Goal: Task Accomplishment & Management: Manage account settings

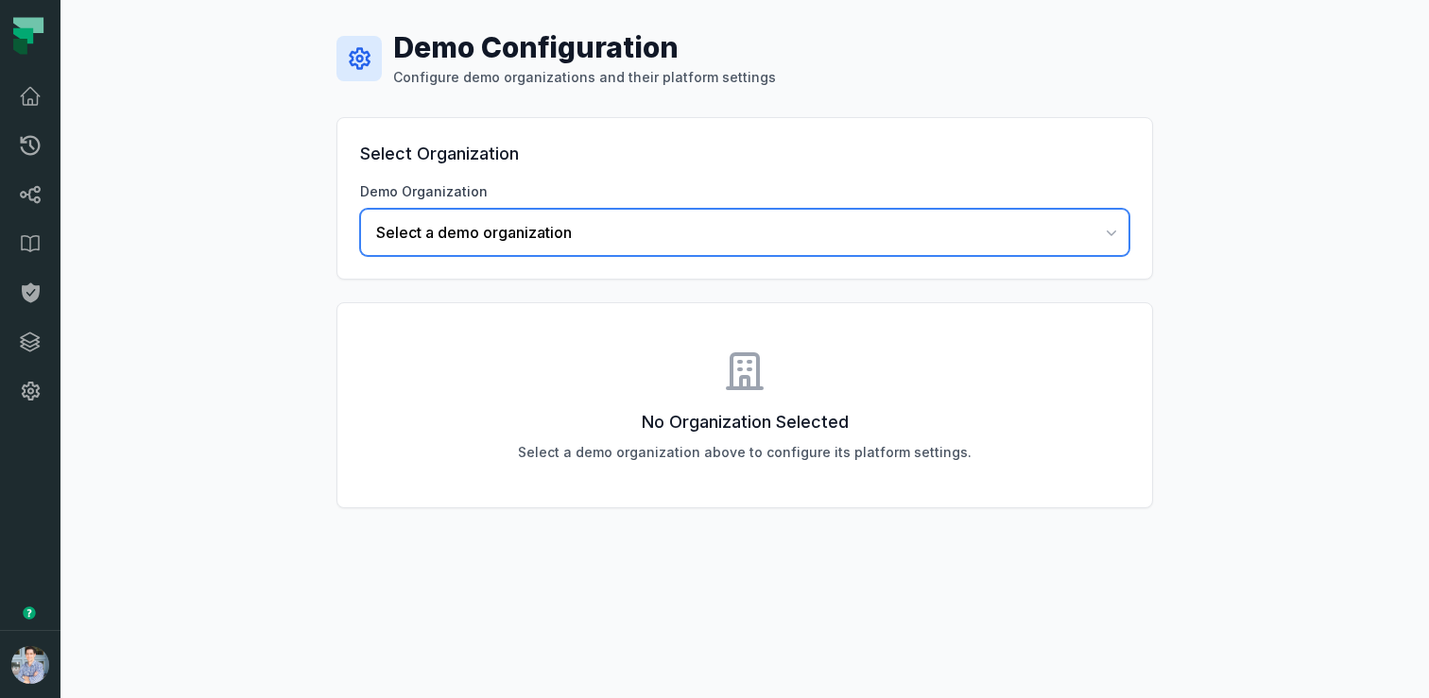
click at [476, 223] on span "Select a demo organization" at bounding box center [733, 232] width 714 height 23
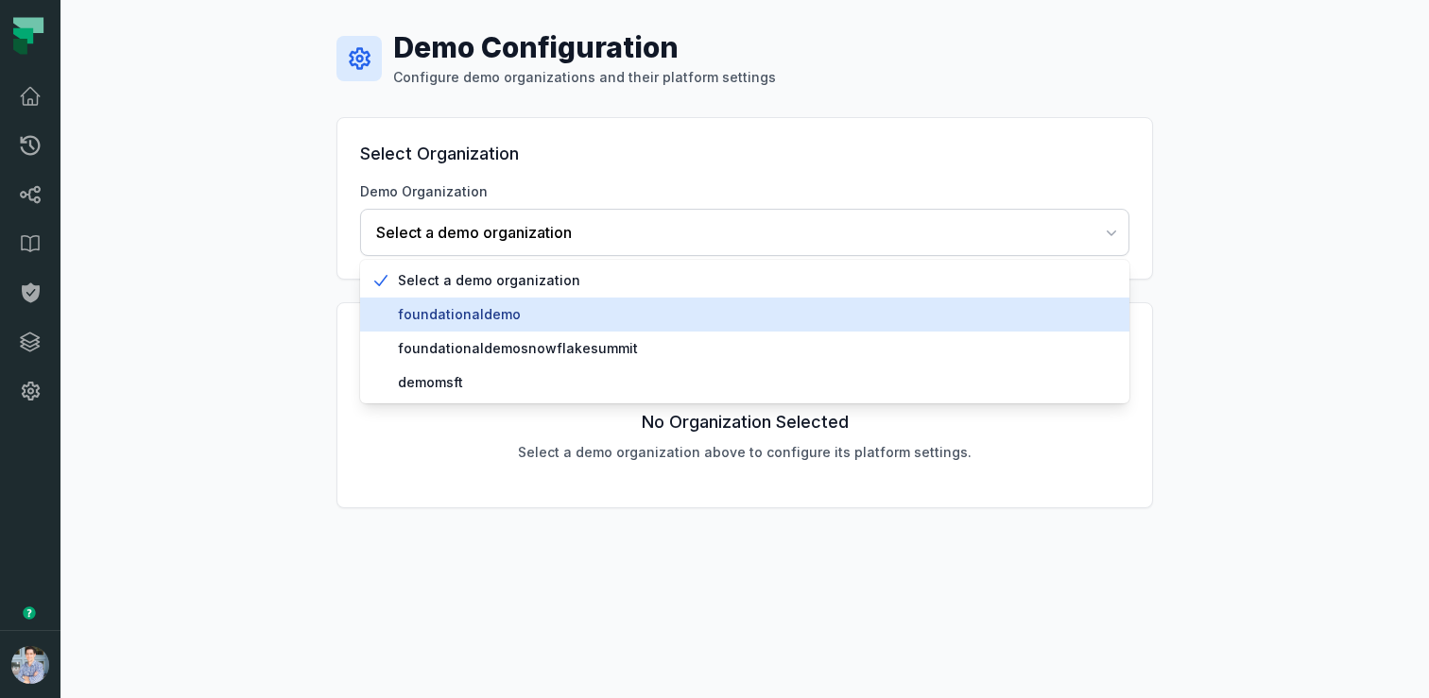
click at [456, 309] on span "foundationaldemo" at bounding box center [756, 314] width 716 height 19
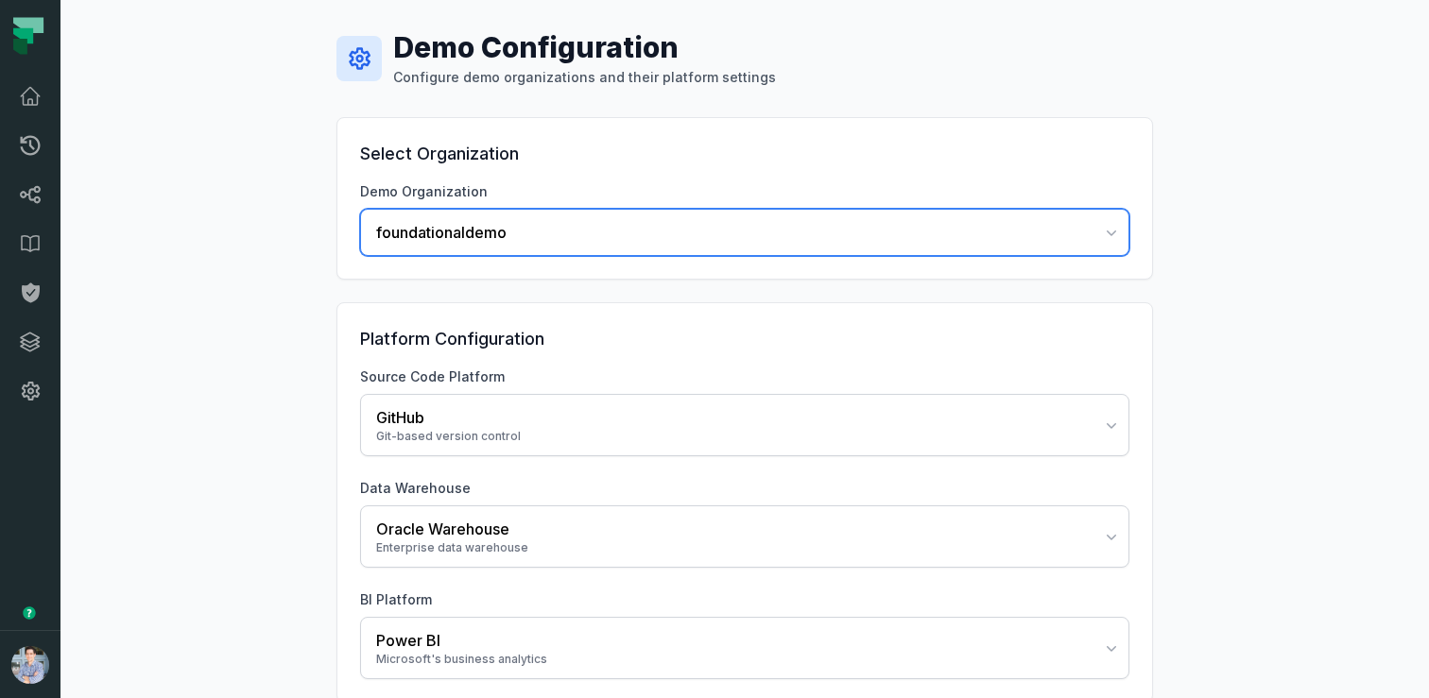
scroll to position [95, 0]
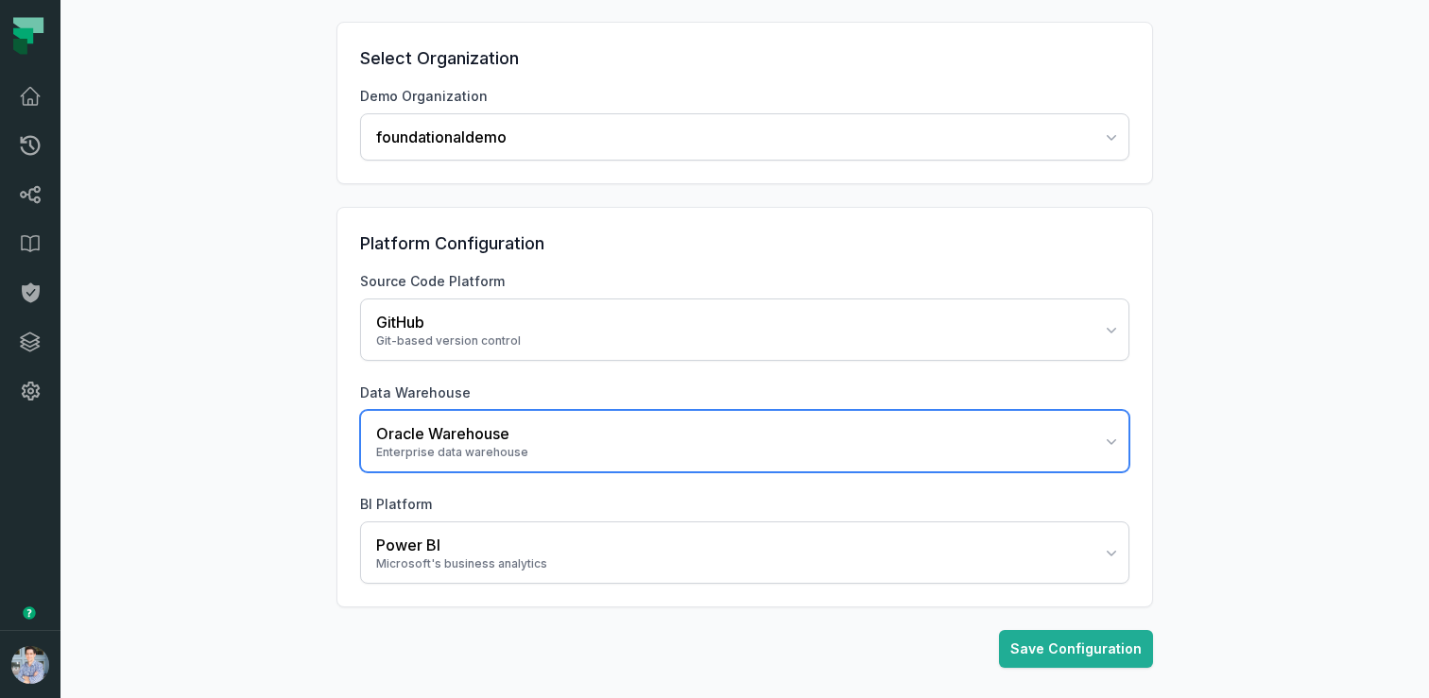
click at [475, 454] on div "Enterprise data warehouse" at bounding box center [733, 452] width 714 height 15
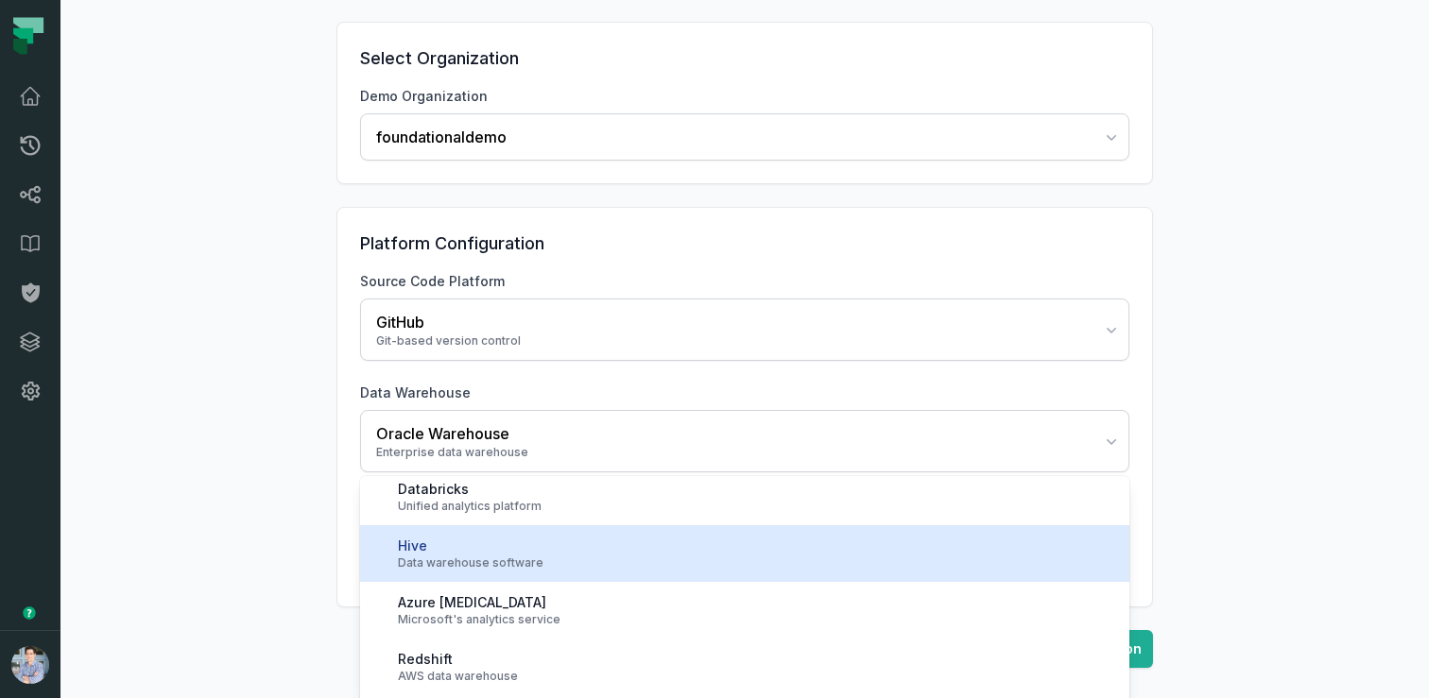
scroll to position [348, 0]
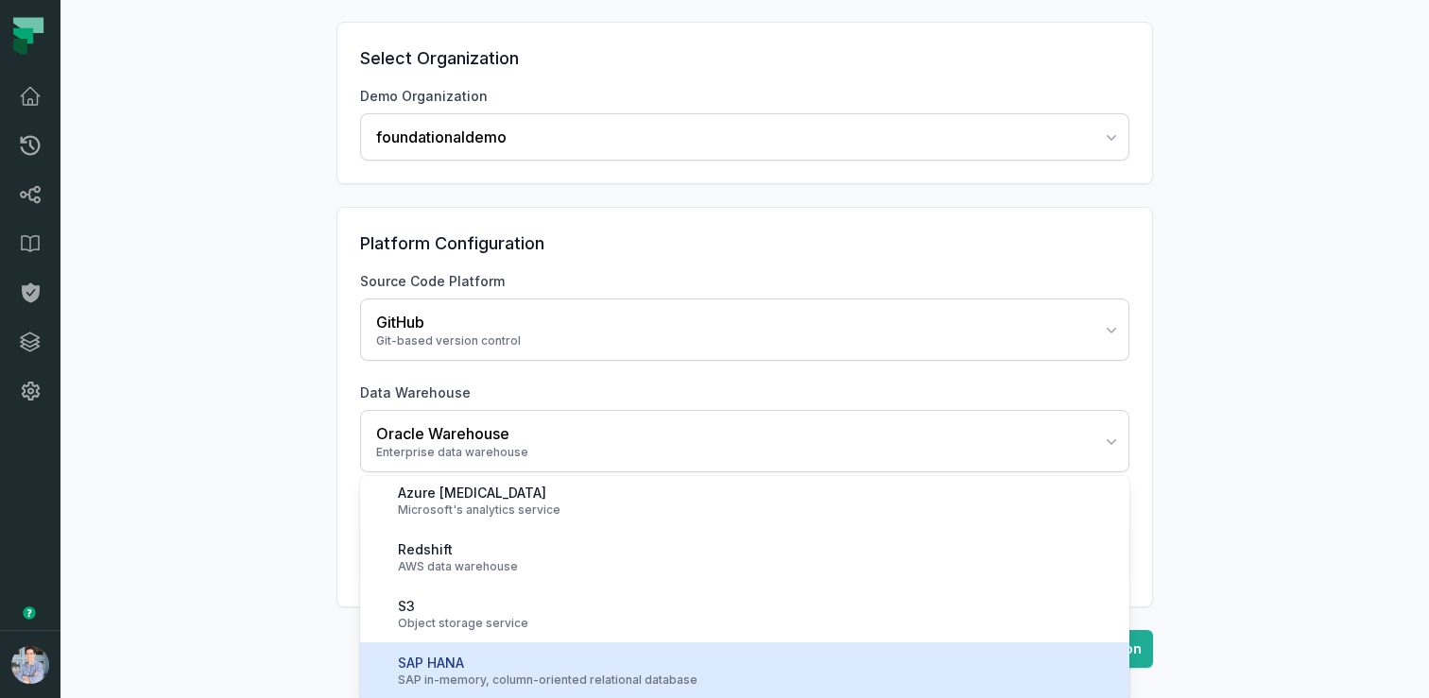
click at [453, 666] on div "SAP HANA" at bounding box center [756, 663] width 716 height 19
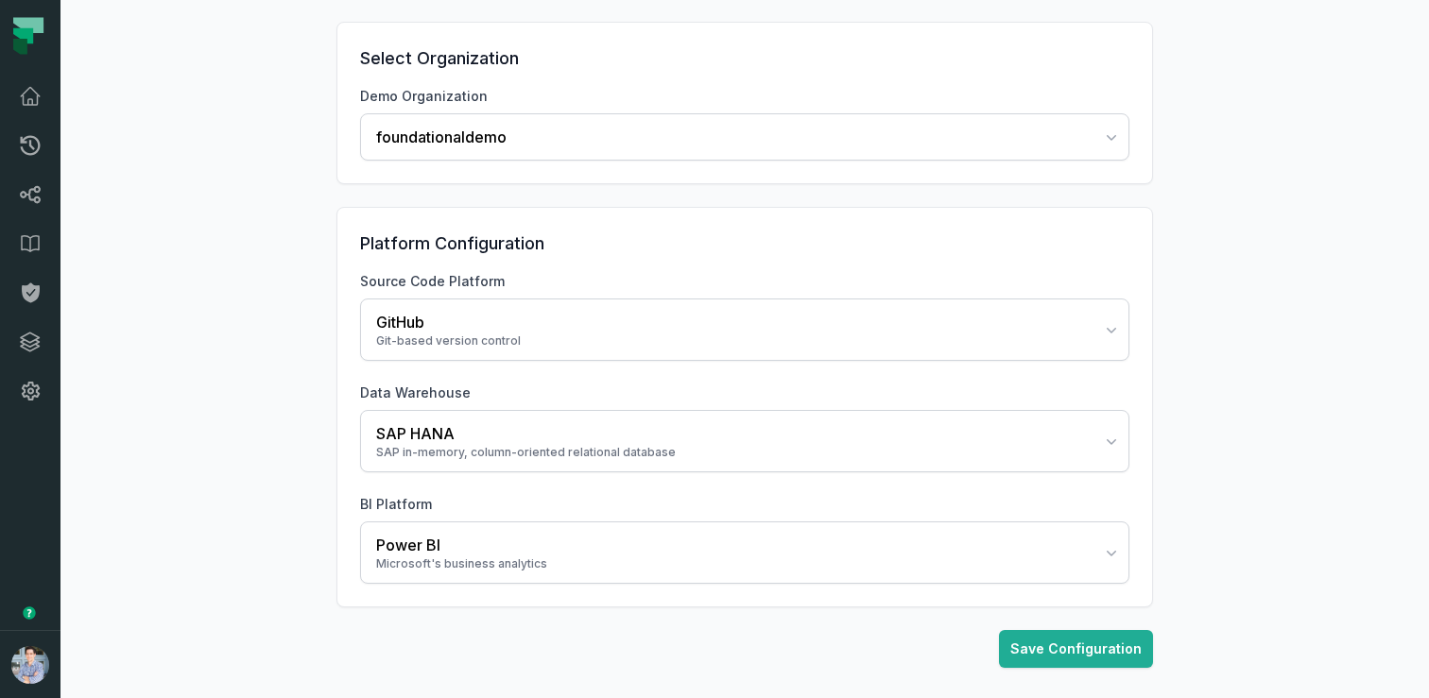
click at [261, 526] on div "Demo Configuration Configure demo organizations and their platform settings Sel…" at bounding box center [744, 302] width 1368 height 794
click at [1026, 643] on button "Save Configuration" at bounding box center [1076, 649] width 154 height 38
click at [27, 113] on link "Dashboard" at bounding box center [30, 96] width 60 height 49
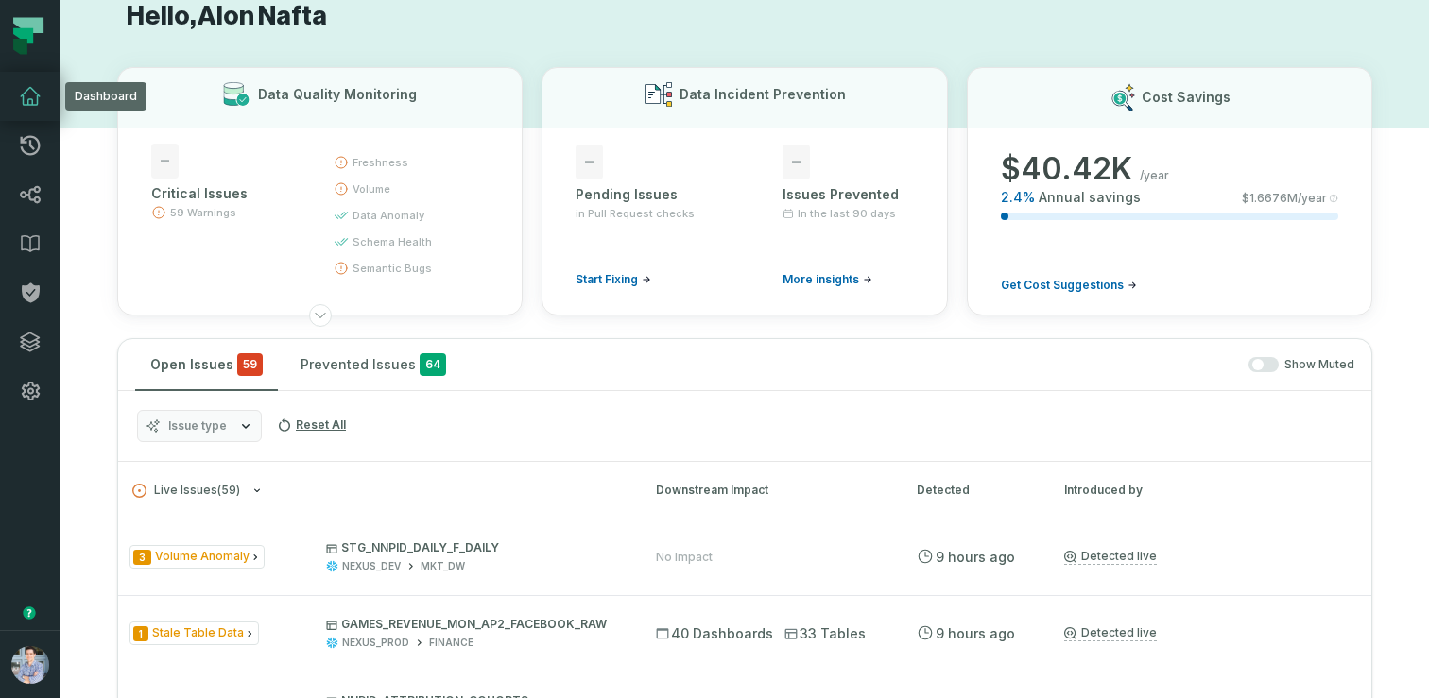
click at [662, 20] on h1 "Hello, Alon Nafta" at bounding box center [744, 16] width 1255 height 33
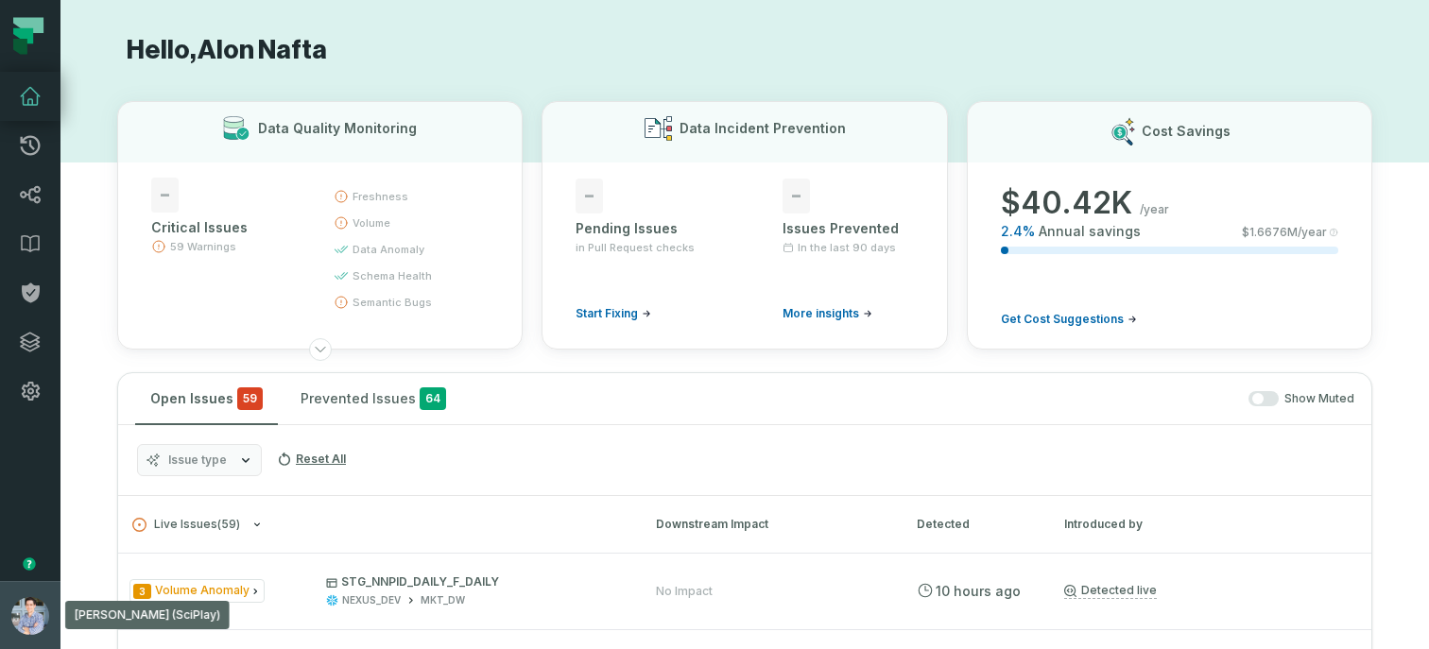
click at [11, 590] on button "Alon Nafta (SciPlay) alon@foundational.io" at bounding box center [30, 615] width 60 height 68
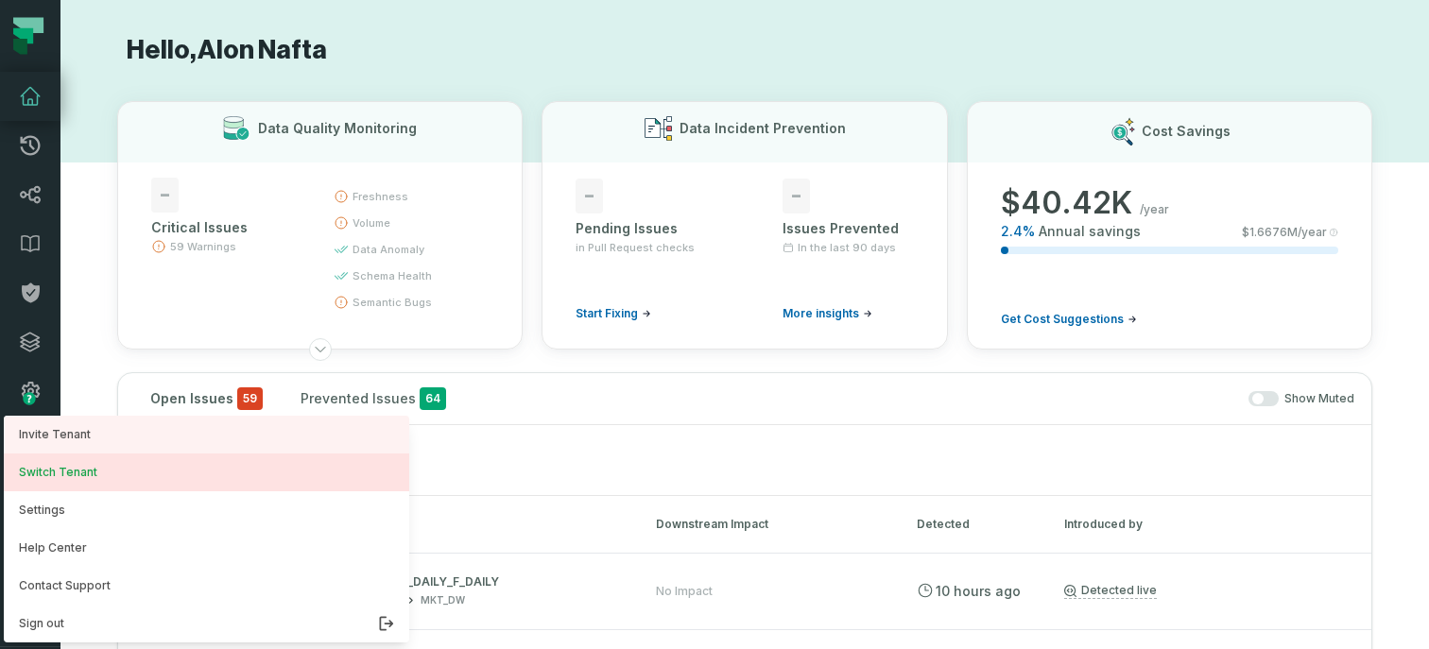
click at [62, 485] on button "Switch Tenant" at bounding box center [206, 473] width 405 height 38
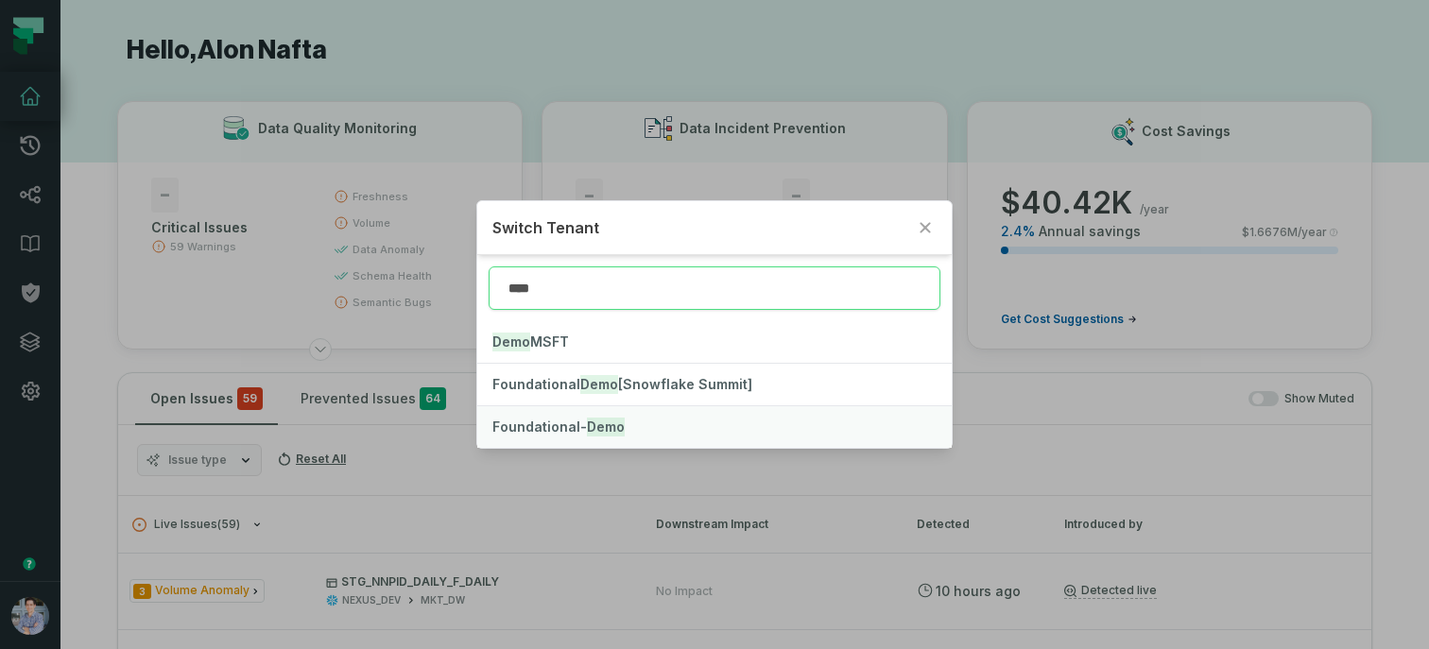
type input "****"
click at [561, 438] on button "Foundational- Demo" at bounding box center [714, 427] width 474 height 42
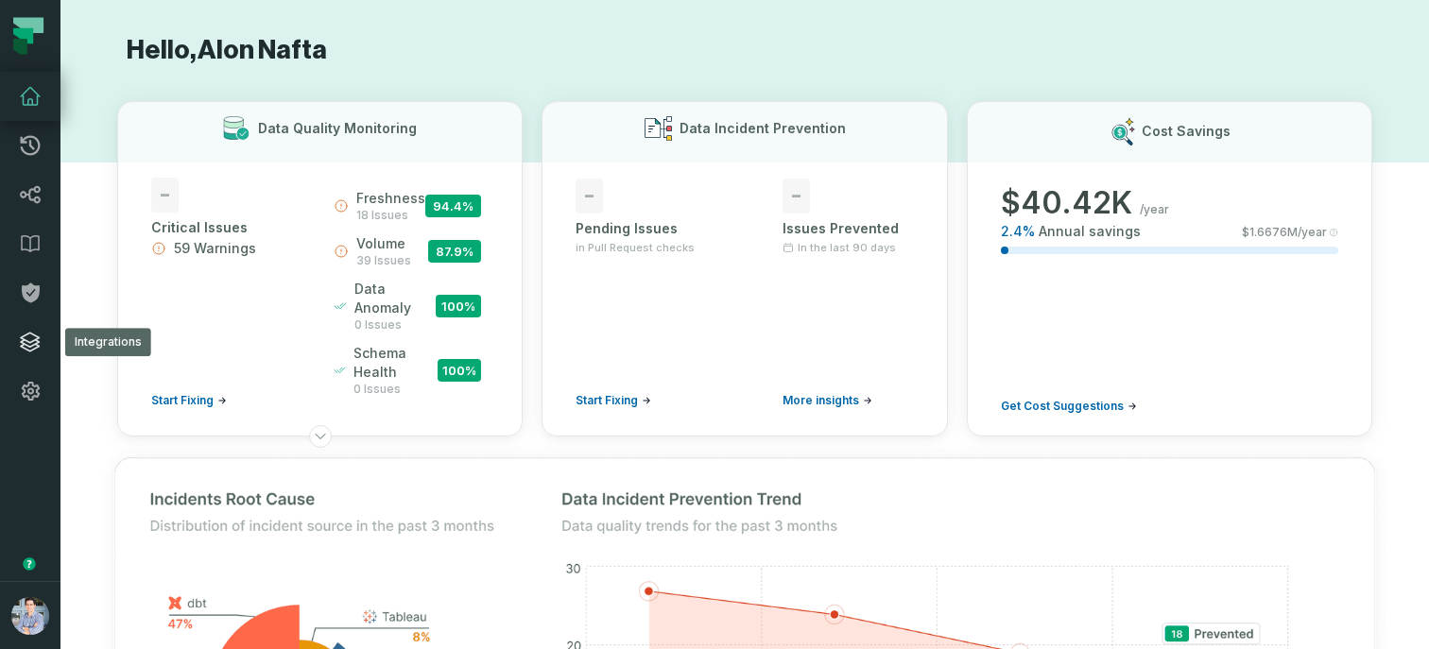
click at [29, 354] on link "Integrations" at bounding box center [30, 341] width 60 height 49
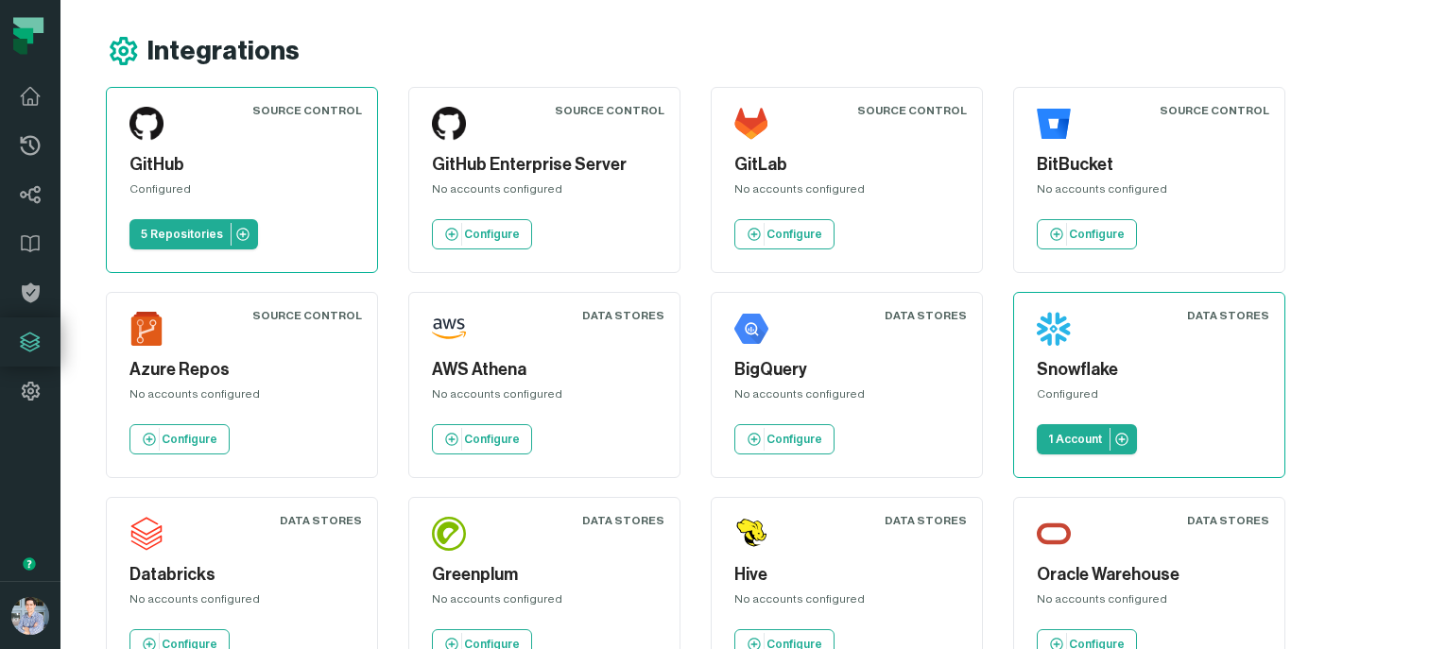
click at [711, 46] on div "Integrations" at bounding box center [767, 51] width 1323 height 34
drag, startPoint x: 437, startPoint y: 163, endPoint x: 629, endPoint y: 157, distance: 192.8
click at [629, 157] on h5 "GitHub Enterprise Server" at bounding box center [544, 165] width 225 height 26
click at [549, 172] on h5 "GitHub Enterprise Server" at bounding box center [544, 165] width 225 height 26
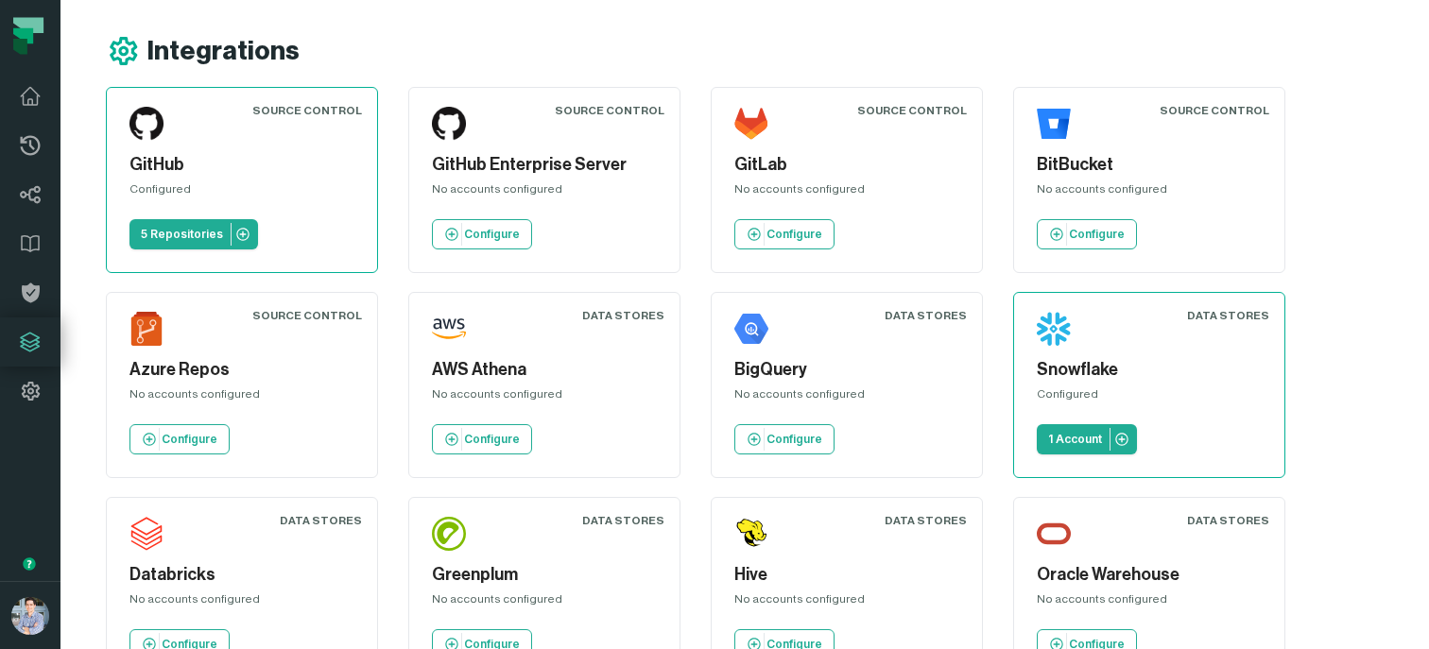
click at [549, 172] on h5 "GitHub Enterprise Server" at bounding box center [544, 165] width 225 height 26
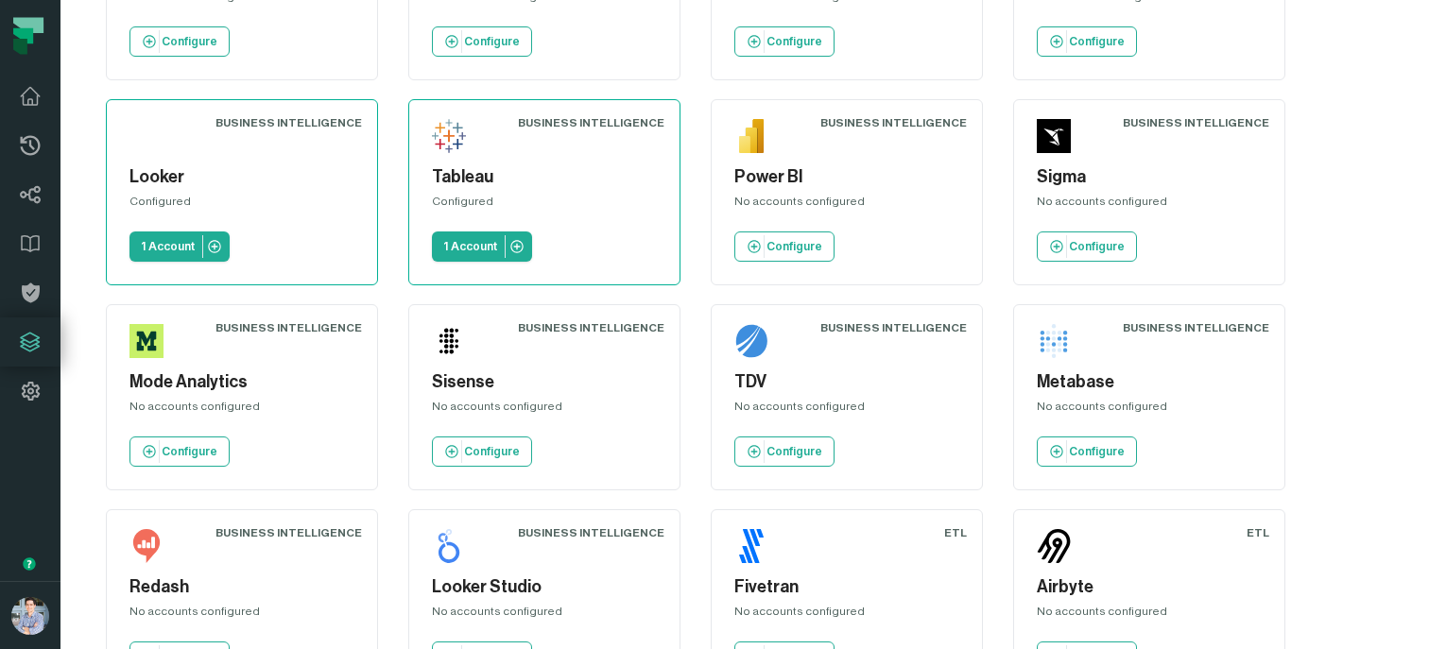
scroll to position [813, 0]
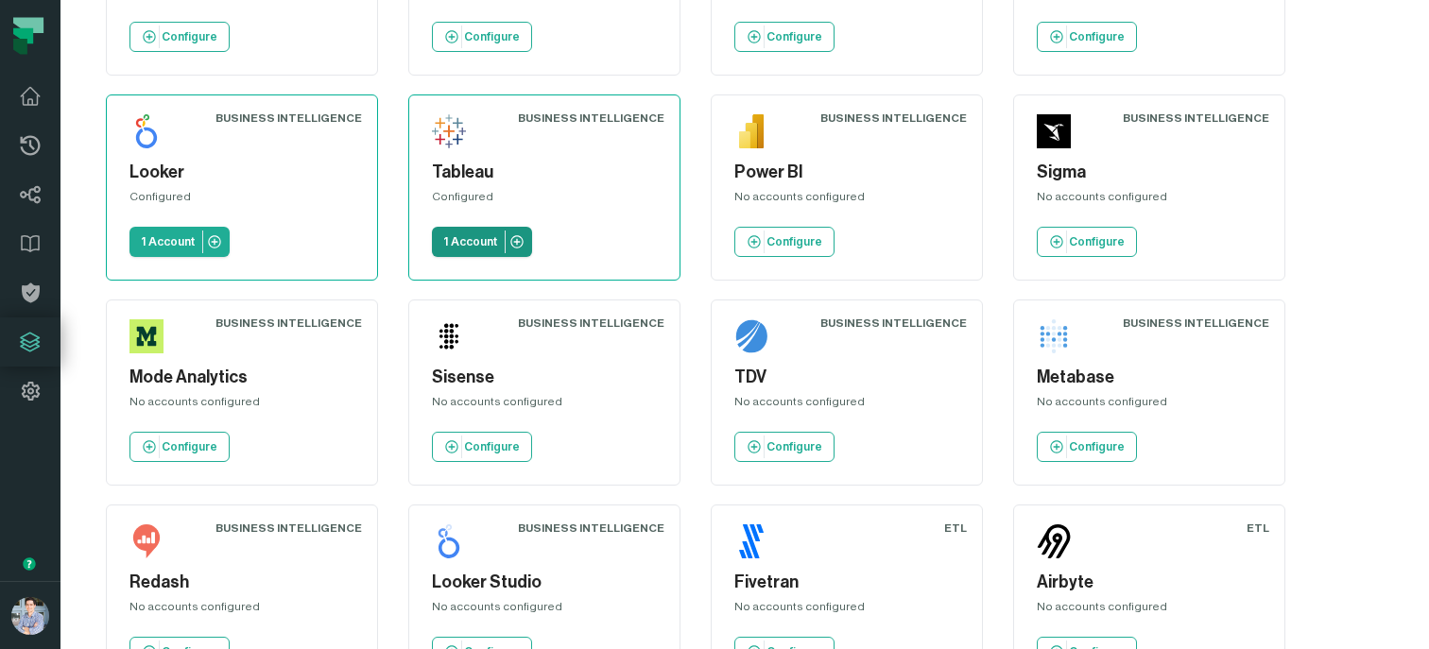
click at [471, 238] on p "1 Account" at bounding box center [470, 241] width 54 height 15
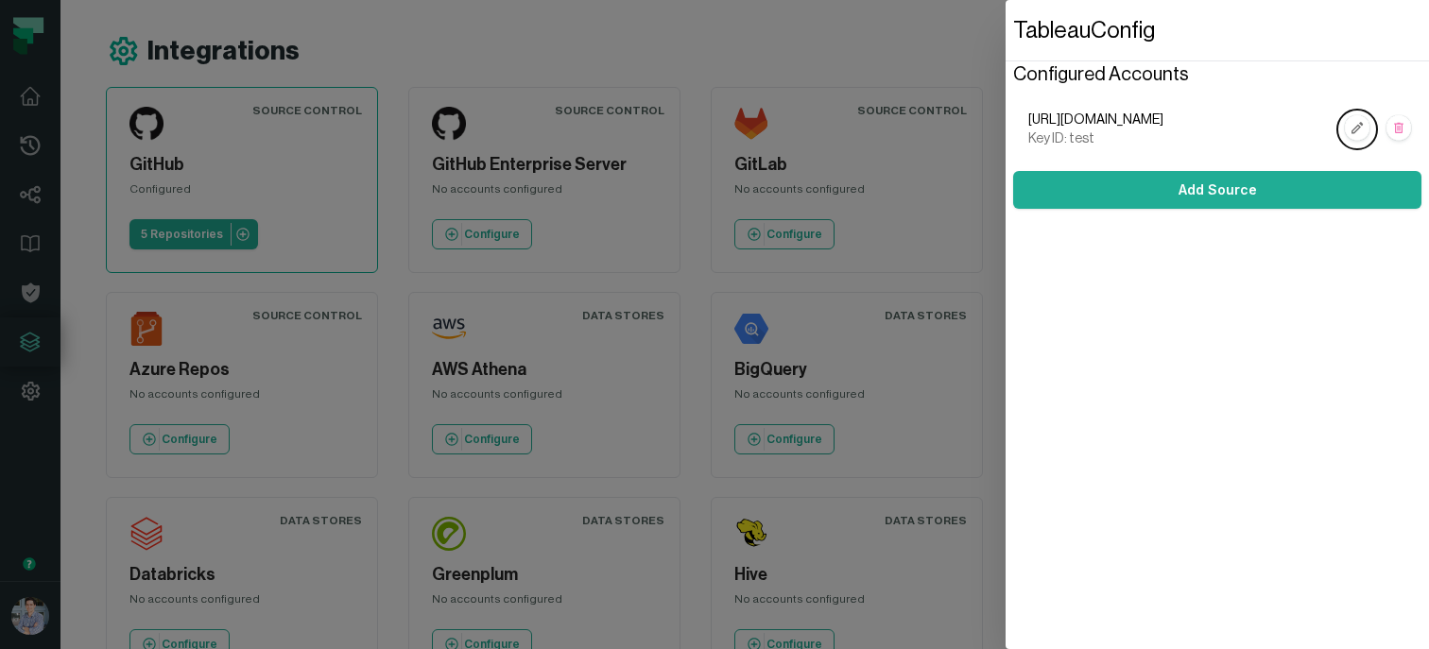
click at [1005, 185] on dialog "Tableau Config Configured Accounts https://bi.foundational.io Key ID: test Add …" at bounding box center [1216, 324] width 423 height 649
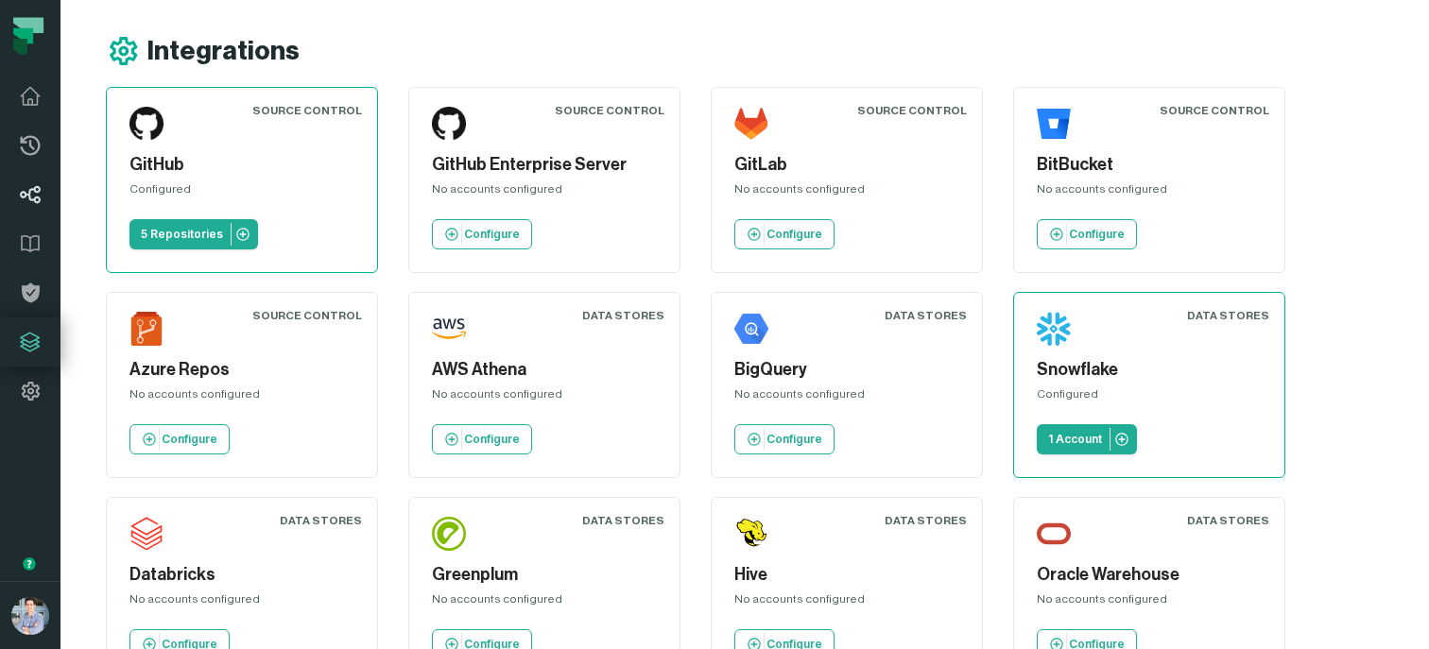
click at [37, 188] on icon at bounding box center [30, 194] width 23 height 23
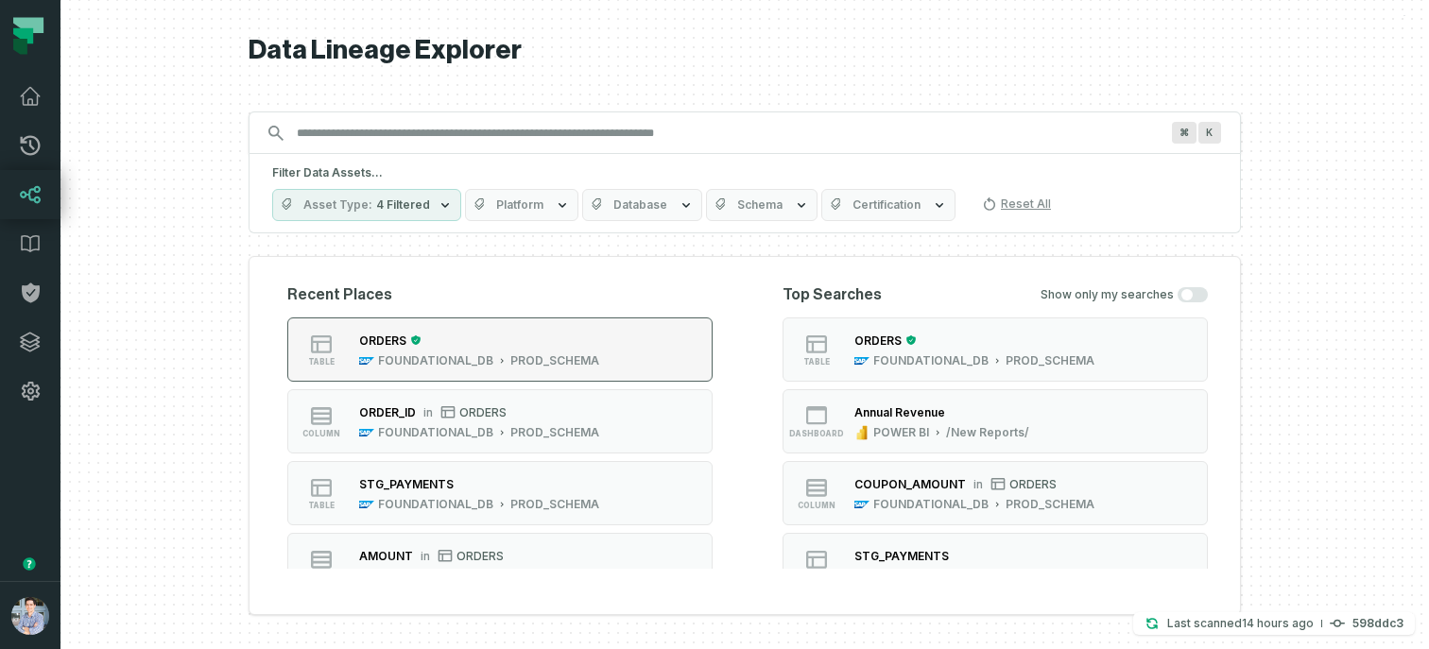
click at [500, 331] on div "ORDERS" at bounding box center [479, 340] width 240 height 19
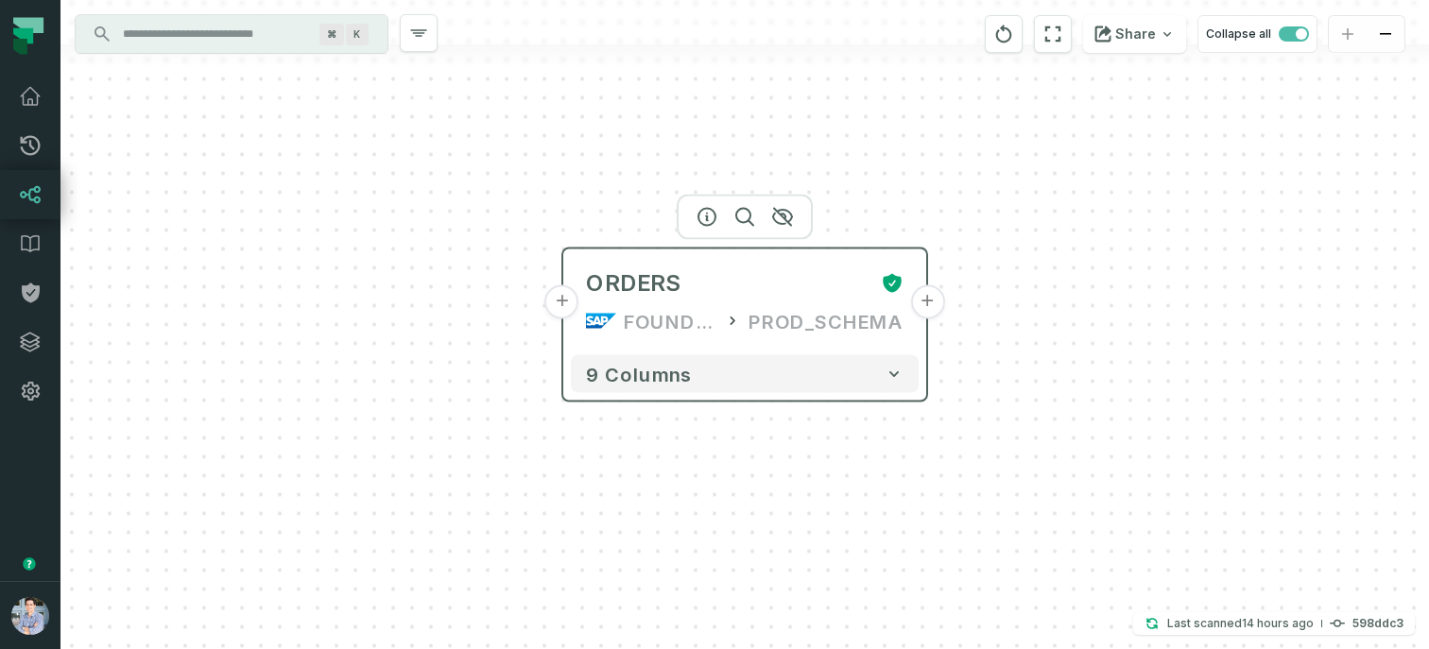
click at [924, 307] on button "+" at bounding box center [927, 302] width 34 height 34
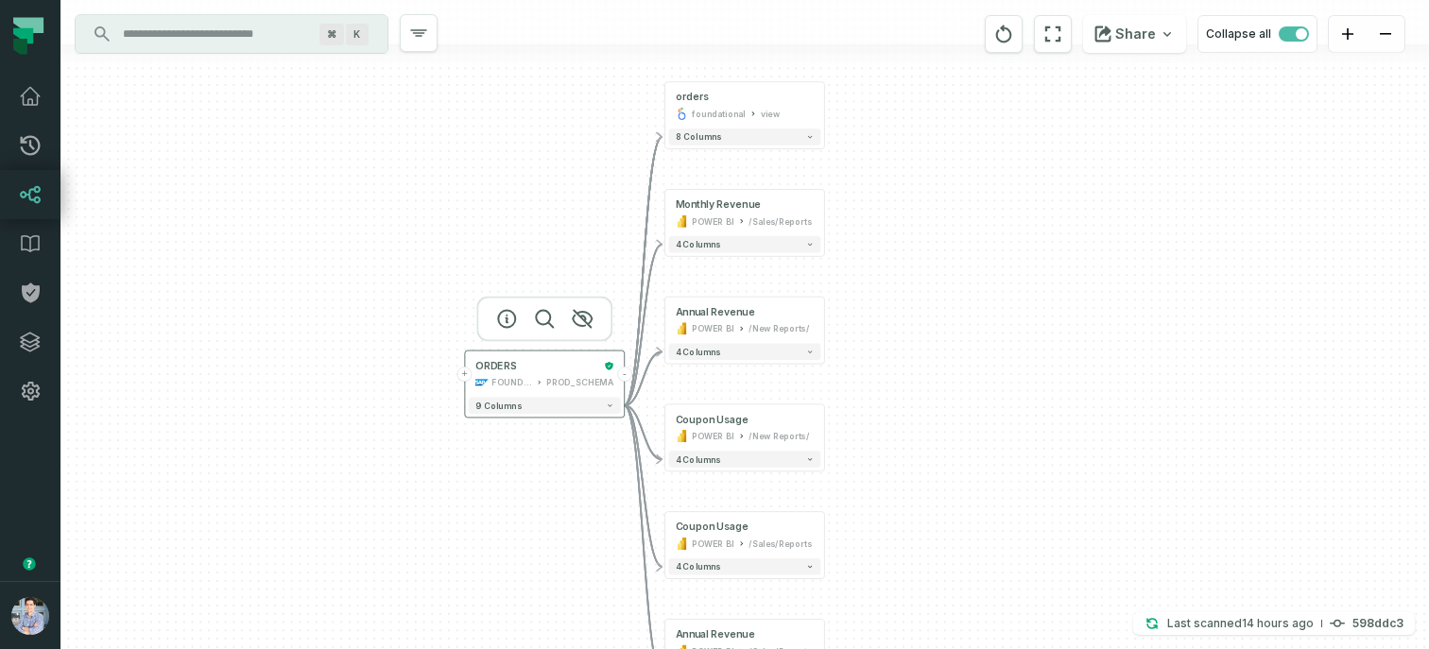
click at [467, 370] on button "+" at bounding box center [464, 374] width 15 height 15
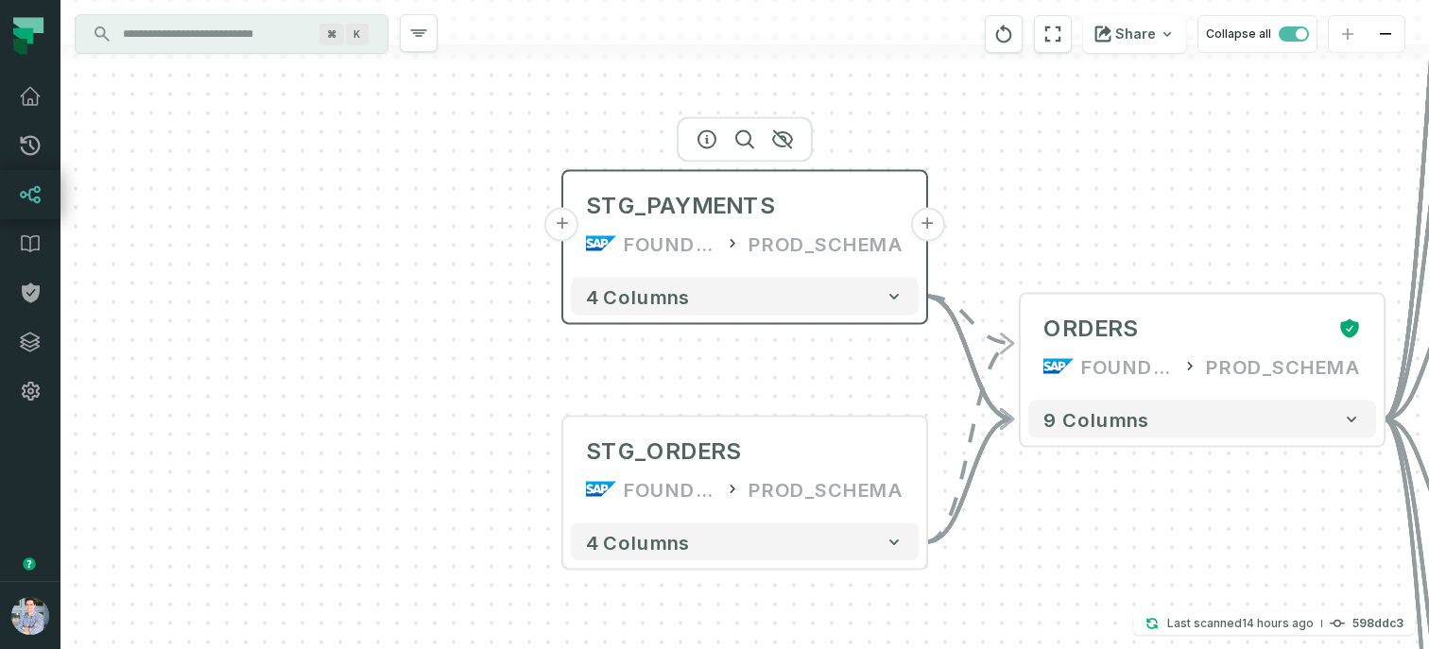
click at [562, 231] on button "+" at bounding box center [562, 225] width 34 height 34
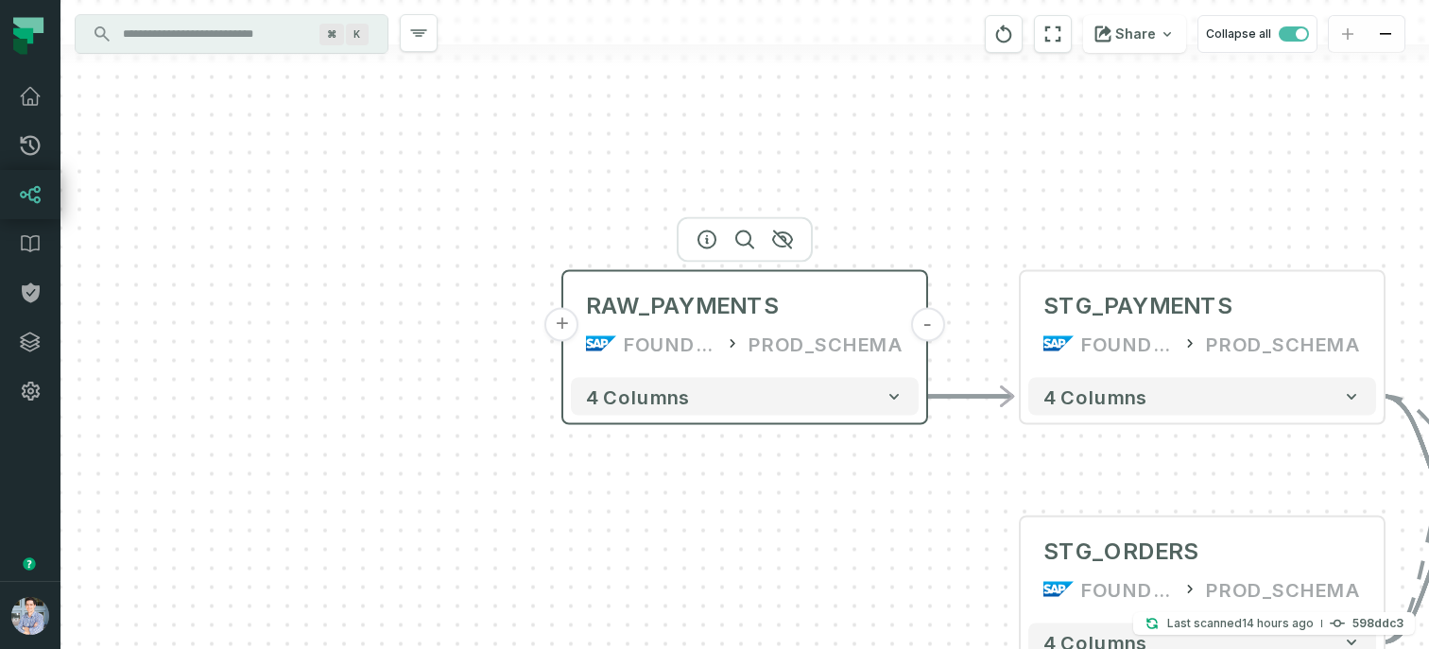
click at [562, 320] on button "+" at bounding box center [562, 325] width 34 height 34
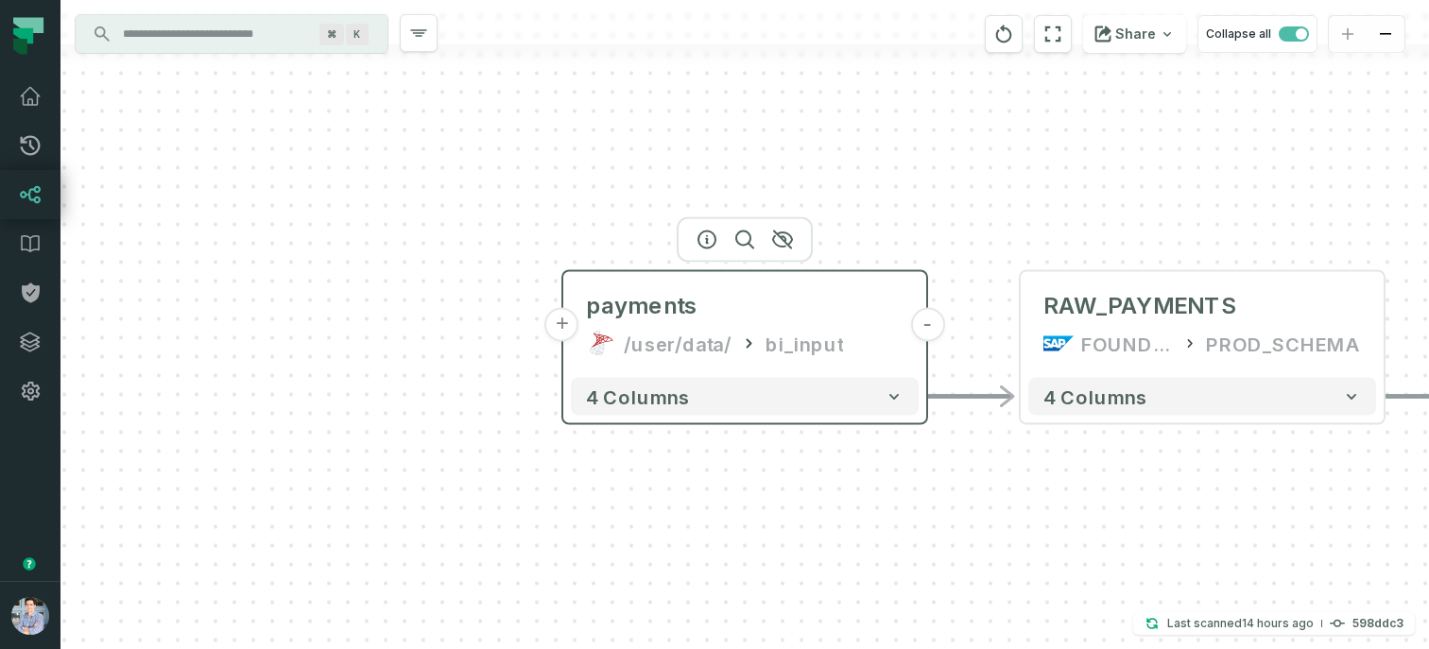
click at [561, 324] on button "+" at bounding box center [562, 325] width 34 height 34
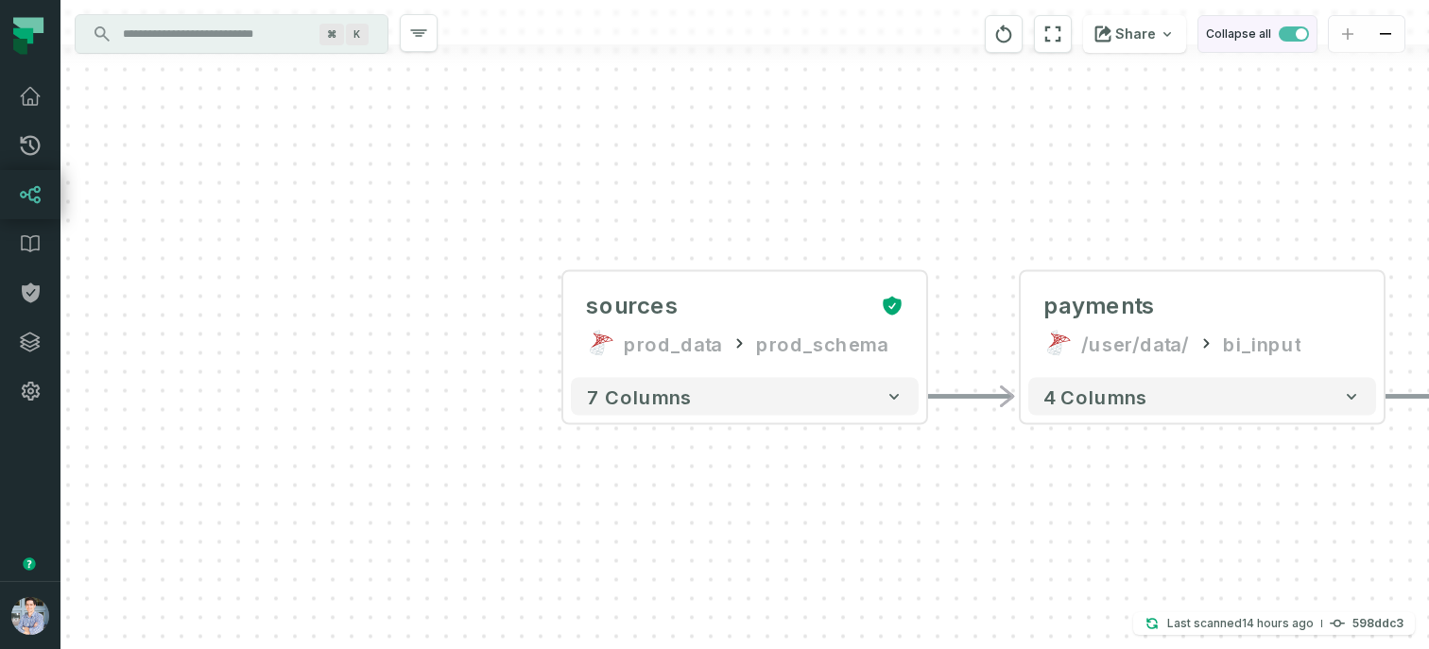
click at [1289, 37] on span "button" at bounding box center [1293, 33] width 30 height 15
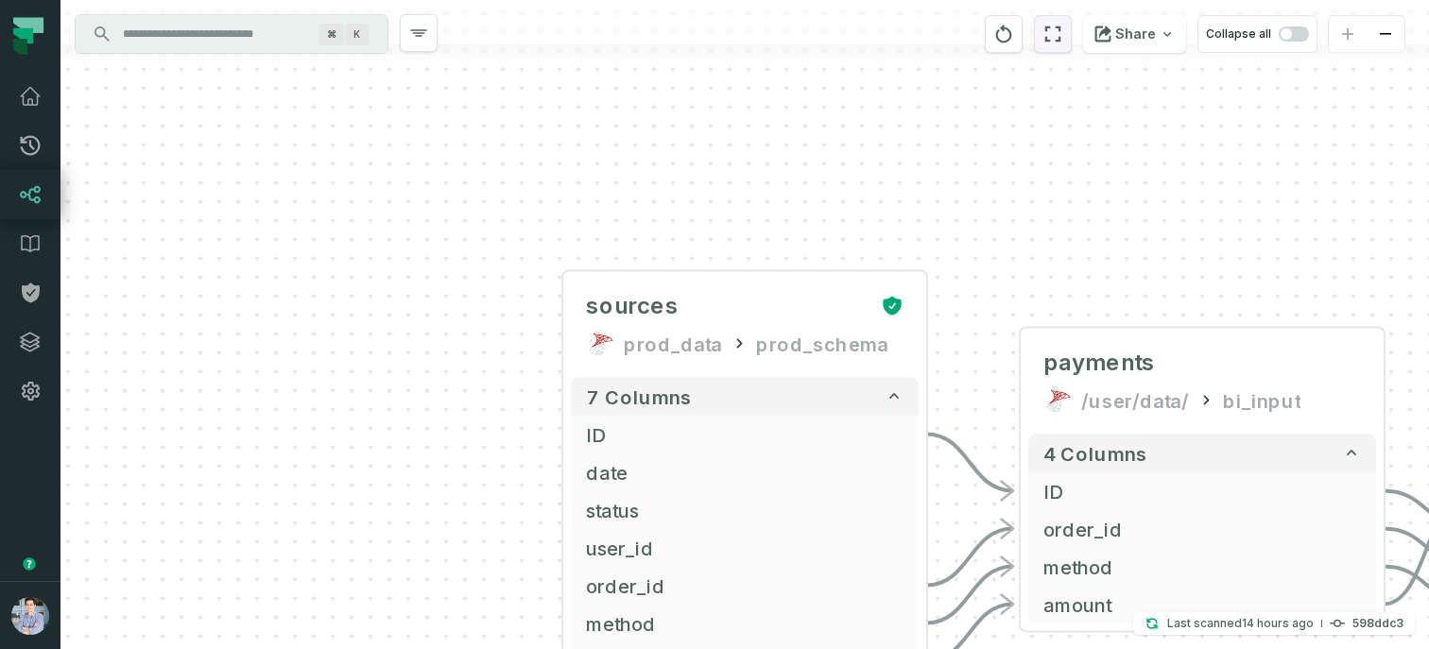
click at [1054, 38] on icon "reset" at bounding box center [1052, 34] width 21 height 23
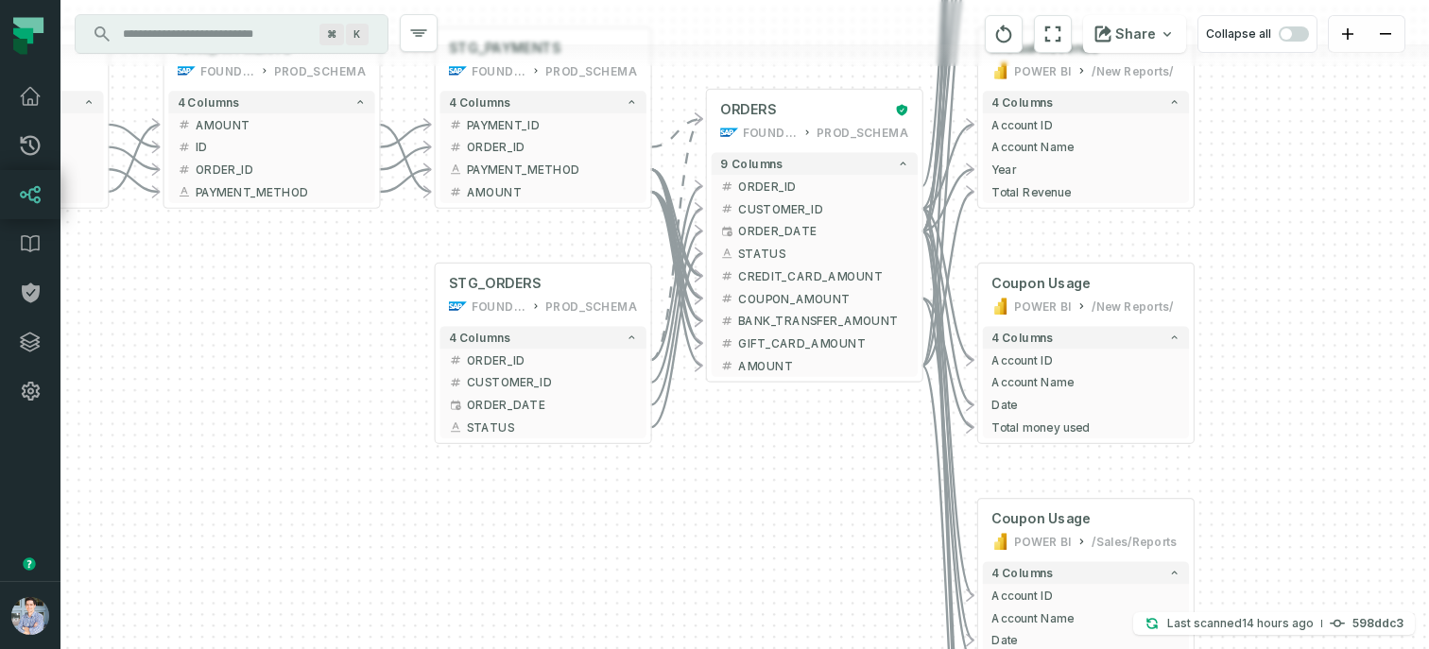
drag, startPoint x: 751, startPoint y: 367, endPoint x: 819, endPoint y: 561, distance: 206.2
click at [819, 561] on div "+ sources prod_data prod_schema + 7 columns + ID + + date + + status + + user_i…" at bounding box center [744, 324] width 1368 height 649
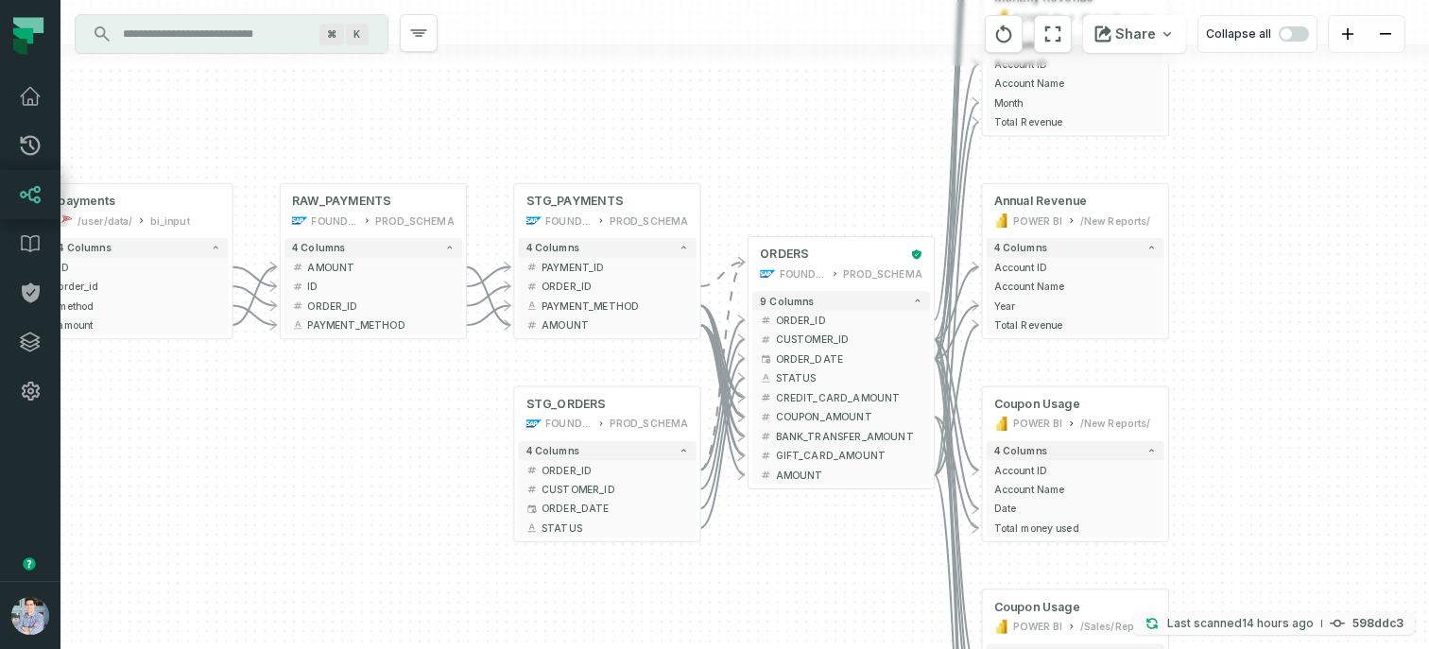
click at [1236, 630] on p "Last scanned 8/24/2025, 6:08:57 PM" at bounding box center [1240, 623] width 146 height 19
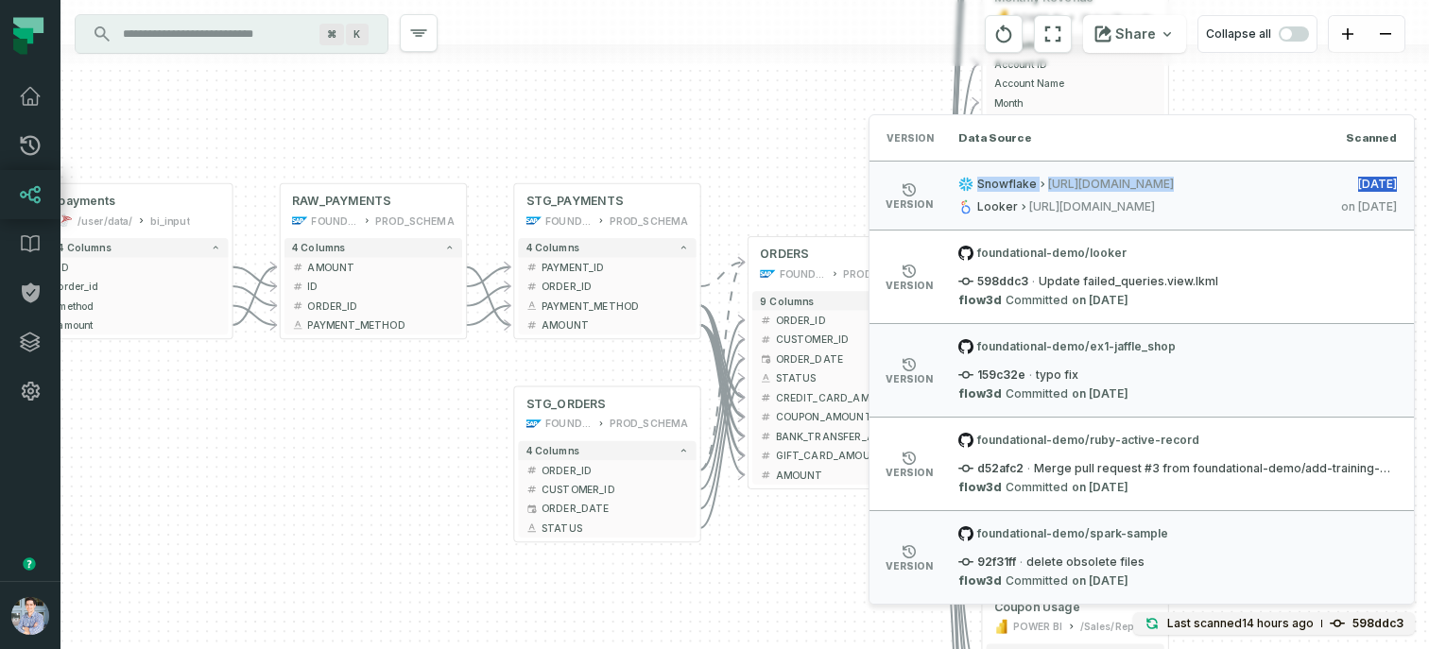
drag, startPoint x: 978, startPoint y: 180, endPoint x: 1394, endPoint y: 170, distance: 415.9
click at [1394, 170] on li "version Snowflake https://vnjqvwx-et47684.snowflakecomputing.com/,COMPUTE_WH 8/…" at bounding box center [1141, 195] width 544 height 69
drag, startPoint x: 977, startPoint y: 206, endPoint x: 1270, endPoint y: 206, distance: 292.9
click at [1270, 206] on div "Looker https://foundational.cloud.looker.com/ 7/14/2024, 8:00:42 PM" at bounding box center [1177, 206] width 438 height 15
click at [714, 161] on div "+ sources prod_data prod_schema + 7 columns + ID + + date + + status + + user_i…" at bounding box center [744, 324] width 1368 height 649
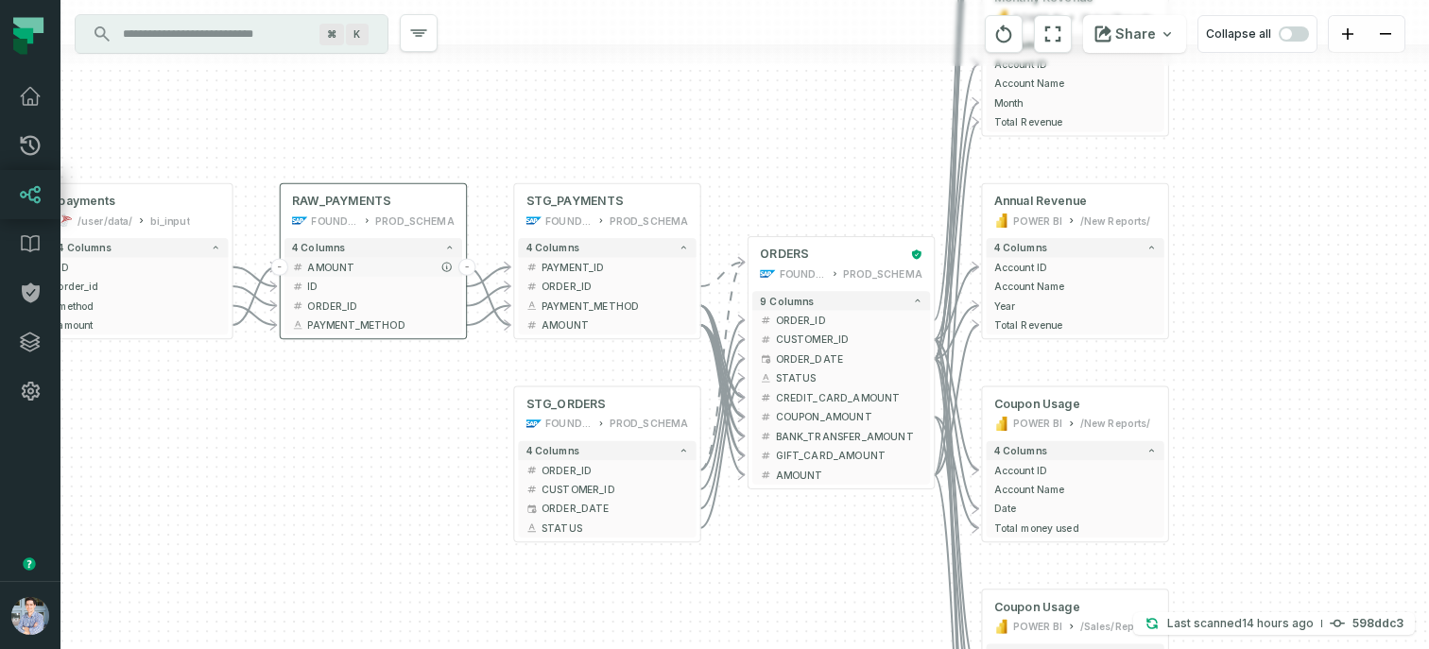
click at [362, 268] on span "AMOUNT" at bounding box center [380, 267] width 146 height 14
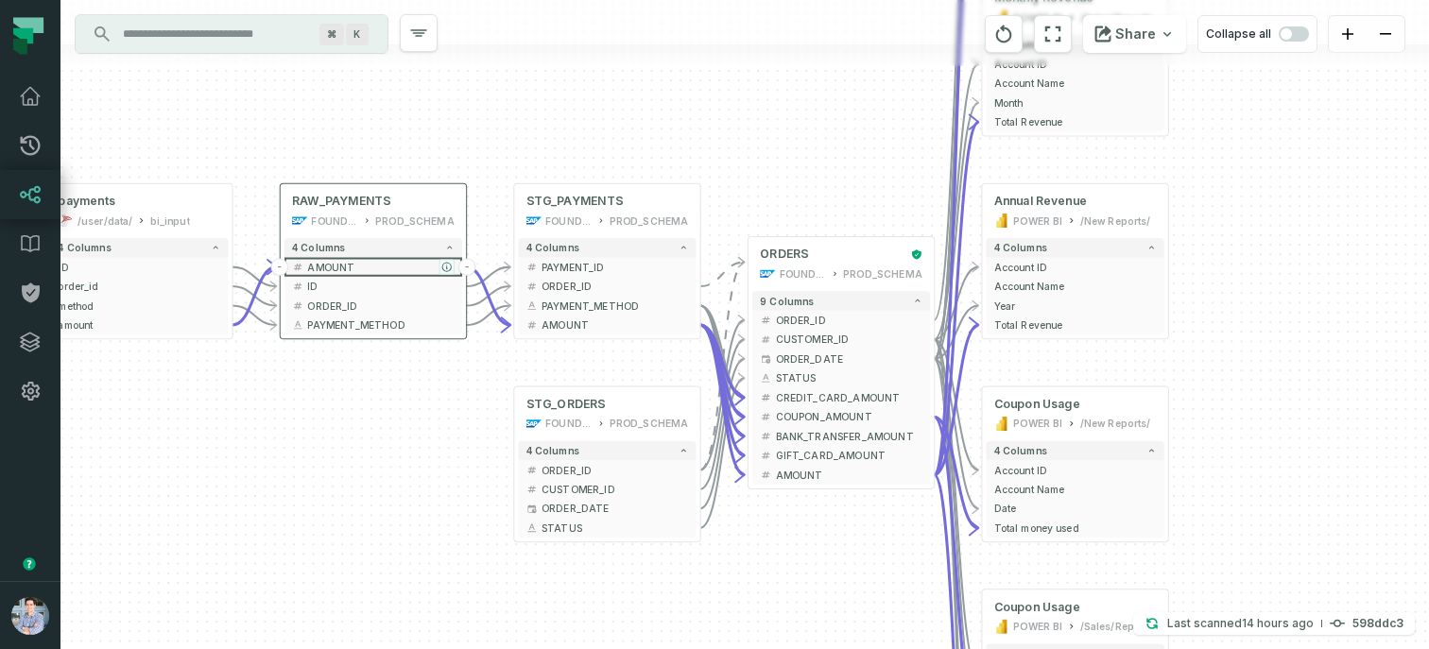
click at [446, 264] on icon "button" at bounding box center [446, 267] width 9 height 9
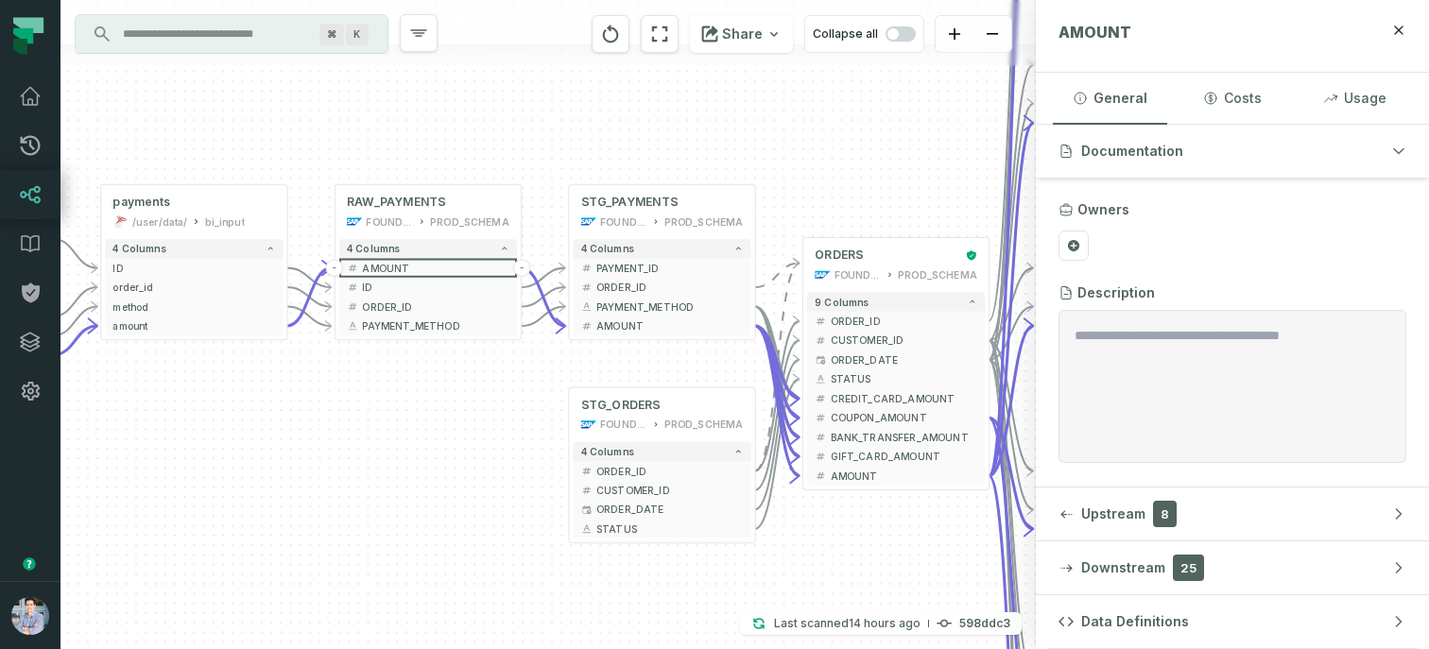
drag, startPoint x: 400, startPoint y: 425, endPoint x: 460, endPoint y: 426, distance: 60.5
click at [460, 426] on div "+ sources prod_data prod_schema + 7 columns + ID + + date + + status + + user_i…" at bounding box center [547, 324] width 975 height 649
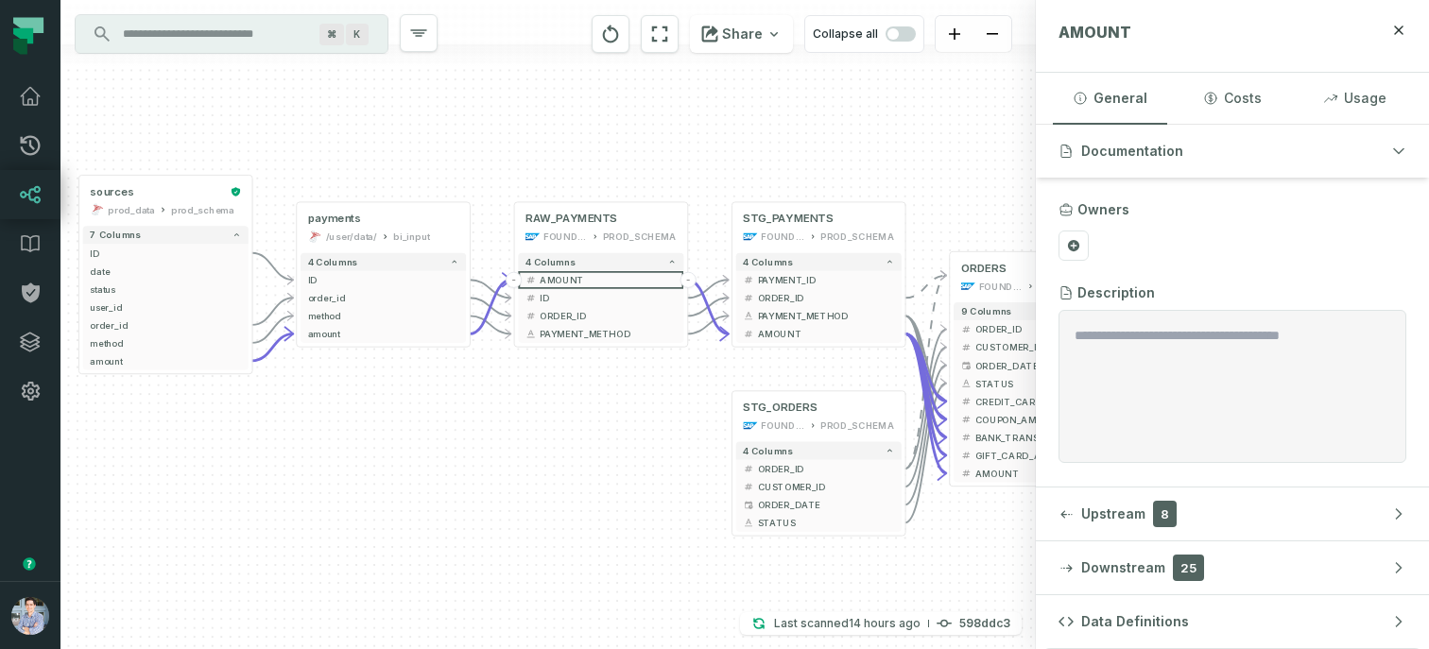
drag, startPoint x: 351, startPoint y: 403, endPoint x: 536, endPoint y: 405, distance: 185.2
click at [536, 405] on div "+ sources prod_data prod_schema + 7 columns + ID + + date + + status + + user_i…" at bounding box center [547, 324] width 975 height 649
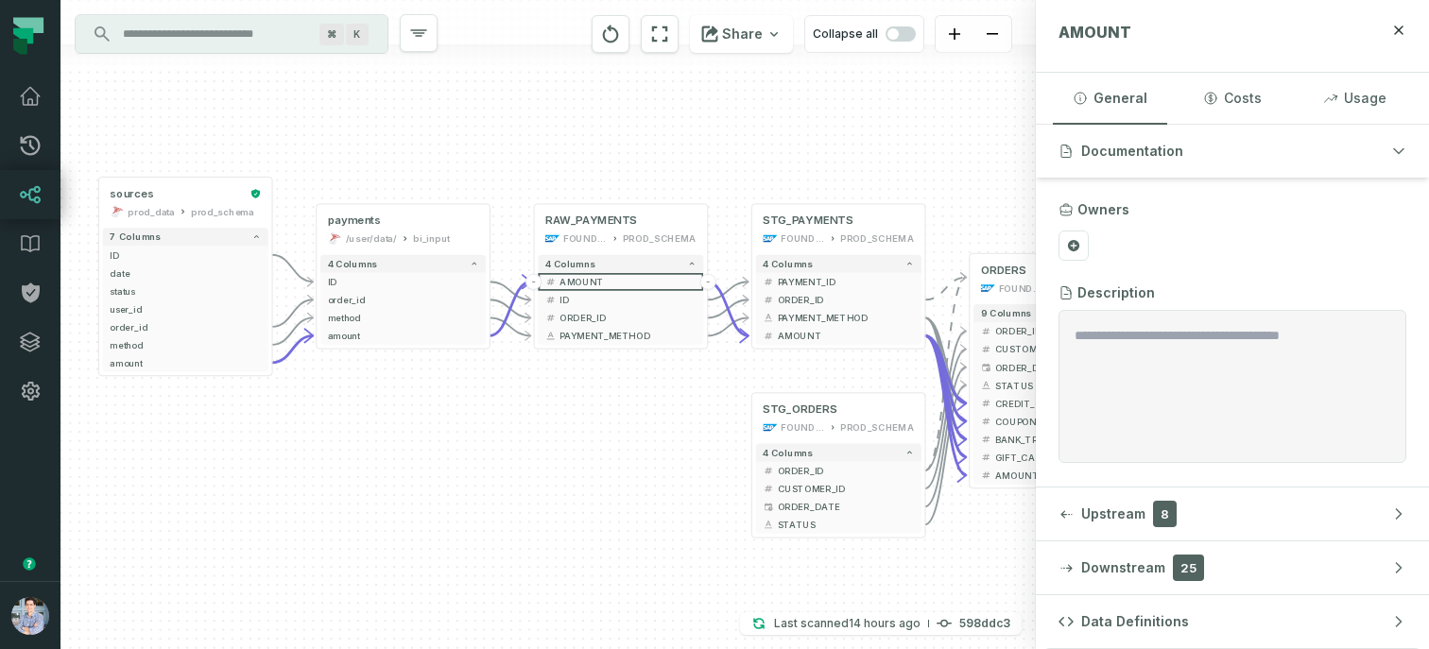
click at [589, 452] on div "+ sources prod_data prod_schema + 7 columns + ID + + date + + status + + user_i…" at bounding box center [547, 324] width 975 height 649
click at [1403, 31] on icon "button" at bounding box center [1398, 30] width 15 height 15
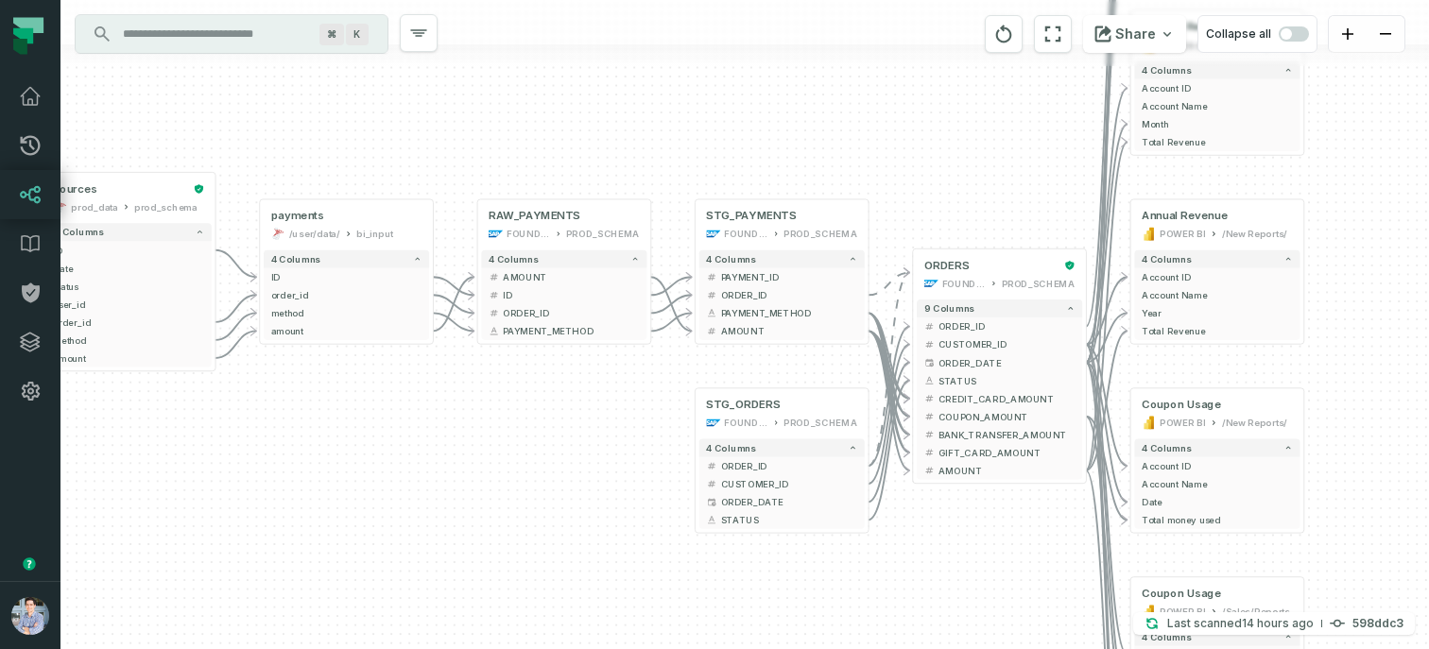
drag, startPoint x: 817, startPoint y: 141, endPoint x: 677, endPoint y: 123, distance: 141.9
click at [677, 123] on div "+ sources prod_data prod_schema + 7 columns + ID + + date + + status + + user_i…" at bounding box center [744, 324] width 1368 height 649
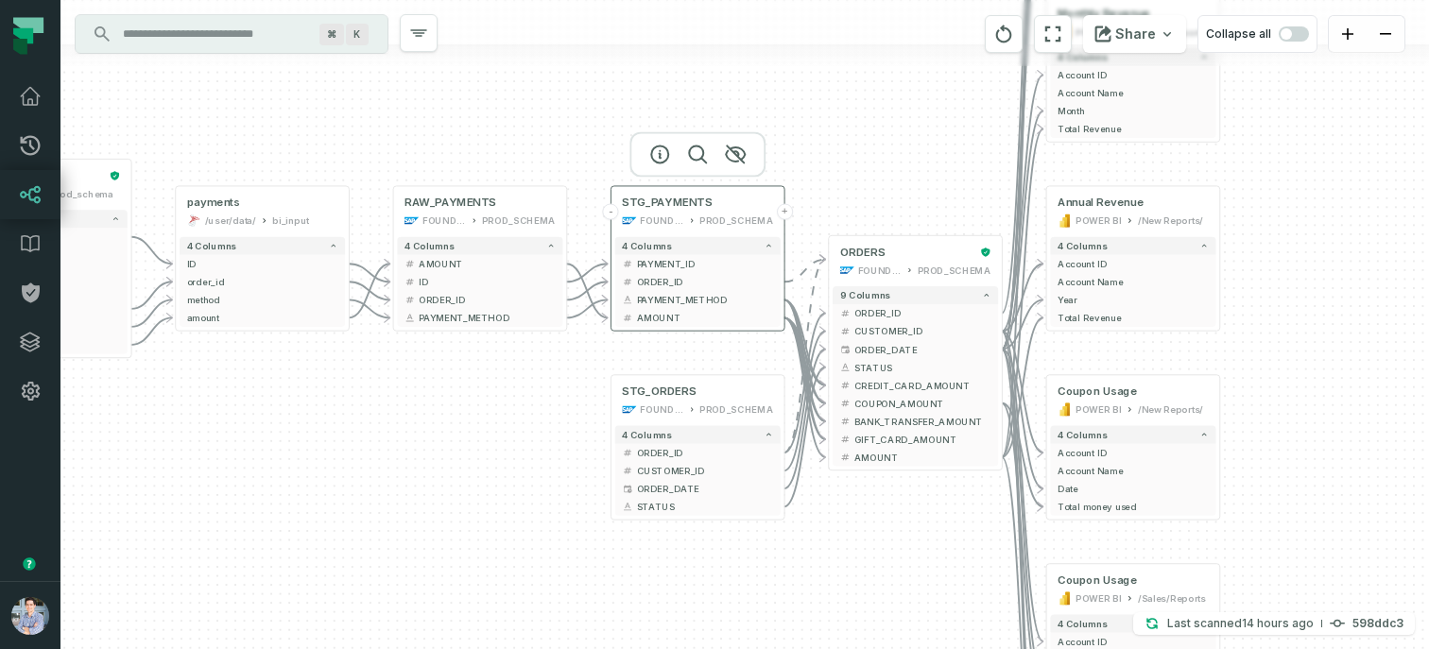
click at [684, 214] on div "FOUNDATIONAL_DB" at bounding box center [662, 221] width 44 height 14
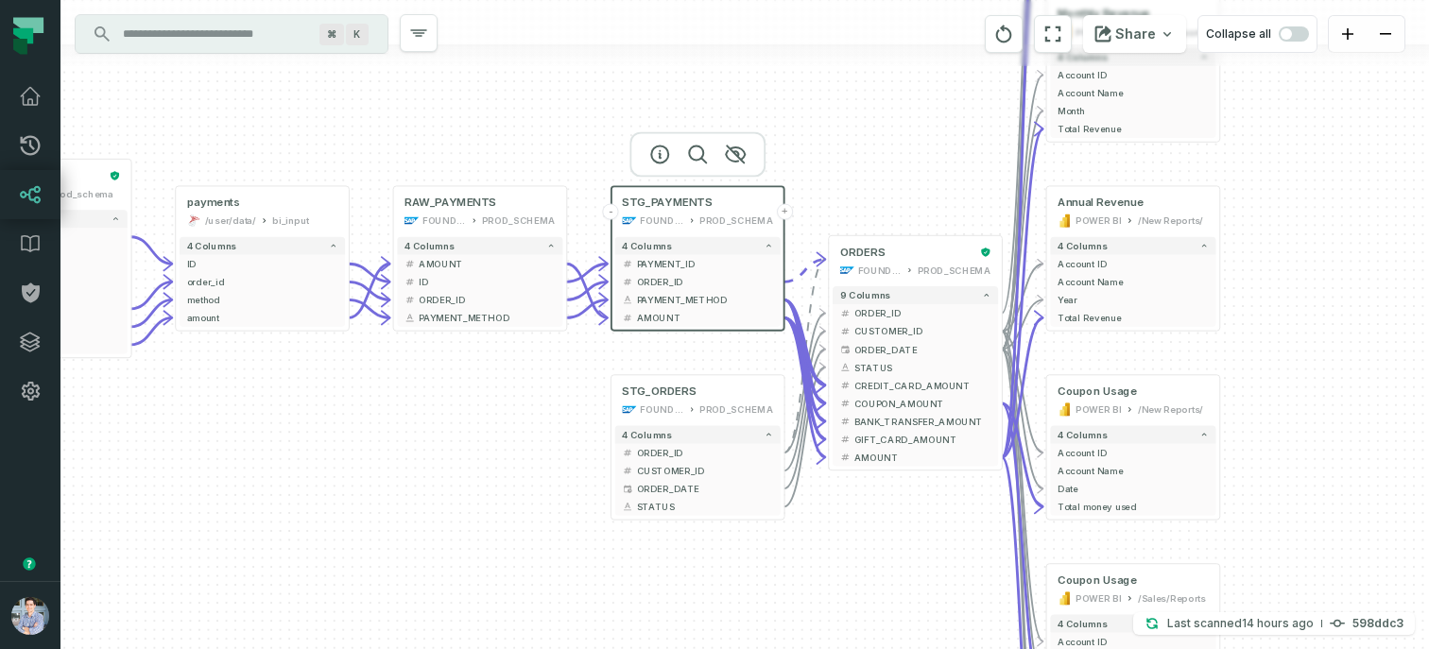
click at [657, 162] on div at bounding box center [697, 153] width 136 height 45
click at [661, 152] on icon "button" at bounding box center [659, 154] width 23 height 23
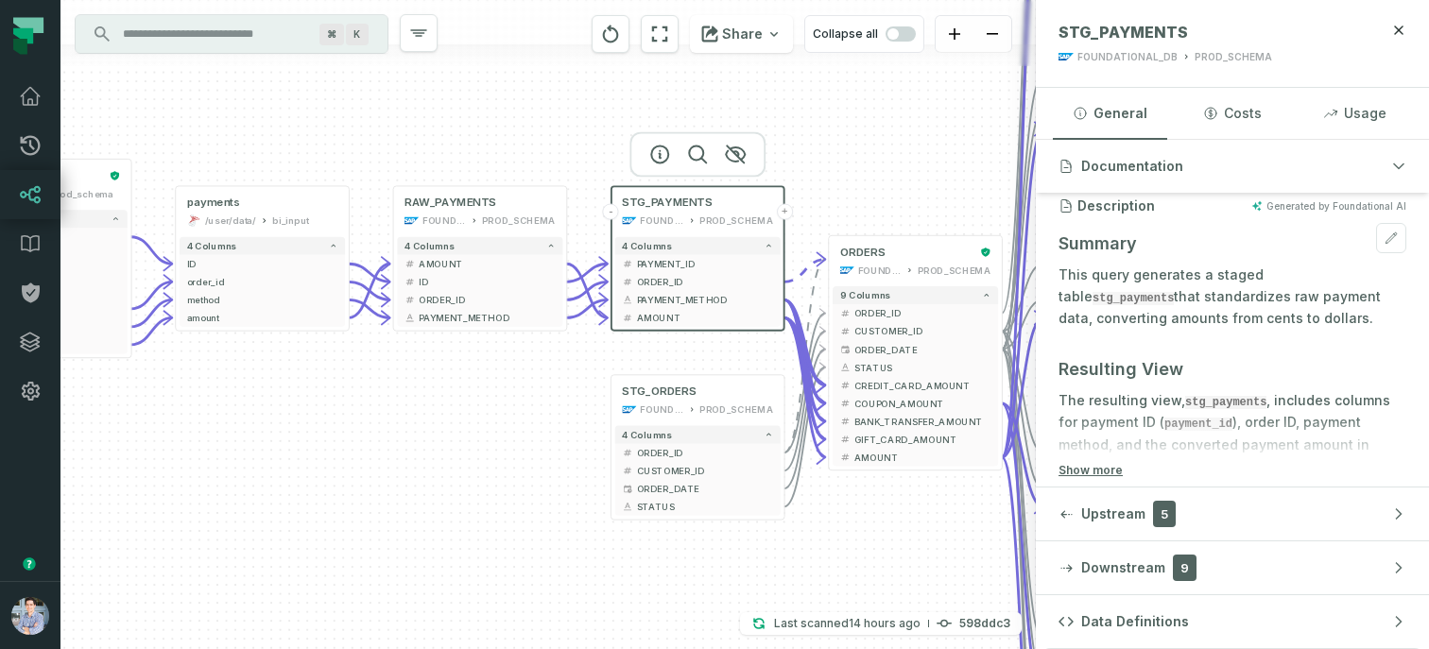
scroll to position [178, 0]
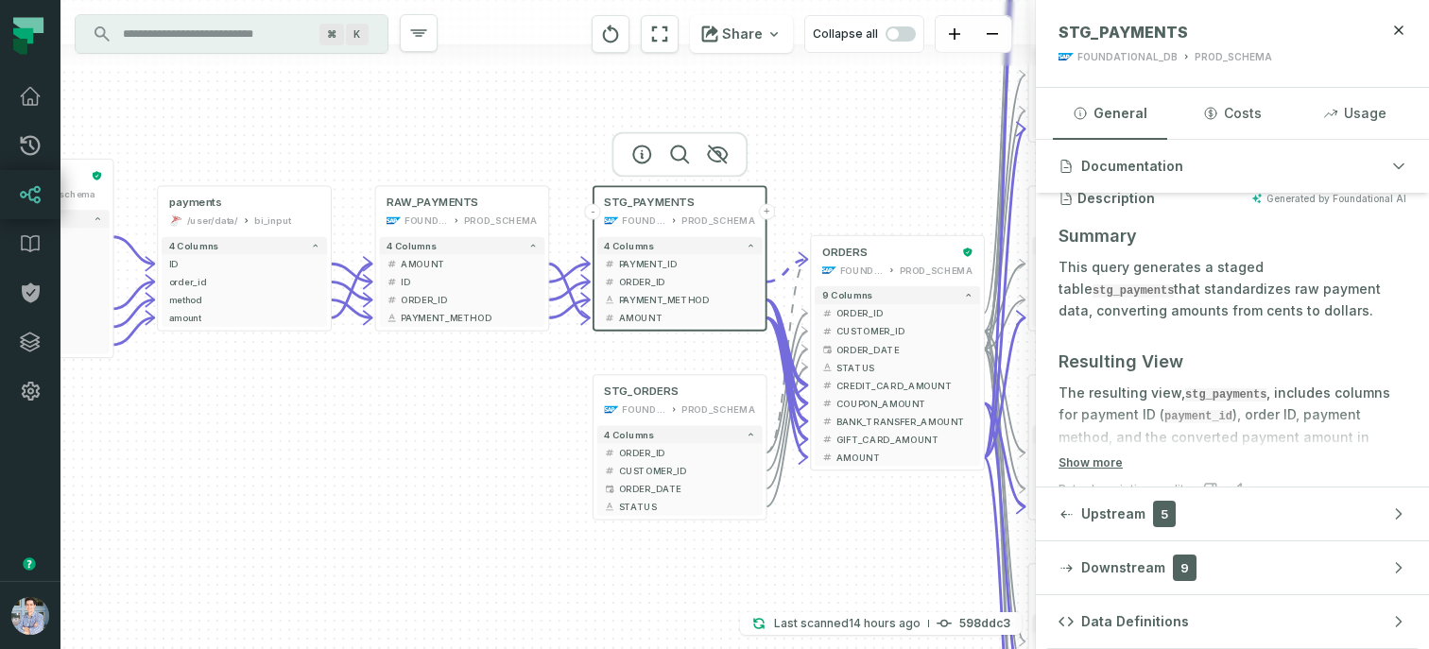
drag, startPoint x: 545, startPoint y: 417, endPoint x: 500, endPoint y: 415, distance: 45.4
click at [500, 415] on div "+ sources prod_data prod_schema + 7 columns + ID + + date + + status + + user_i…" at bounding box center [547, 324] width 975 height 649
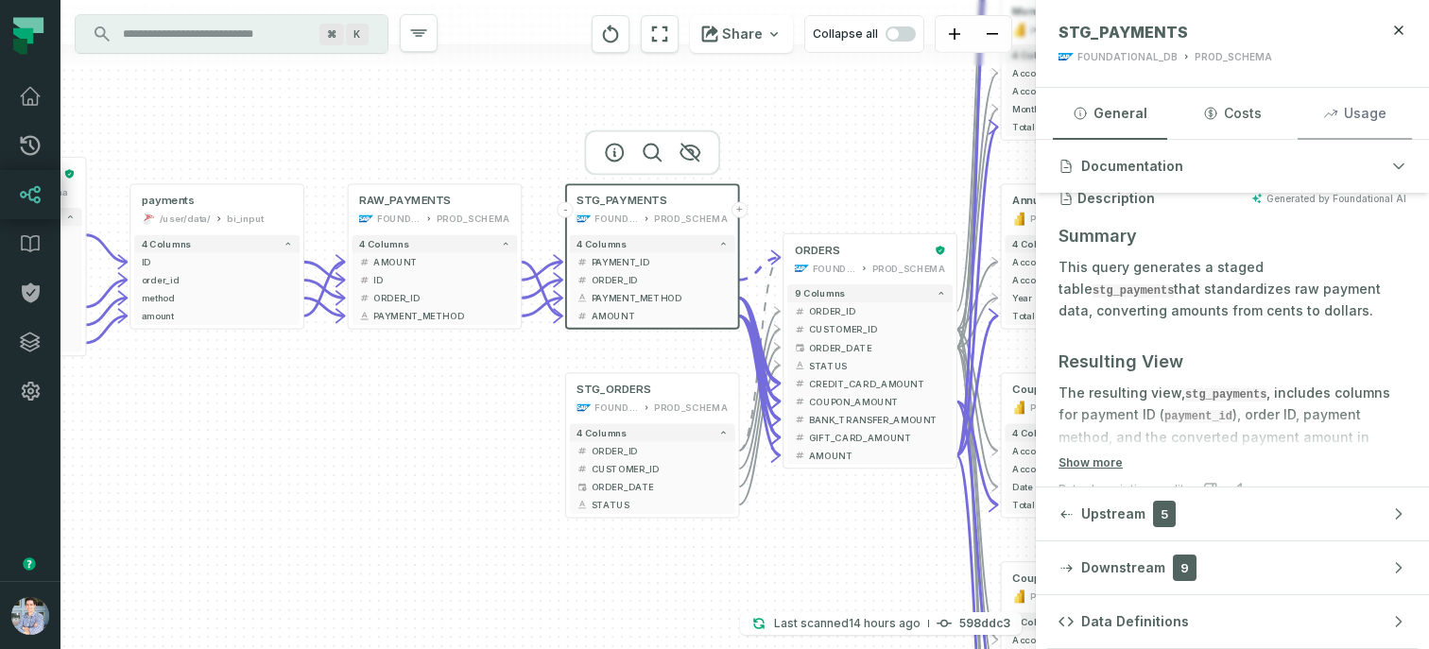
click at [1345, 102] on button "Usage" at bounding box center [1354, 113] width 114 height 51
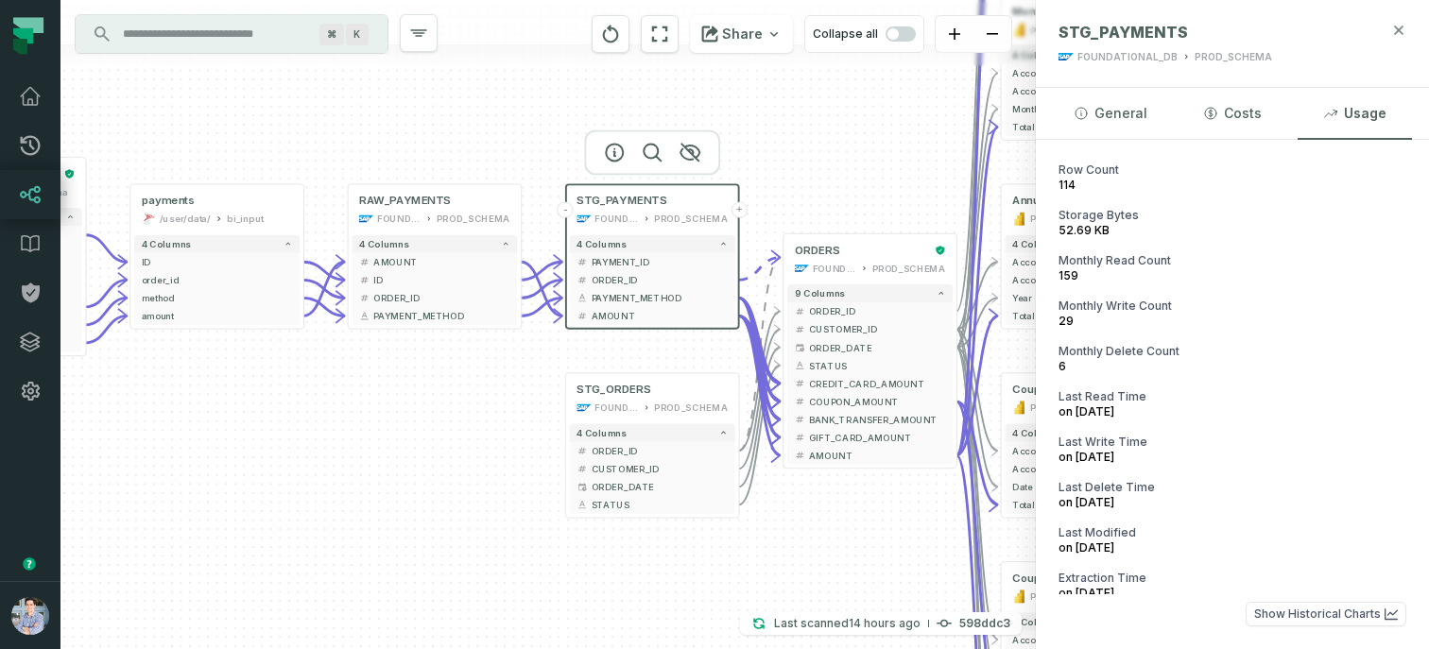
click at [1397, 31] on icon "button" at bounding box center [1399, 30] width 9 height 9
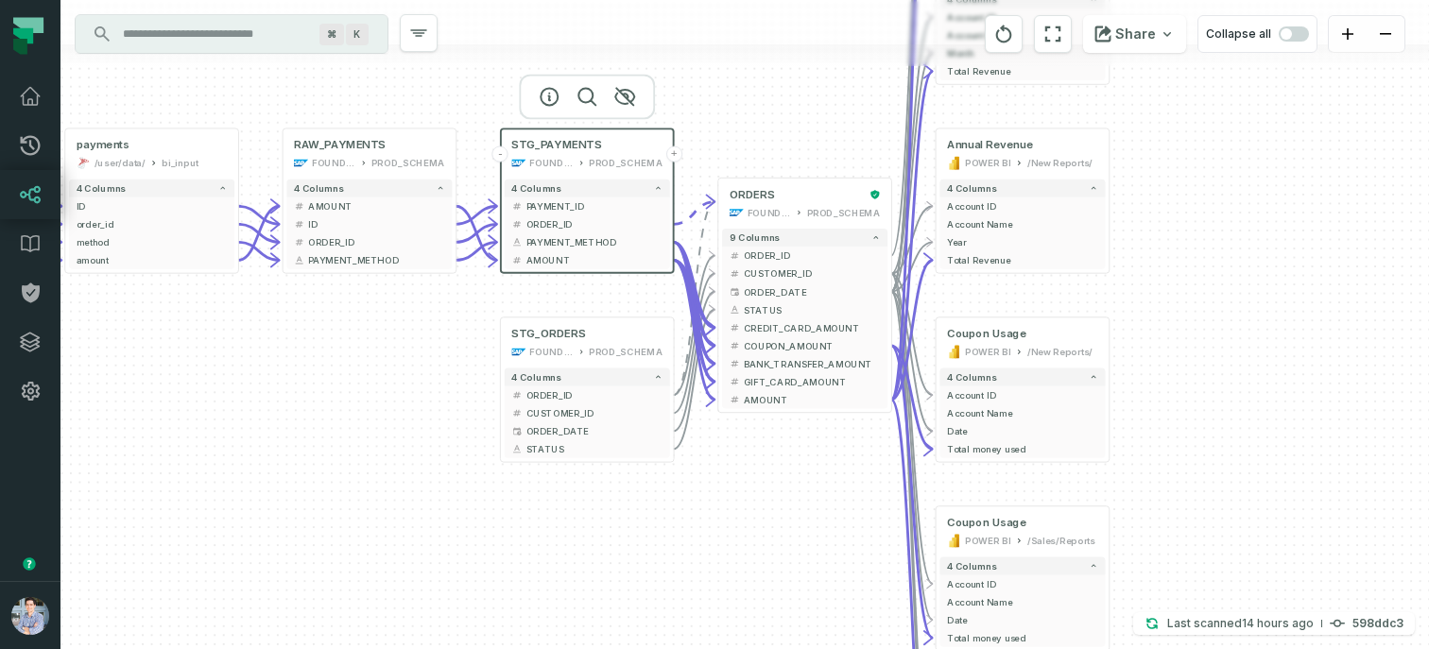
drag, startPoint x: 772, startPoint y: 131, endPoint x: 694, endPoint y: 69, distance: 99.5
click at [696, 69] on div "+ sources prod_data prod_schema + 7 columns + ID + + date + + status + + user_i…" at bounding box center [744, 324] width 1368 height 649
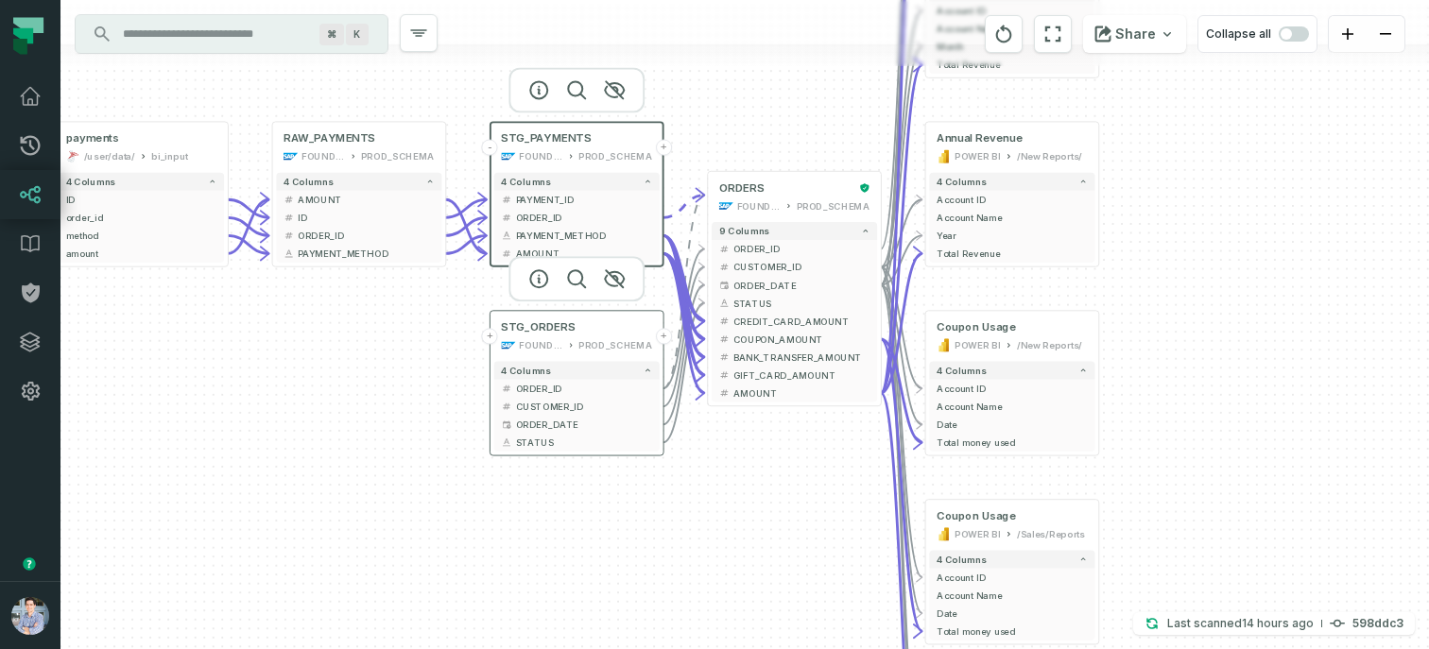
click at [664, 339] on button "+" at bounding box center [664, 336] width 16 height 16
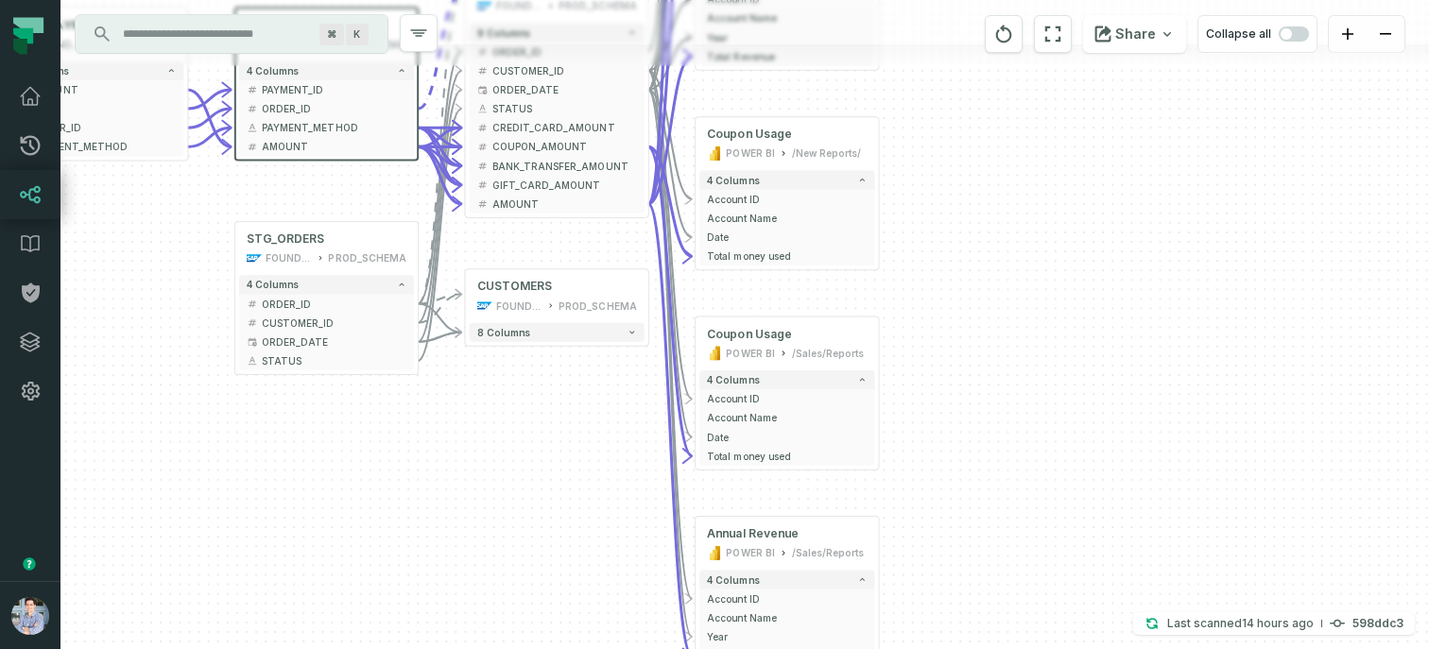
drag, startPoint x: 198, startPoint y: 265, endPoint x: 350, endPoint y: 336, distance: 167.4
click at [350, 336] on div "+ CUSTOMERS FOUNDATIONAL_DB PROD_SCHEMA + 8 columns + sources prod_data prod_sc…" at bounding box center [744, 324] width 1368 height 649
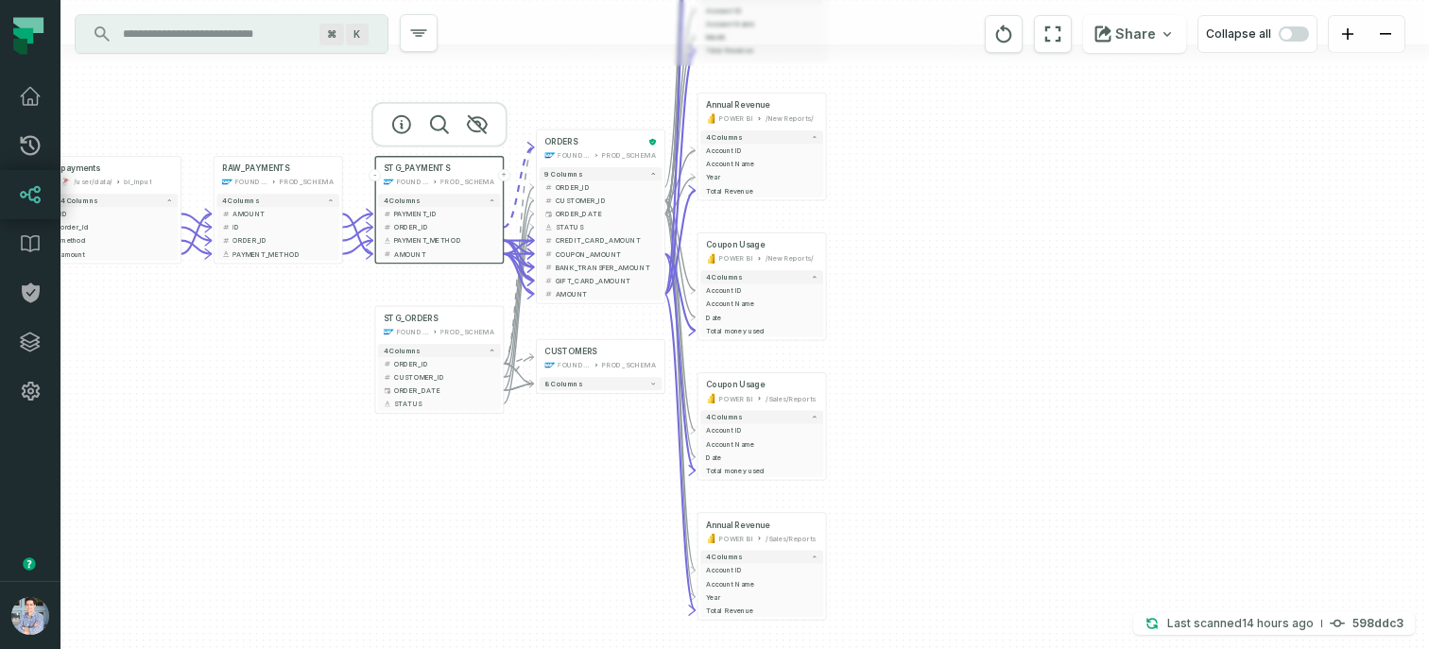
drag, startPoint x: 283, startPoint y: 283, endPoint x: 456, endPoint y: 304, distance: 175.1
click at [456, 304] on div "+ CUSTOMERS FOUNDATIONAL_DB PROD_SCHEMA + 8 columns + sources prod_data prod_sc…" at bounding box center [744, 324] width 1368 height 649
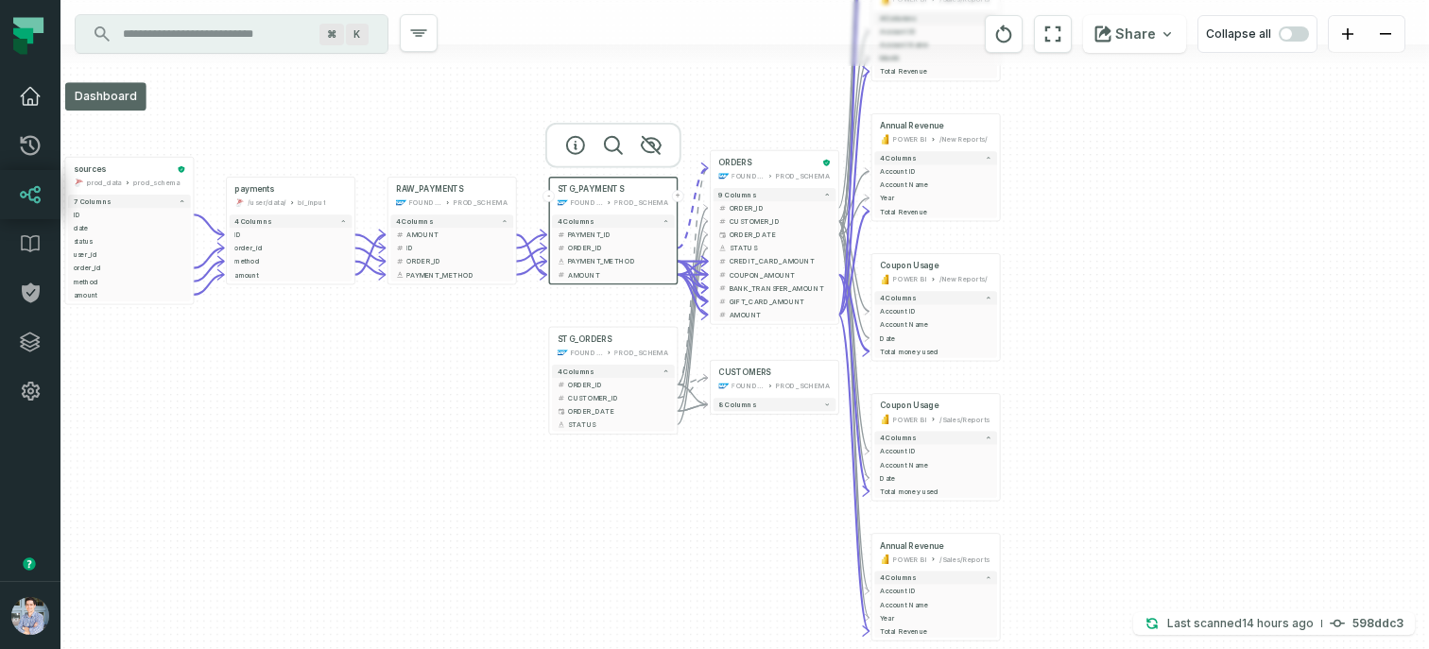
click at [36, 107] on icon at bounding box center [30, 96] width 23 height 23
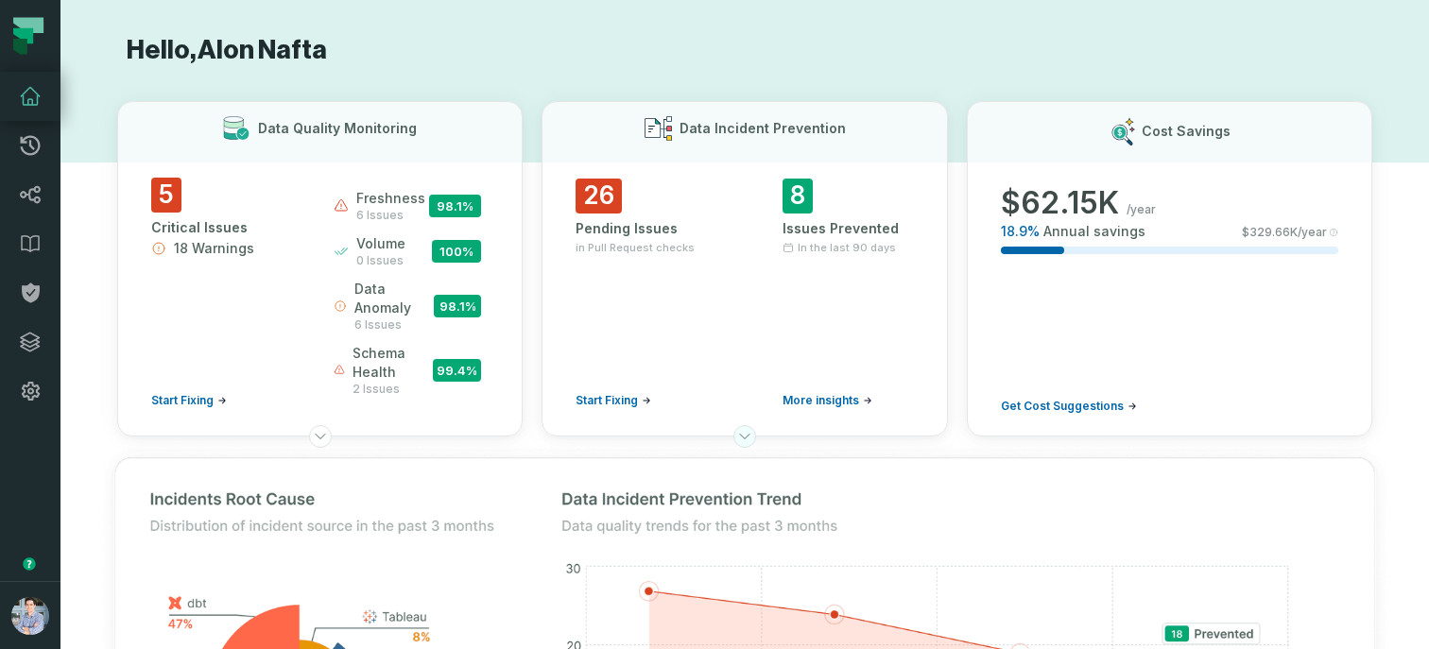
click at [746, 443] on button at bounding box center [744, 436] width 23 height 23
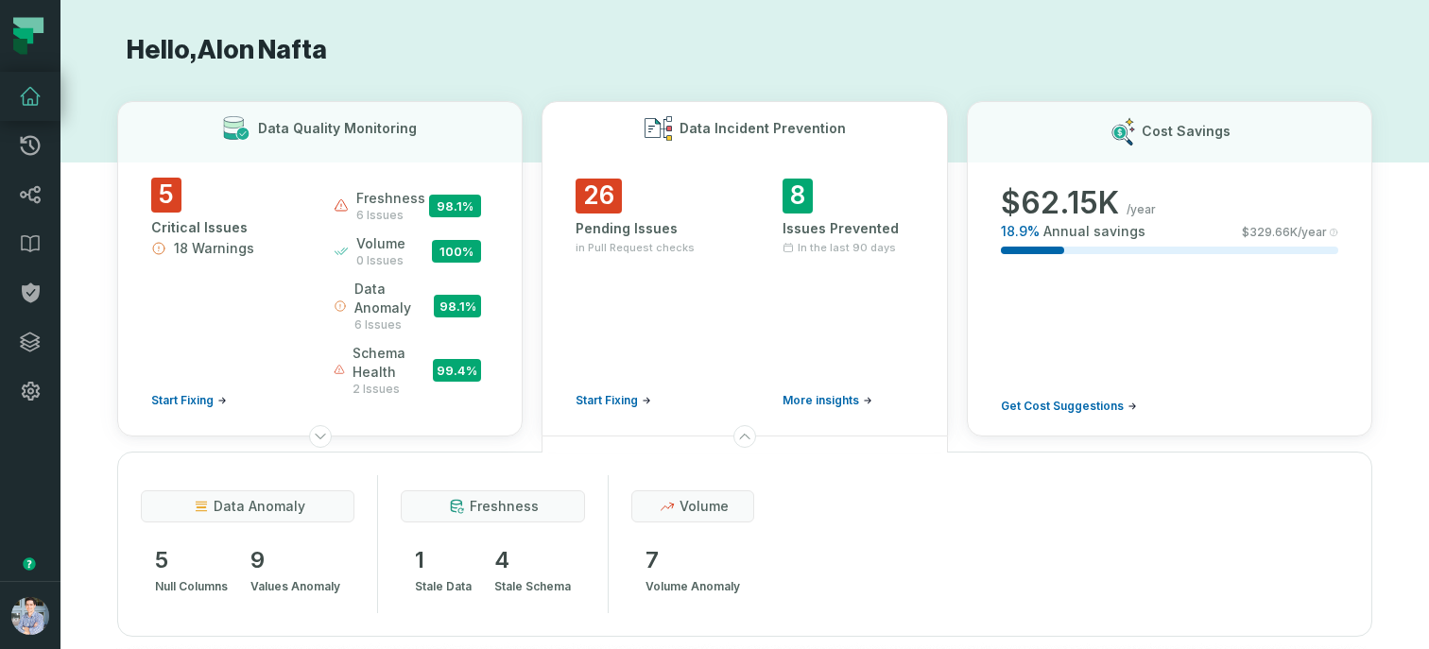
click at [625, 396] on span "Start Fixing" at bounding box center [606, 400] width 62 height 15
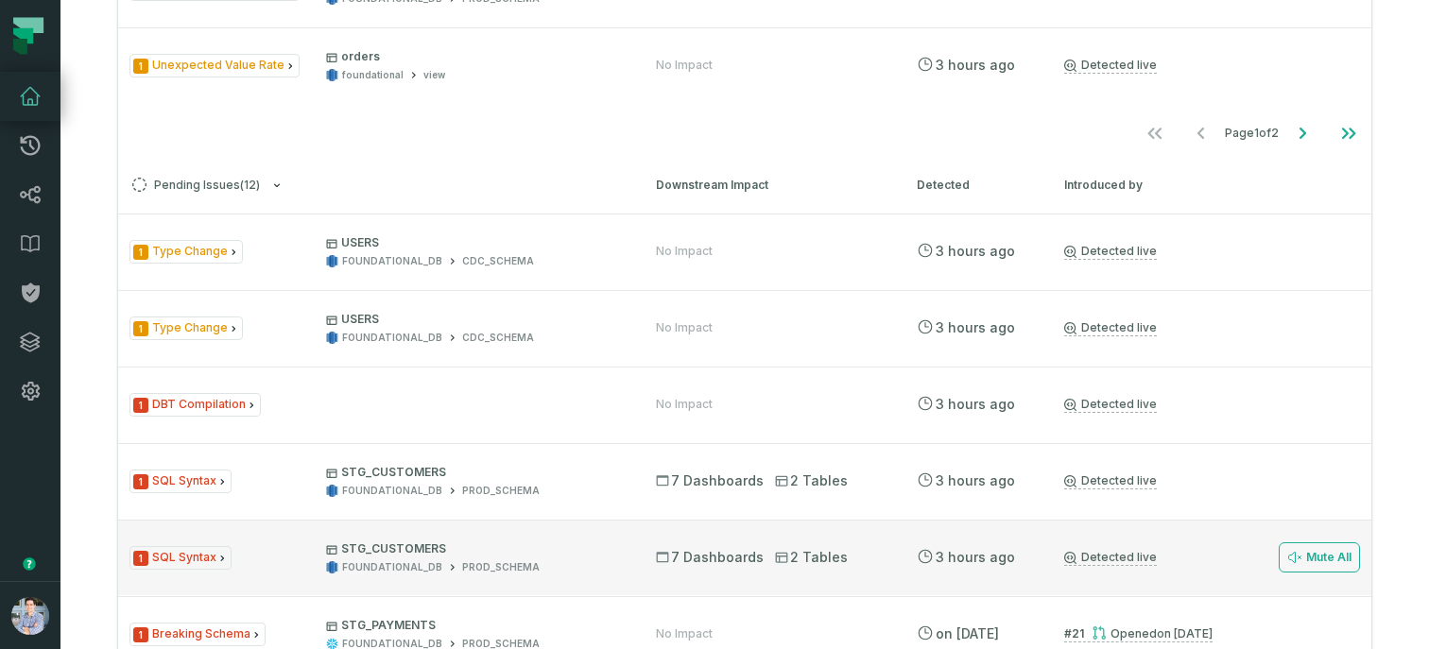
scroll to position [1829, 0]
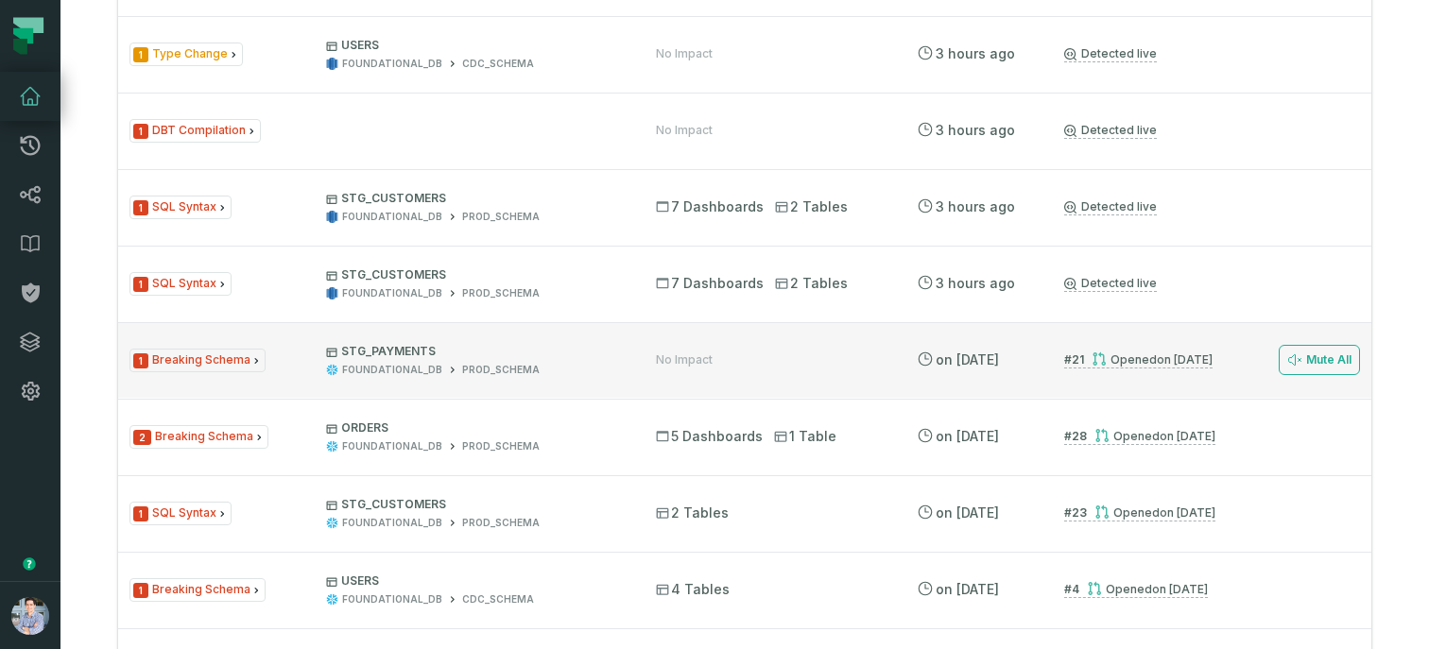
click at [1105, 360] on icon at bounding box center [1098, 358] width 15 height 15
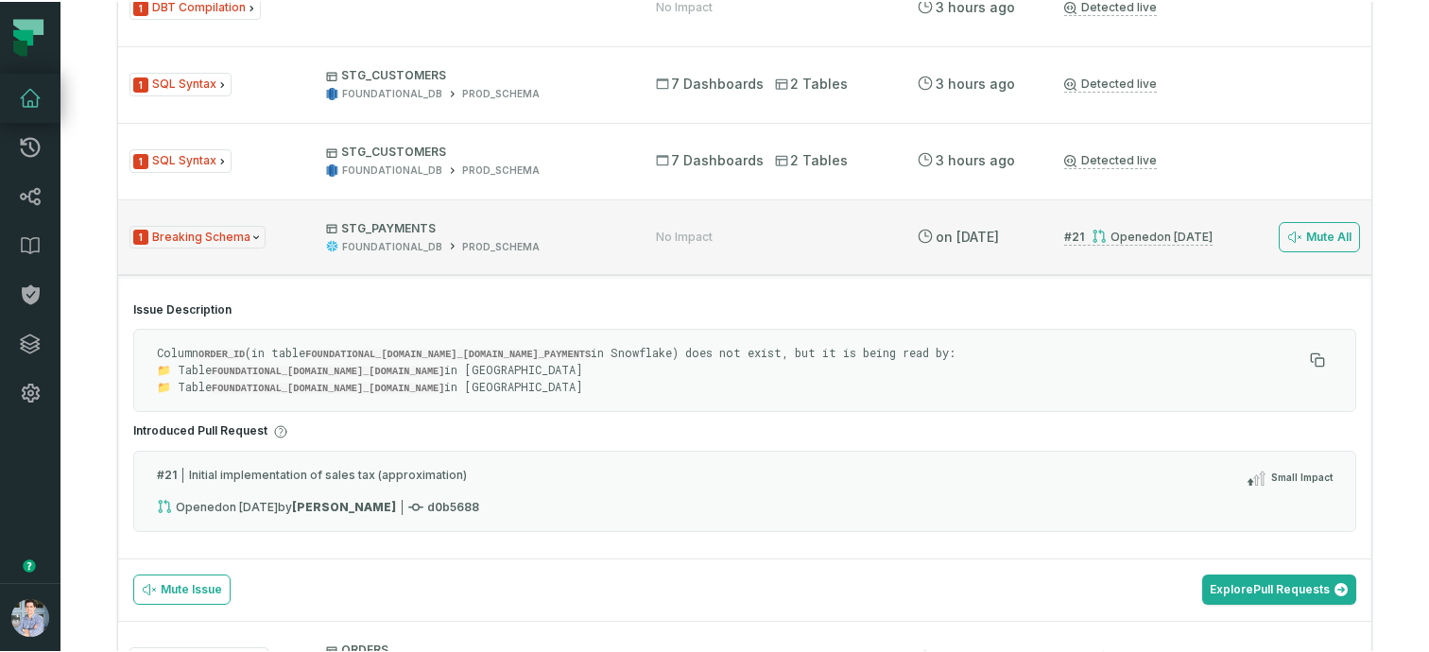
scroll to position [1972, 0]
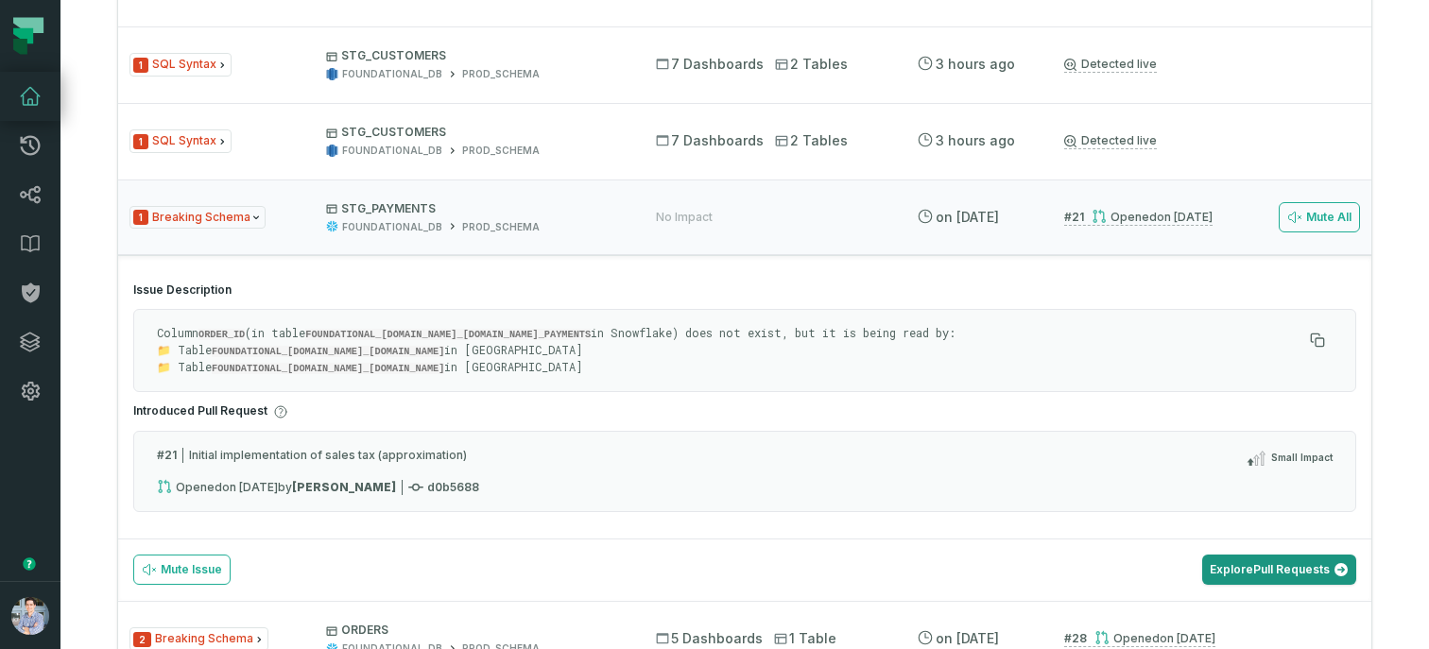
click at [1239, 559] on link "Explore Pull Requests" at bounding box center [1279, 570] width 154 height 30
click at [550, 211] on p "STG_PAYMENTS" at bounding box center [473, 208] width 295 height 15
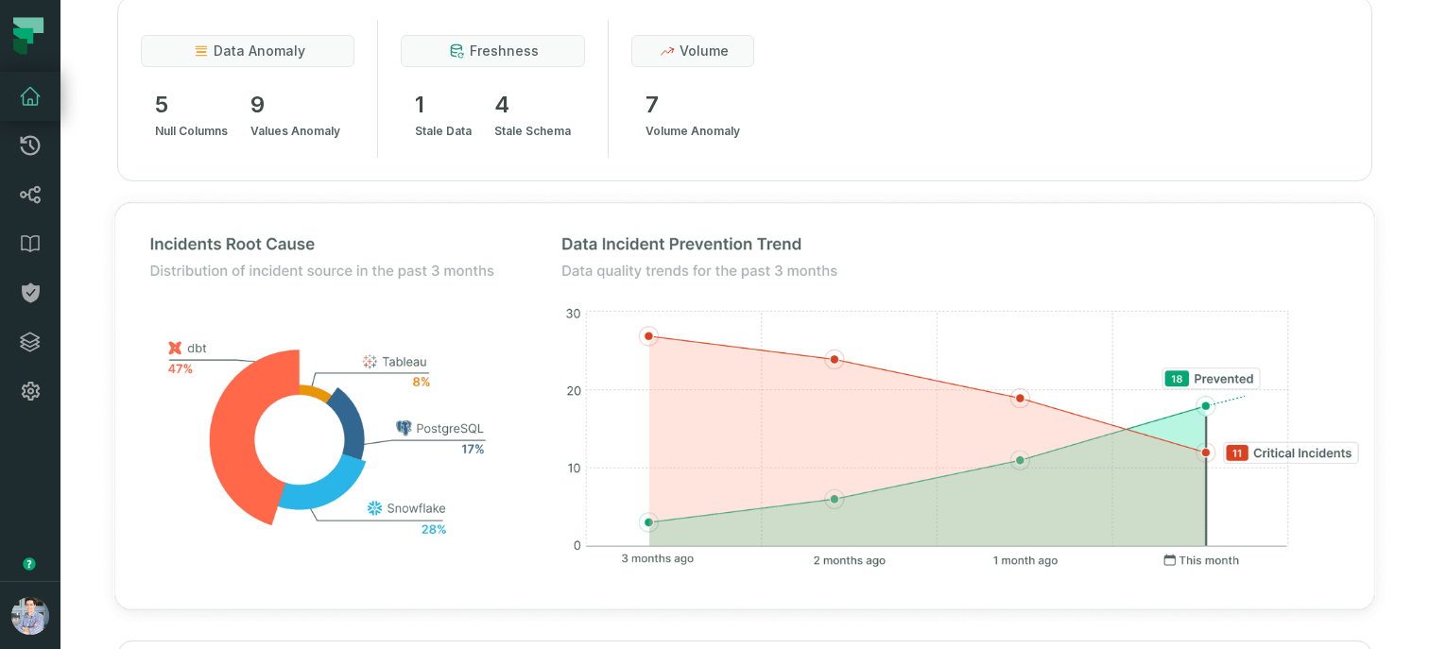
scroll to position [0, 0]
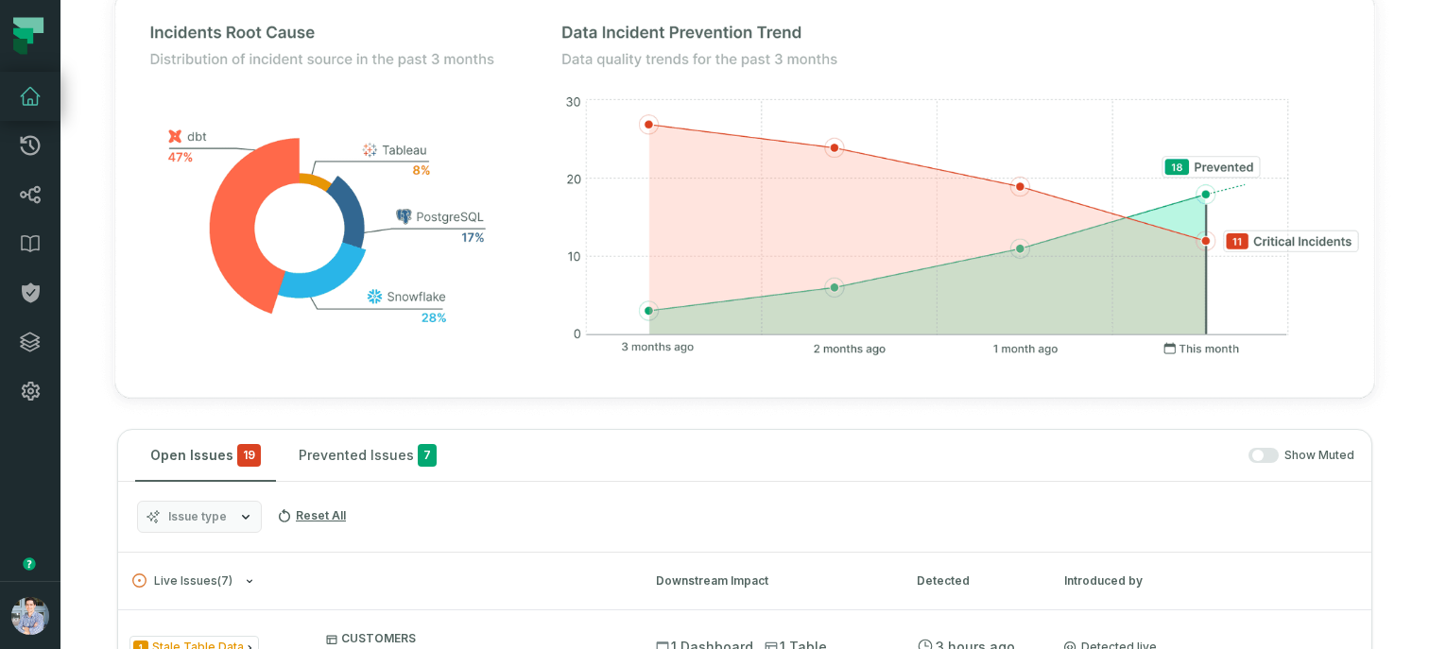
scroll to position [668, 0]
click at [33, 139] on icon at bounding box center [30, 145] width 23 height 23
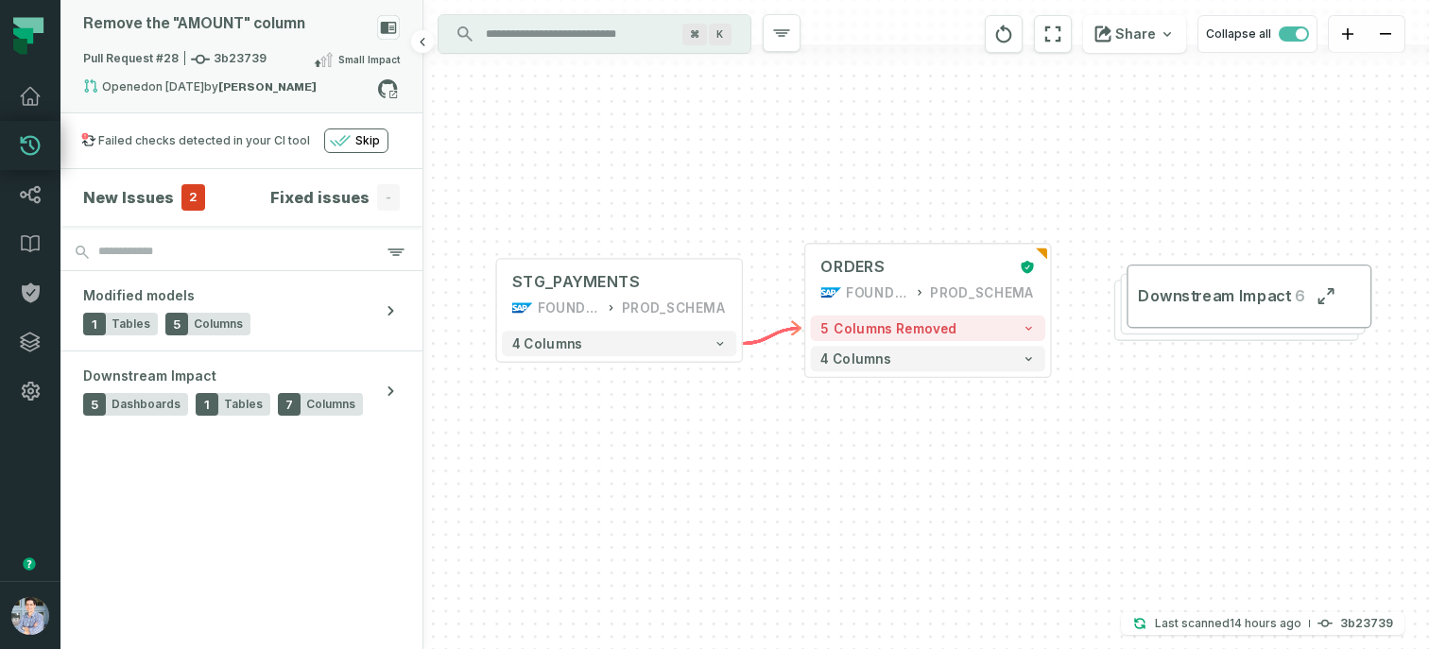
click at [231, 50] on span "Pull Request #28 3b23739" at bounding box center [174, 59] width 183 height 19
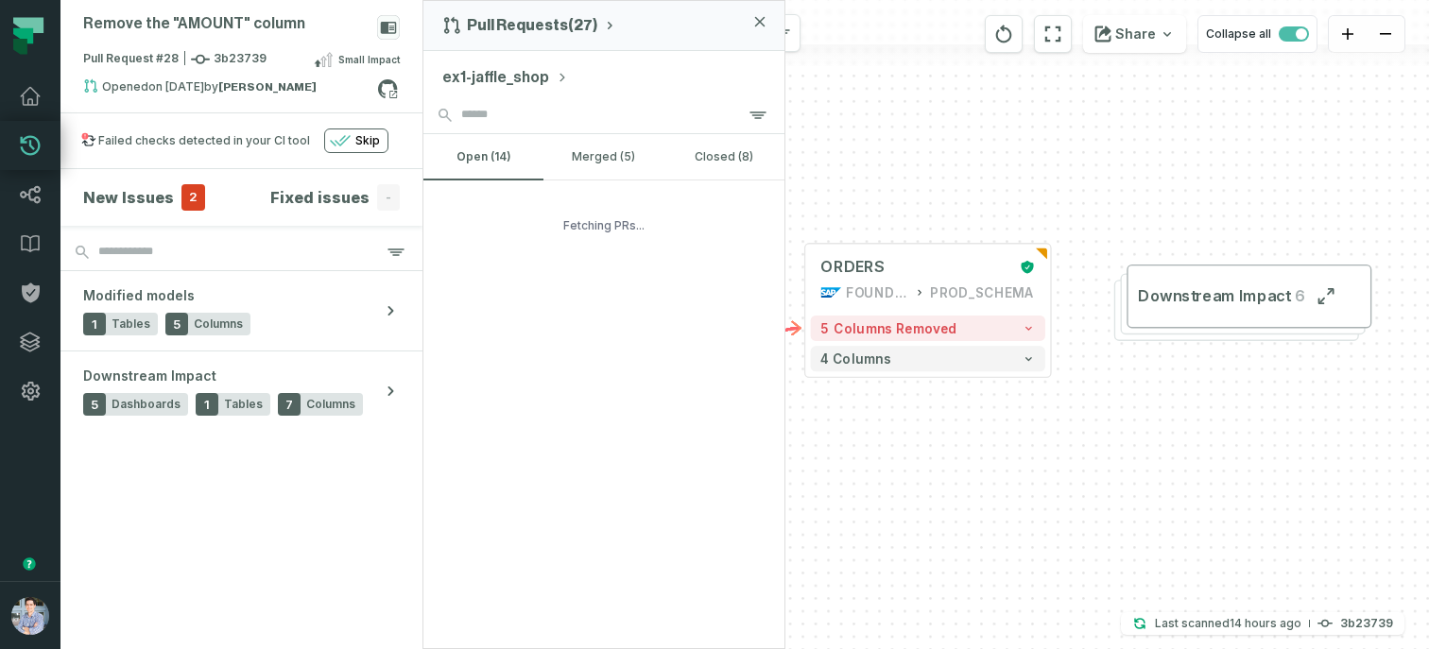
click at [519, 79] on button "ex1-jaffle_shop" at bounding box center [505, 77] width 126 height 23
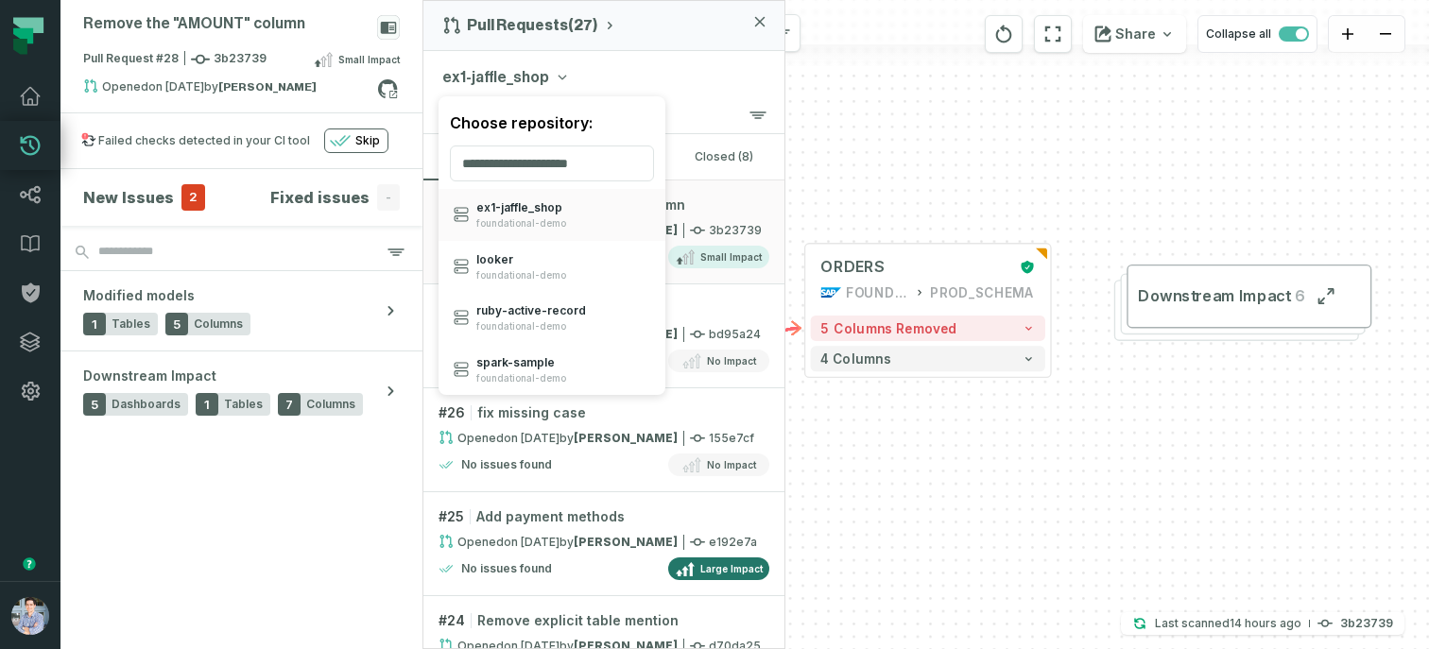
click at [732, 60] on div "ex1-jaffle_shop Choose repository: ex1- jaffle_ shop foundational-demo looker f…" at bounding box center [603, 73] width 361 height 45
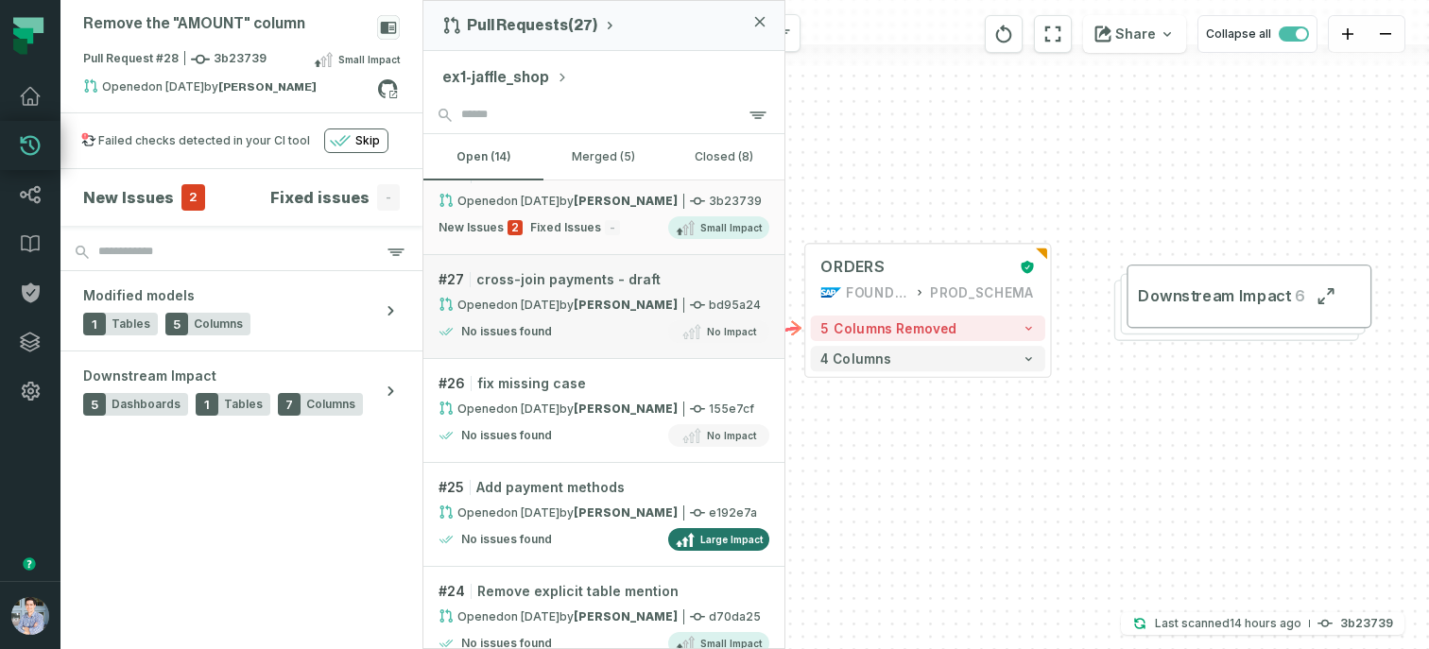
scroll to position [30, 0]
click at [867, 396] on div "+ STG_PAYMENTS FOUNDATIONAL_DB PROD_SCHEMA + 4 columns + ORDERS FOUNDATIONAL_DB…" at bounding box center [925, 324] width 1005 height 649
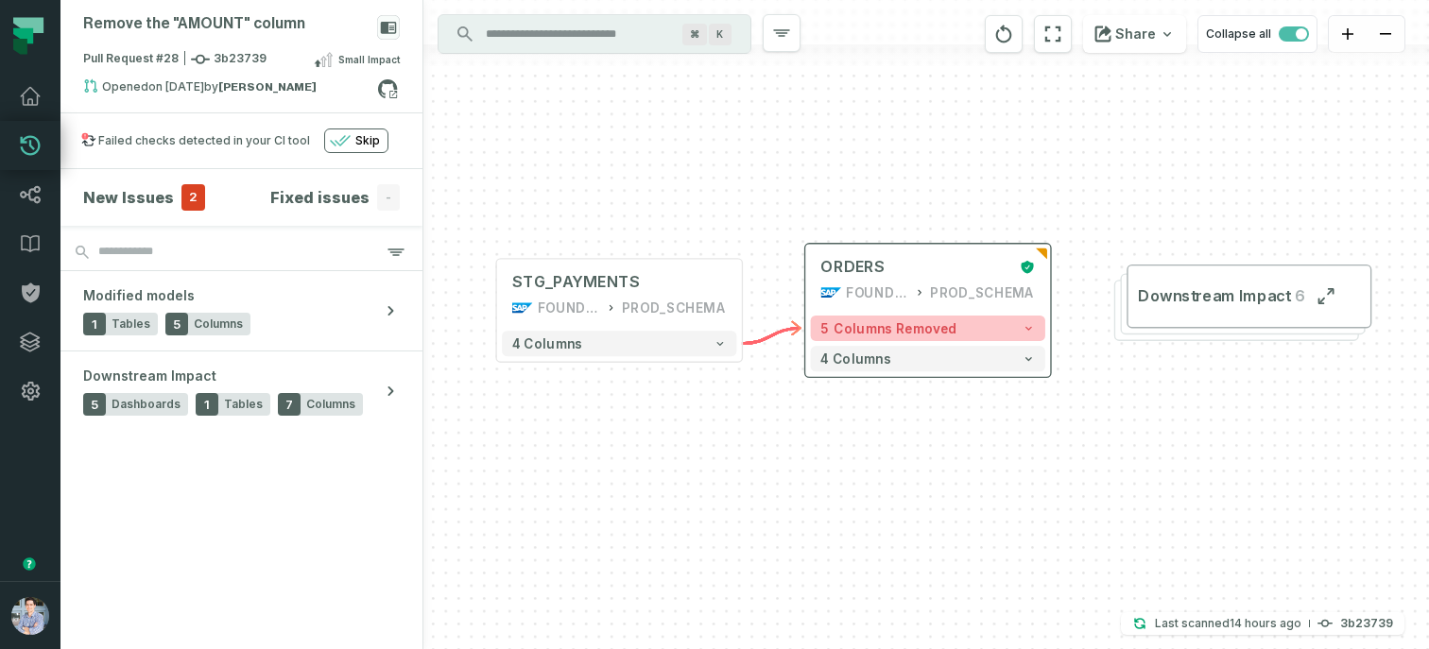
click at [941, 329] on span "5 columns removed" at bounding box center [888, 327] width 136 height 15
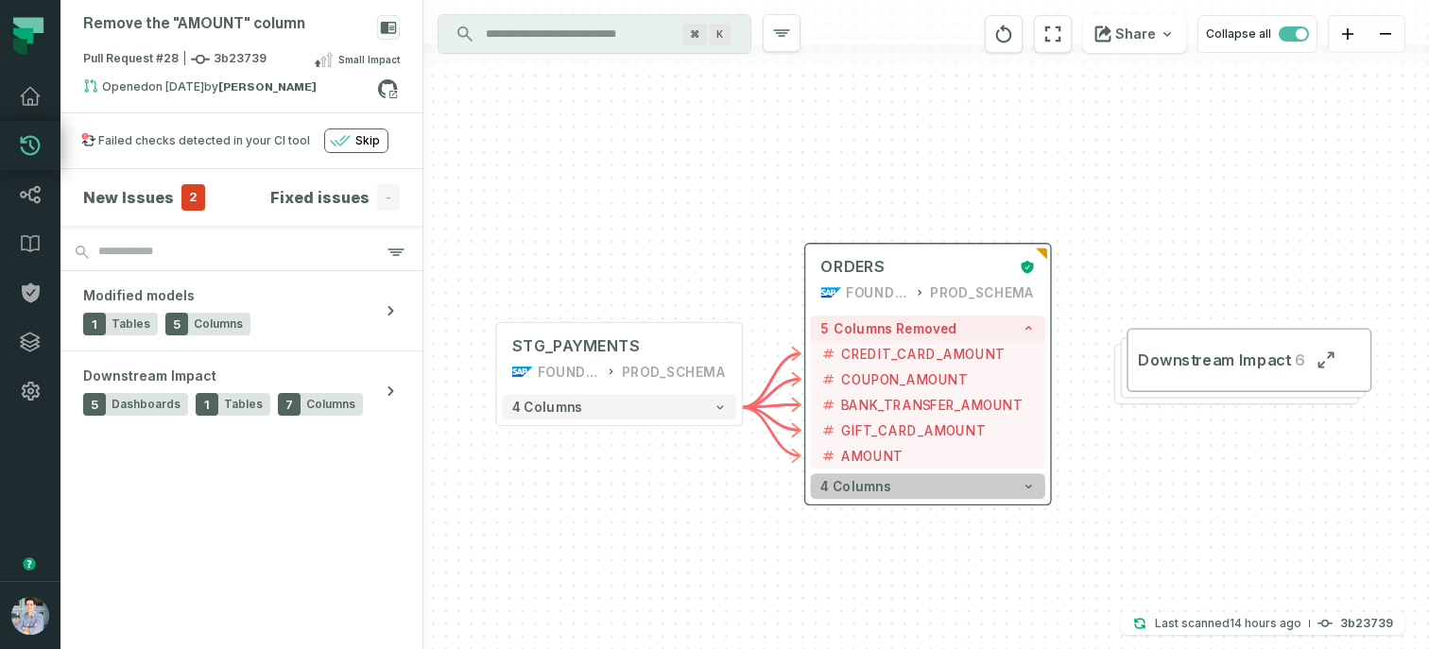
click at [961, 482] on button "4 columns" at bounding box center [928, 486] width 234 height 26
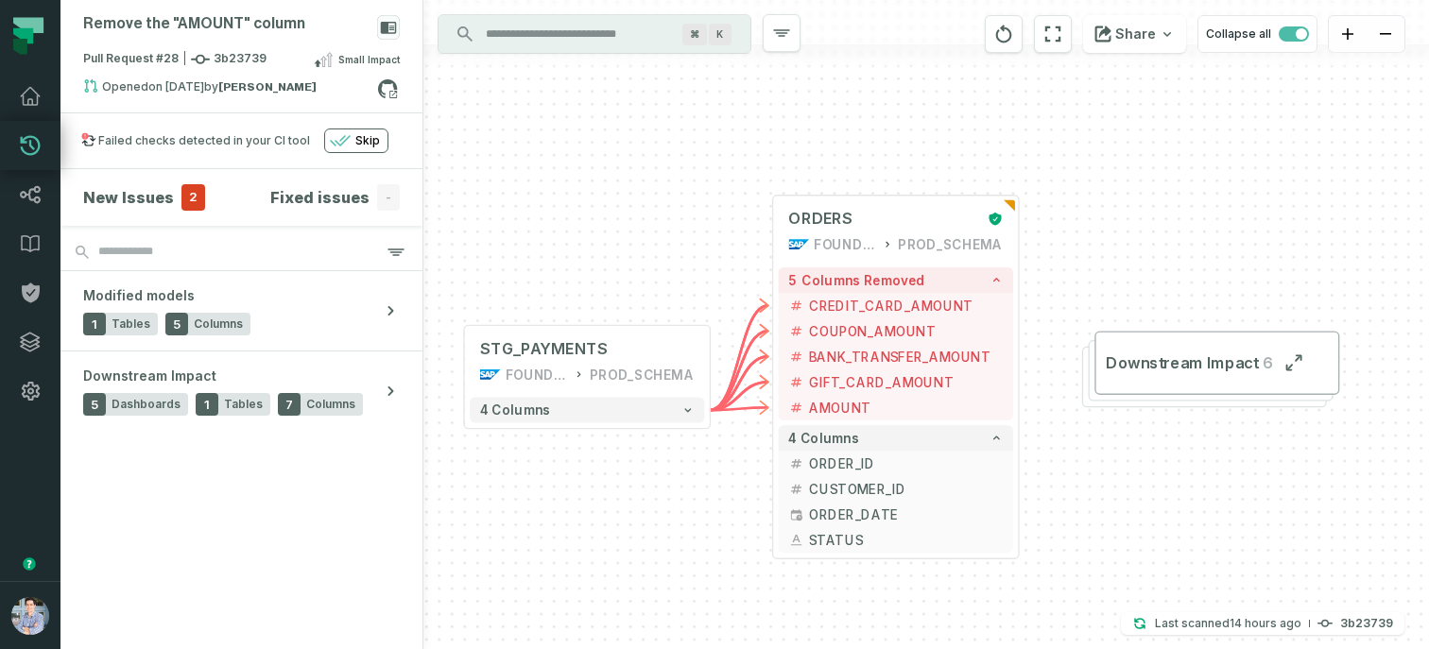
drag, startPoint x: 1126, startPoint y: 536, endPoint x: 1048, endPoint y: 392, distance: 163.6
click at [1048, 392] on div "+ STG_PAYMENTS FOUNDATIONAL_DB PROD_SCHEMA + 4 columns + ORDERS FOUNDATIONAL_DB…" at bounding box center [925, 324] width 1005 height 649
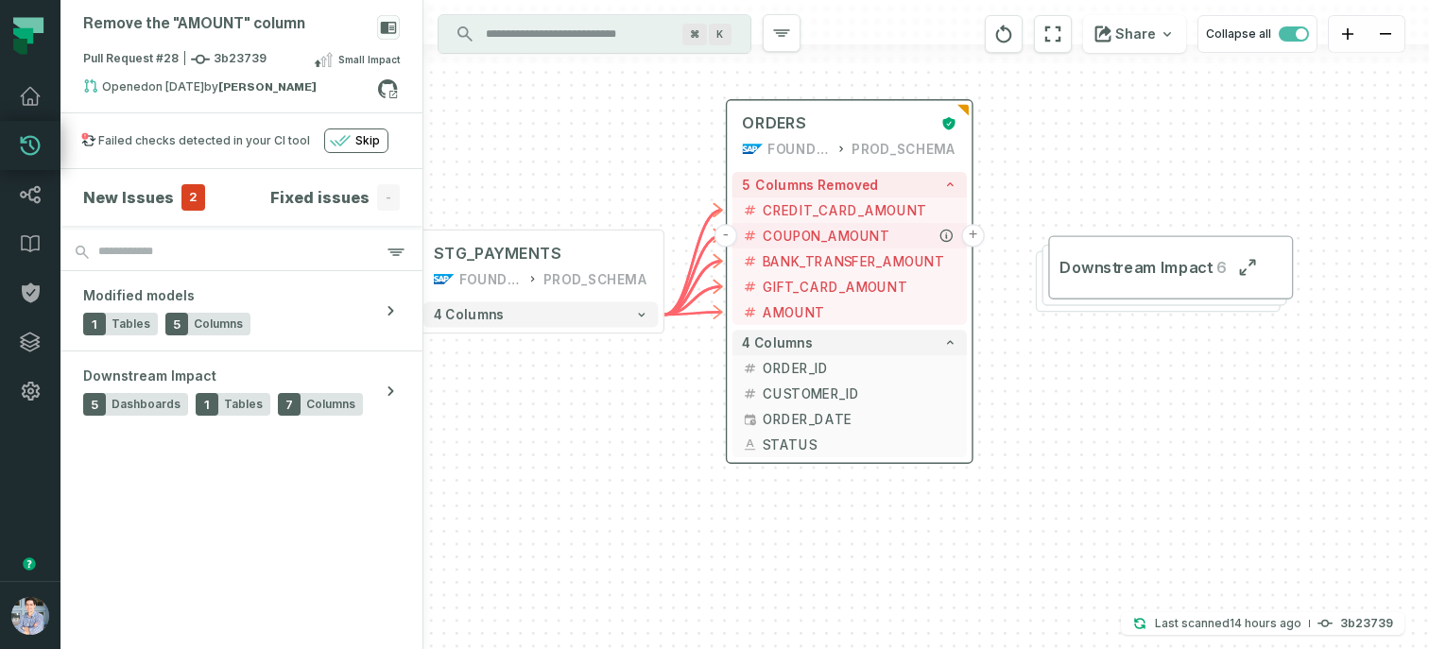
click at [973, 235] on button "+" at bounding box center [973, 235] width 23 height 23
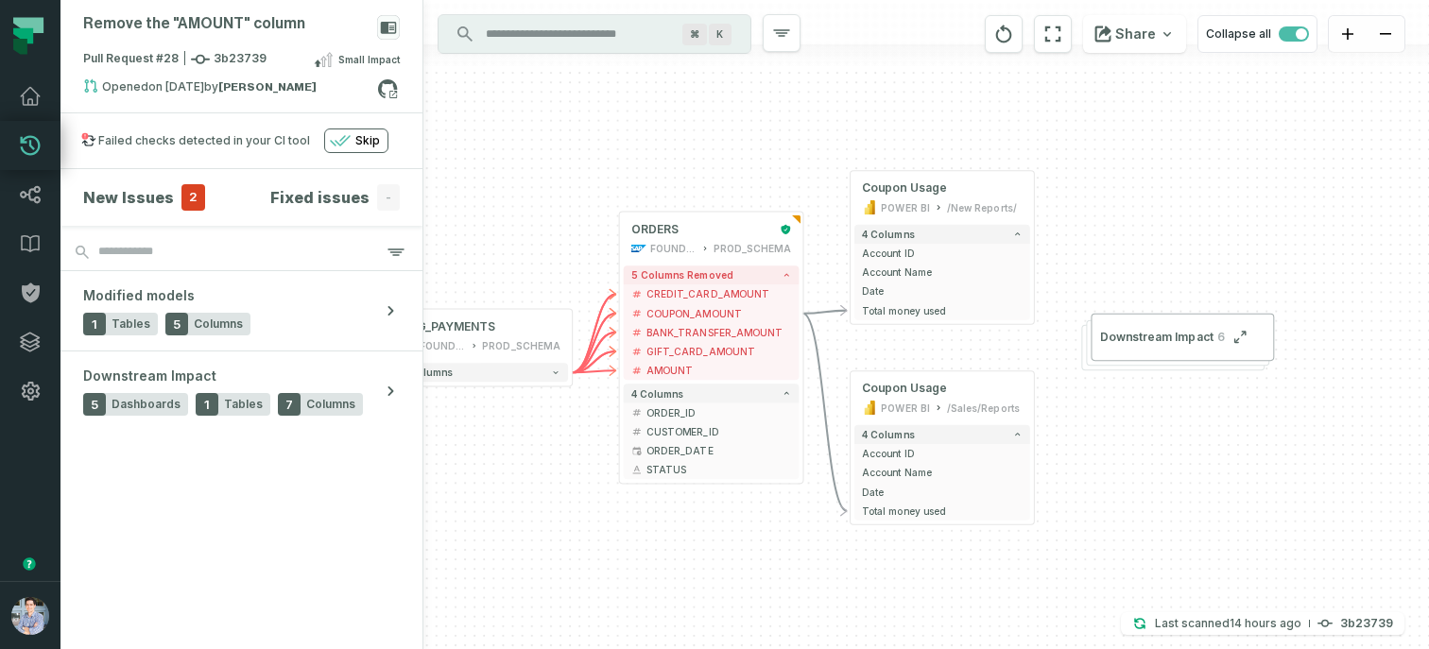
drag, startPoint x: 539, startPoint y: 258, endPoint x: 672, endPoint y: 125, distance: 188.4
click at [672, 125] on div "+ Coupon Usage POWER BI /New Reports/ 4 columns + Account ID + Account Name + D…" at bounding box center [925, 324] width 1005 height 649
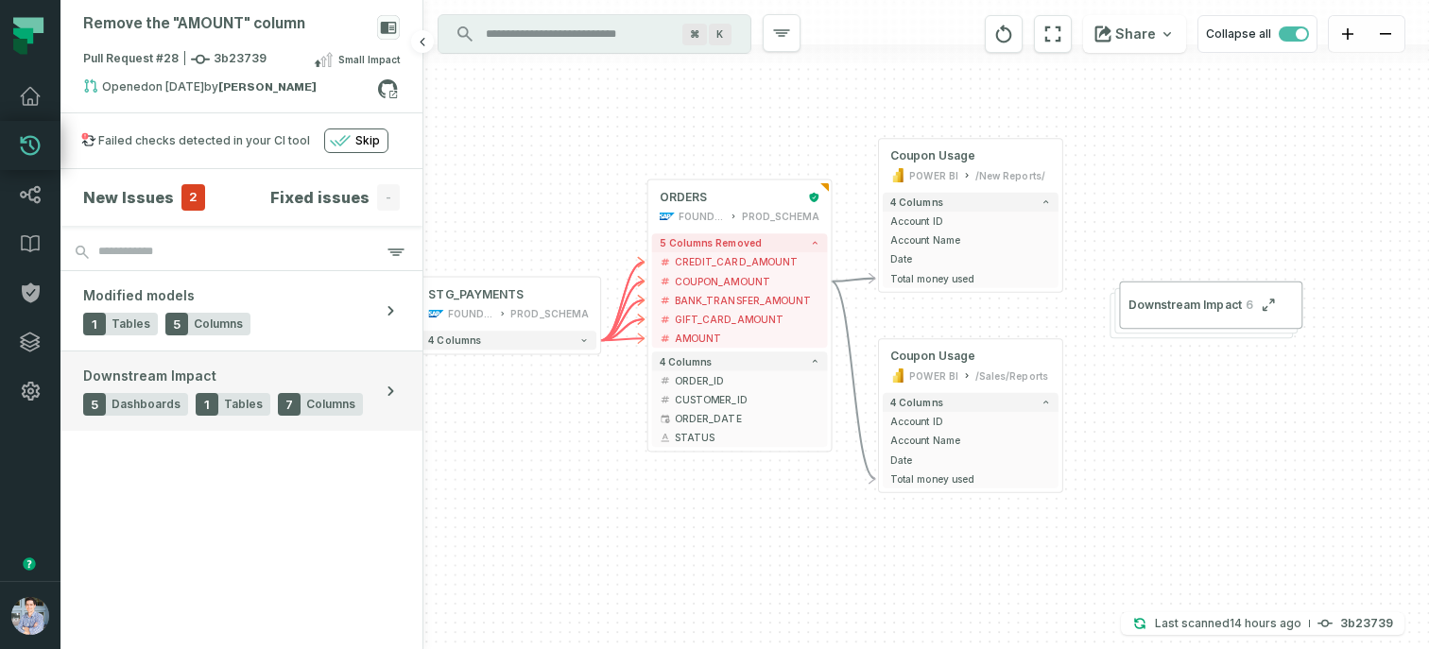
click at [389, 369] on button "Downstream Impact 5 Dashboards 1 Tables 7 Columns" at bounding box center [241, 390] width 362 height 79
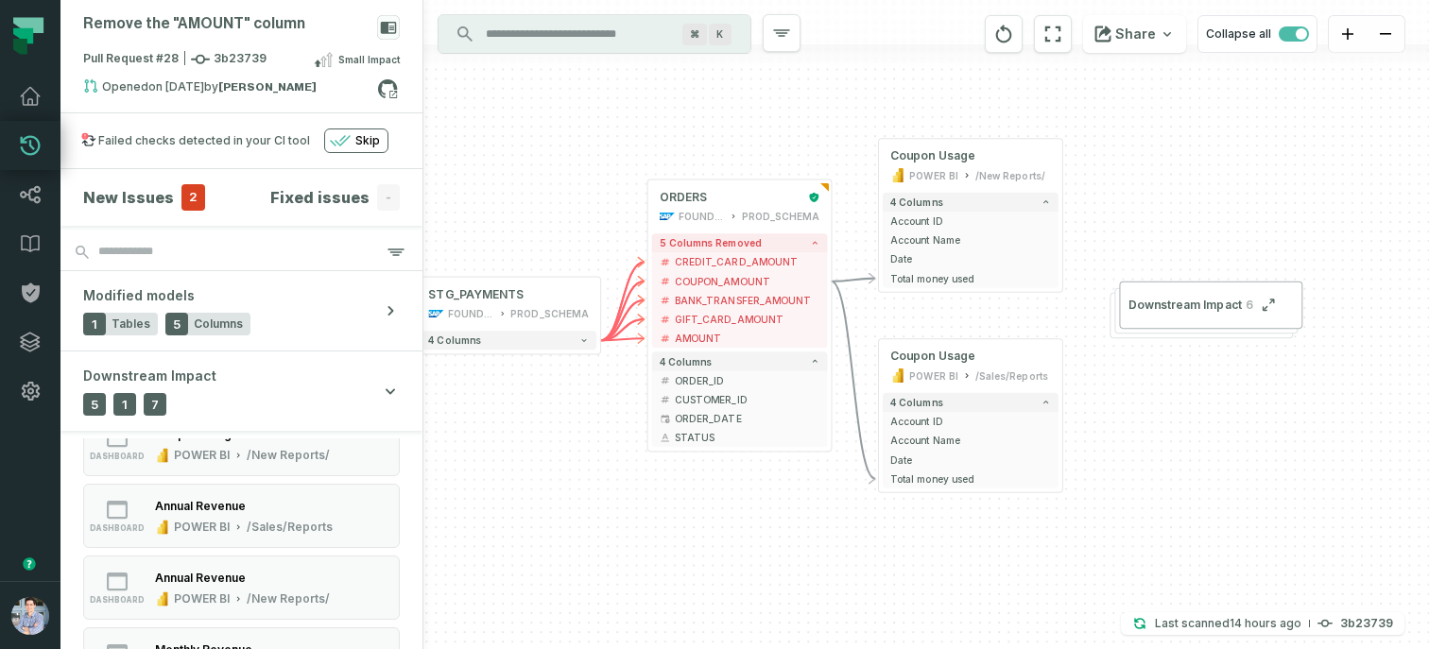
scroll to position [144, 0]
click at [705, 154] on icon "button" at bounding box center [702, 148] width 23 height 23
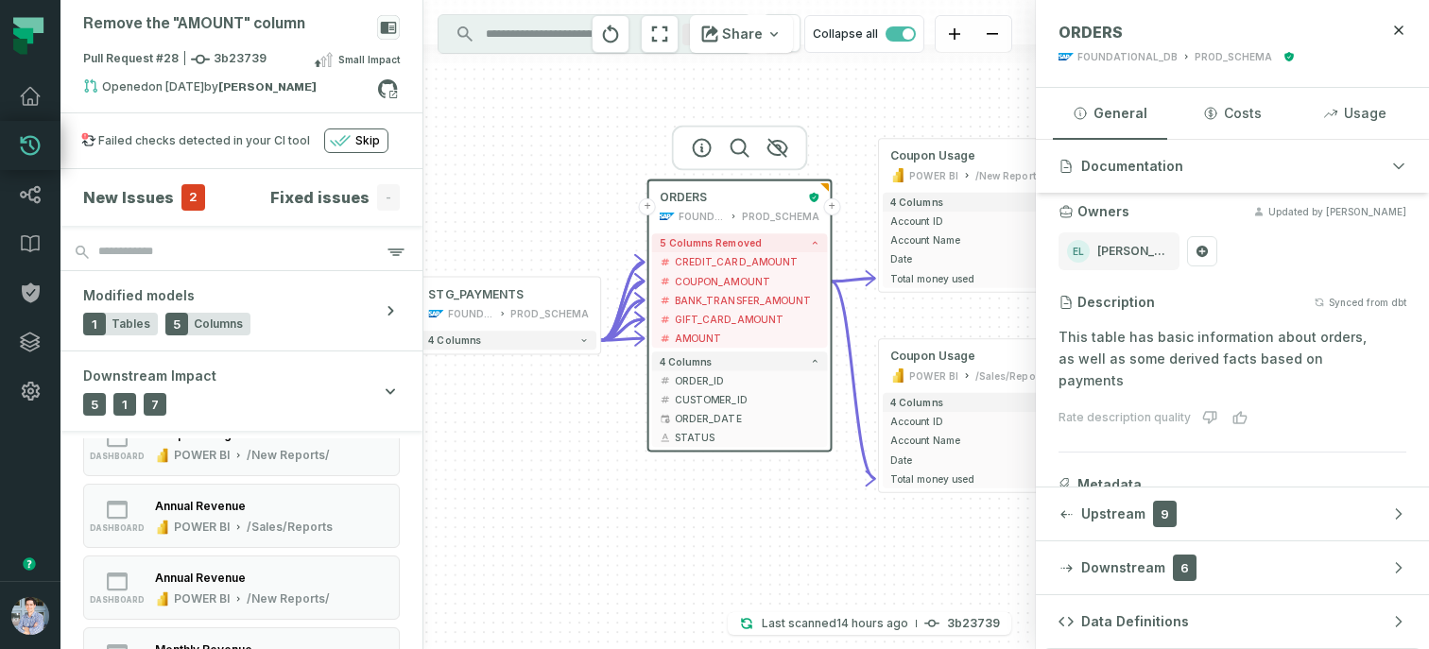
scroll to position [76, 0]
click at [473, 254] on div at bounding box center [508, 245] width 136 height 45
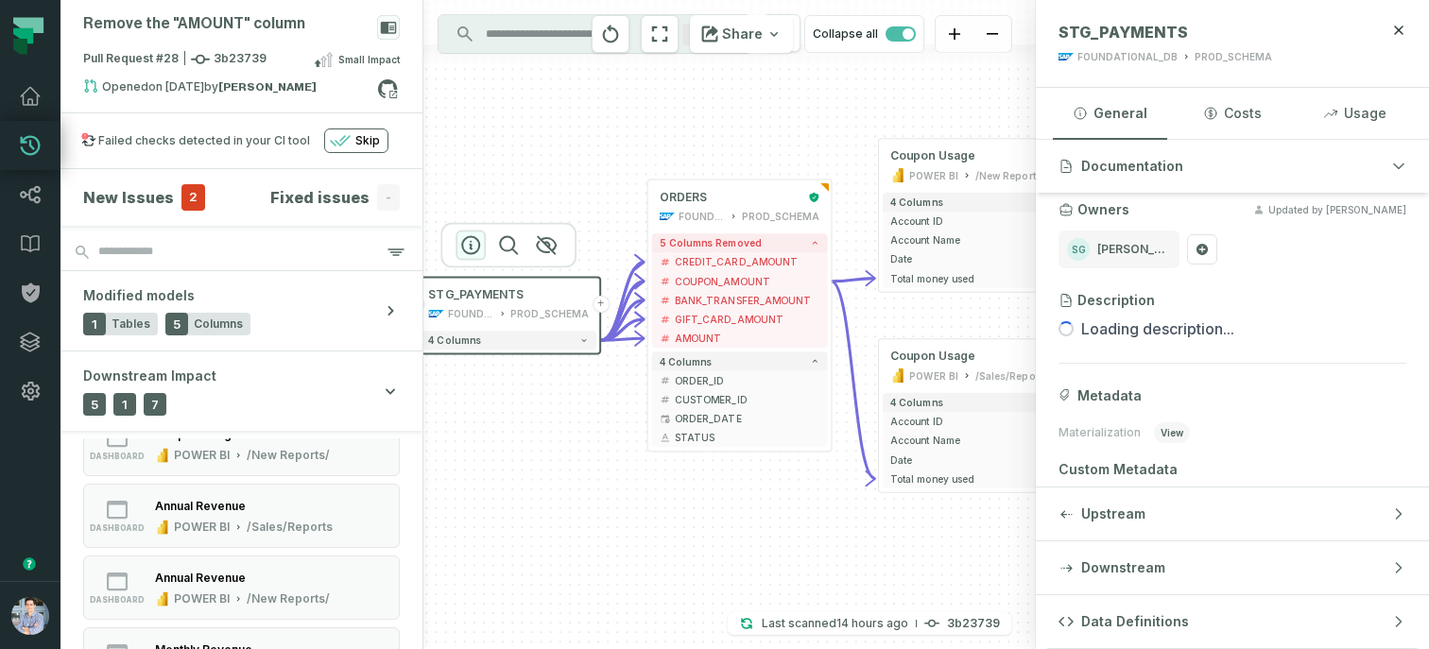
click at [472, 244] on icon "button" at bounding box center [470, 245] width 23 height 23
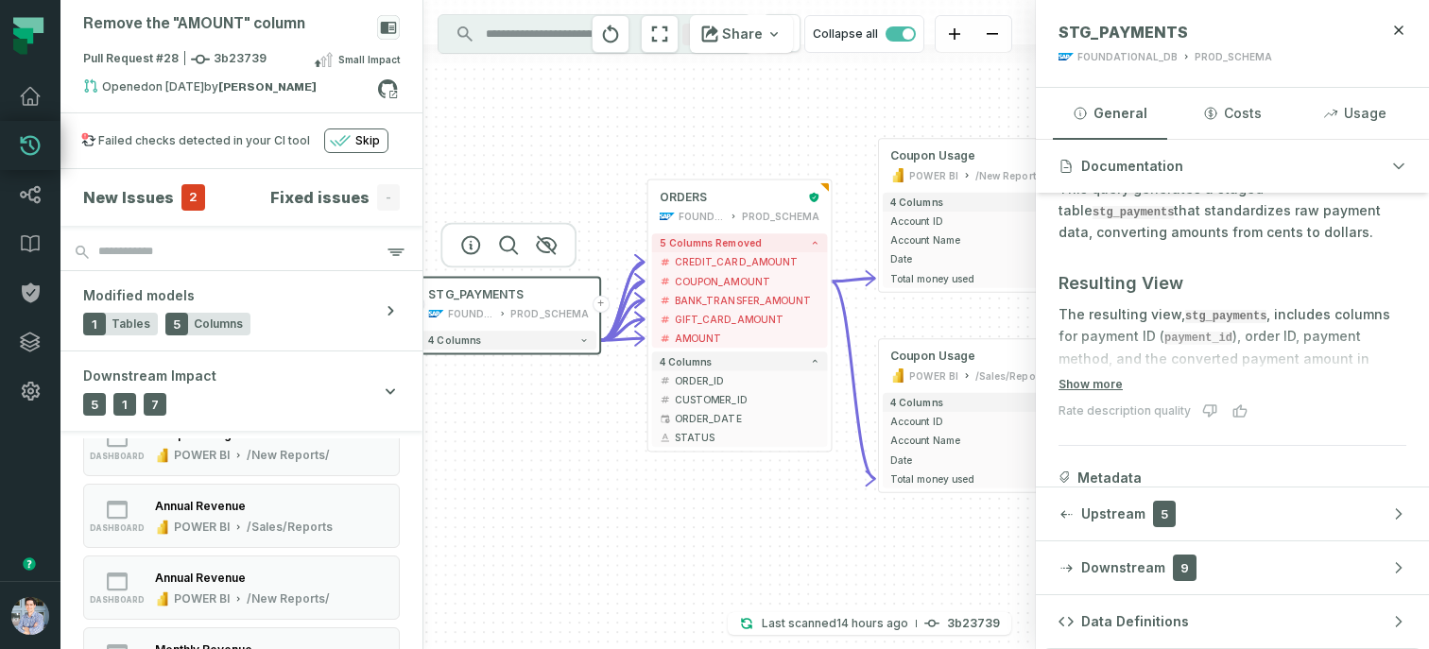
scroll to position [257, 0]
click at [1095, 378] on button "Show more" at bounding box center [1090, 383] width 64 height 15
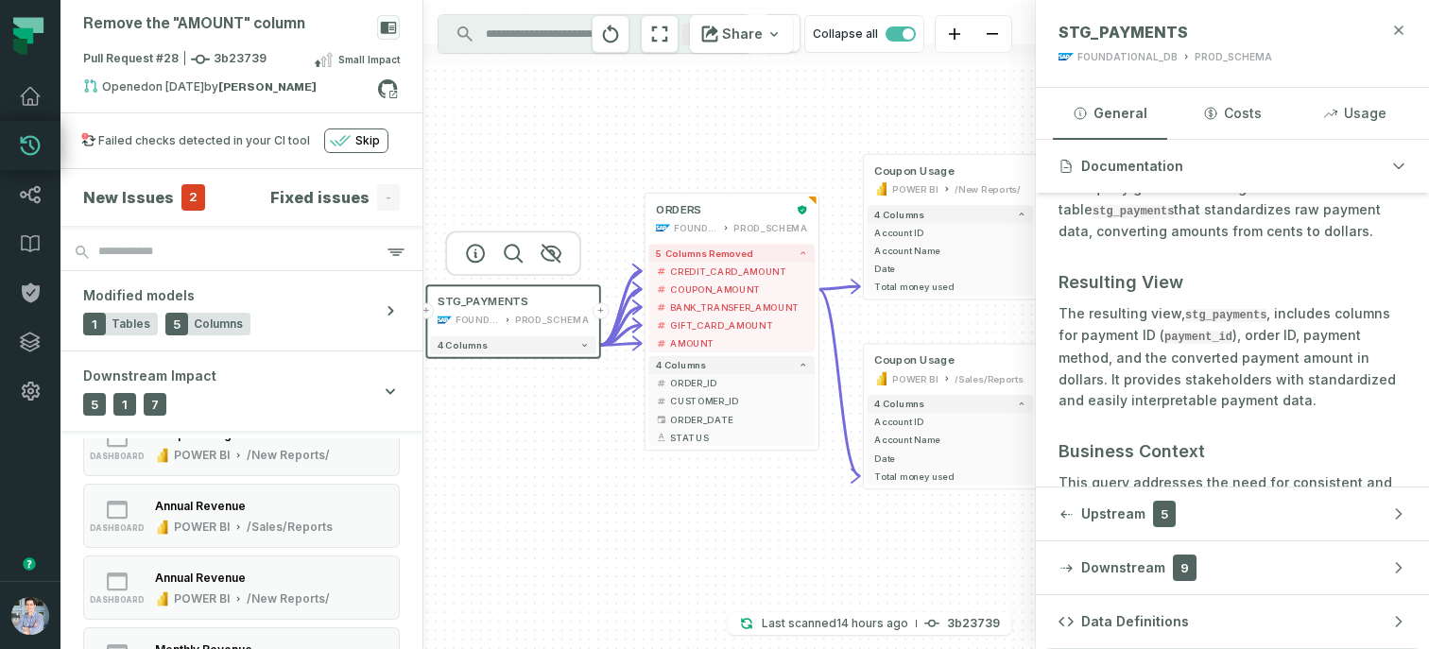
click at [1395, 25] on icon "button" at bounding box center [1398, 30] width 15 height 15
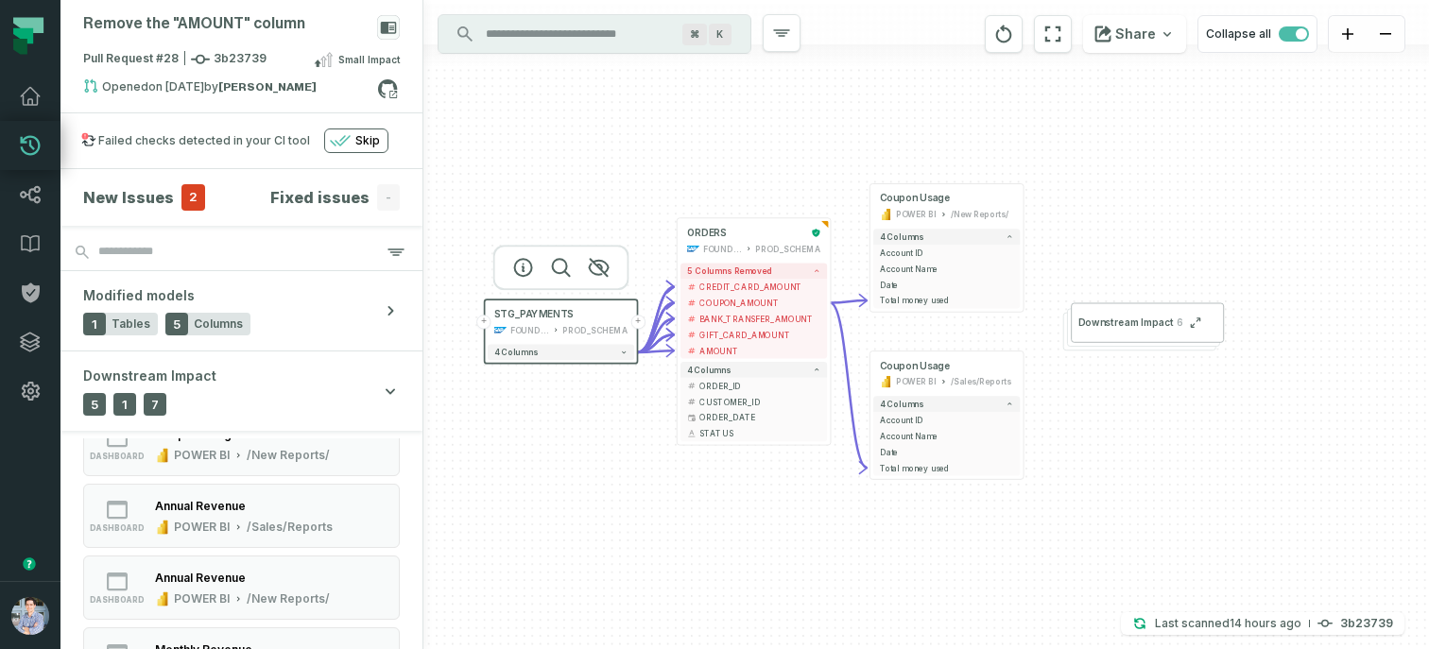
drag, startPoint x: 538, startPoint y: 483, endPoint x: 567, endPoint y: 485, distance: 29.4
click at [567, 485] on div "+ Coupon Usage POWER BI /New Reports/ 4 columns + Account ID + Account Name + D…" at bounding box center [925, 324] width 1005 height 649
click at [686, 525] on div "+ Coupon Usage POWER BI /New Reports/ 4 columns + Account ID + Account Name + D…" at bounding box center [925, 324] width 1005 height 649
click at [209, 72] on div "Pull Request #28 3b23739 Small Impact" at bounding box center [241, 63] width 317 height 30
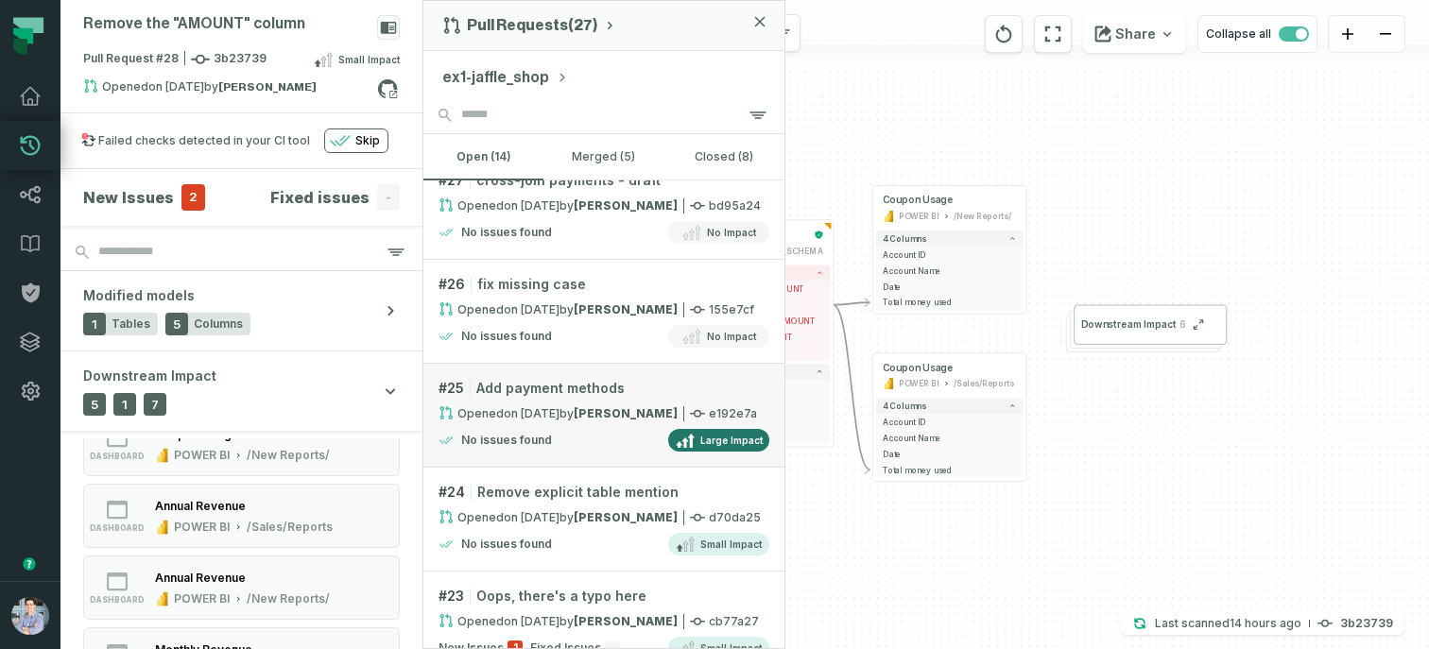
scroll to position [142, 0]
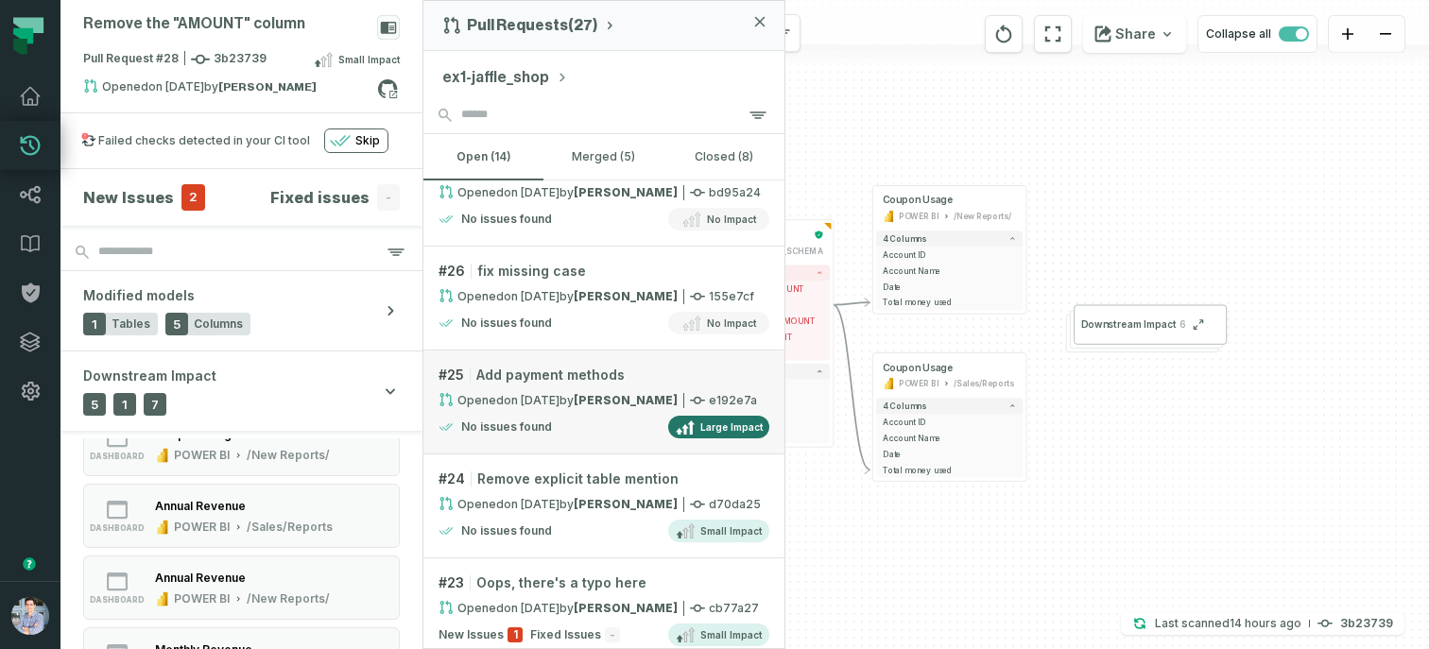
click at [629, 405] on div "Opened 1/3/2025, 1:15:22 PM by Omri Ildis e192e7a" at bounding box center [603, 400] width 331 height 16
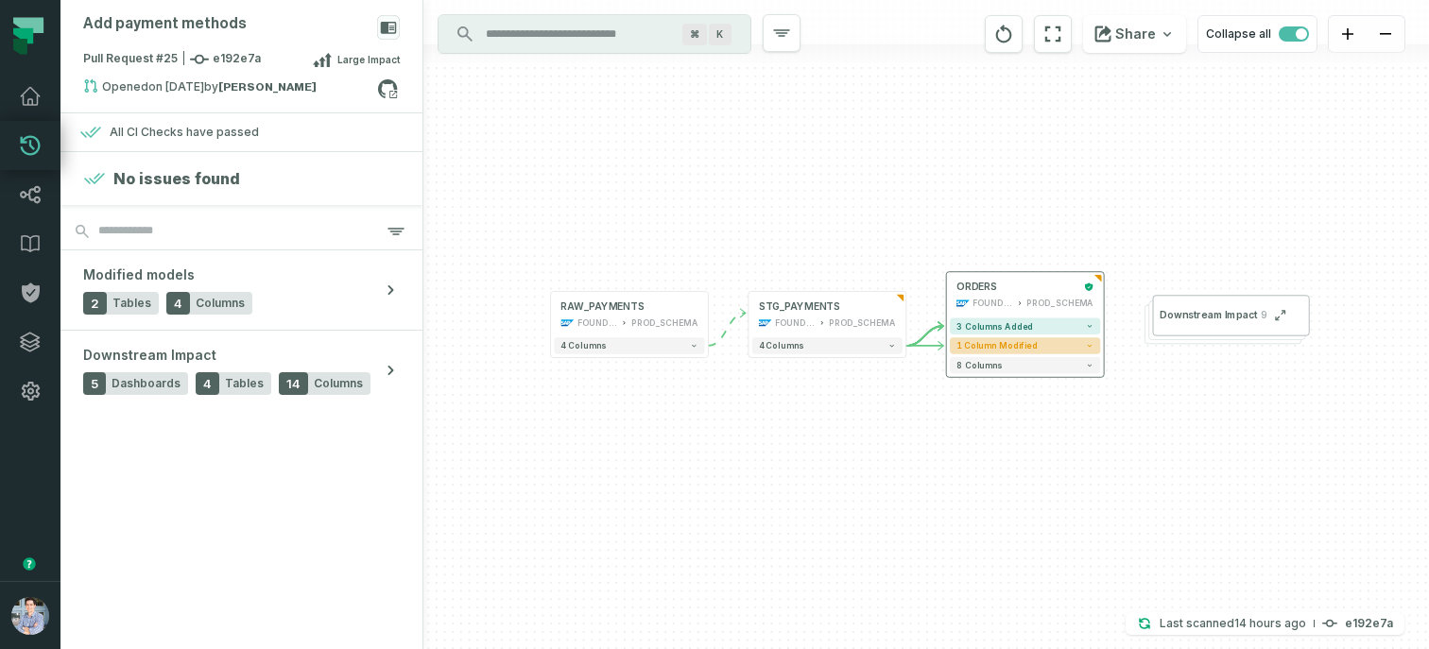
click at [1074, 343] on button "1 column modified" at bounding box center [1025, 345] width 150 height 16
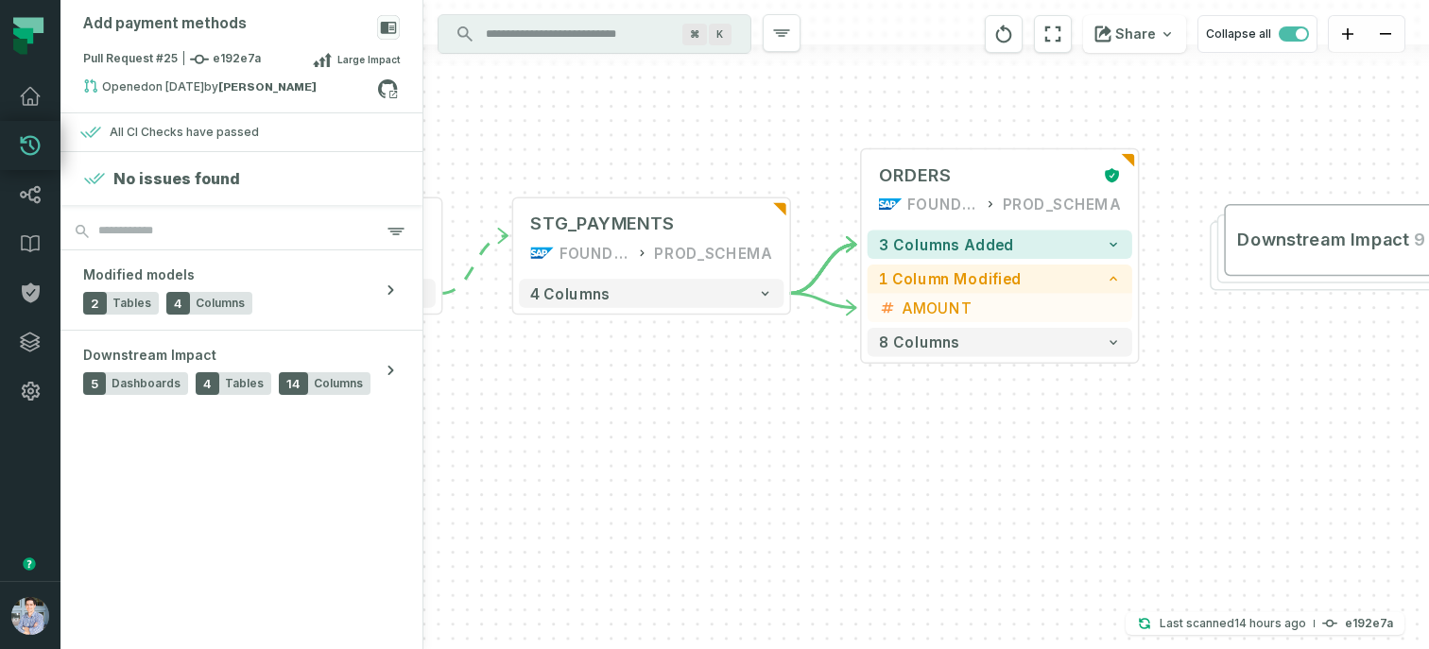
drag, startPoint x: 1103, startPoint y: 403, endPoint x: 985, endPoint y: 471, distance: 136.8
click at [985, 471] on div "+ ORDERS FOUNDATIONAL_DB PROD_SCHEMA + 3 columns added 1 column modified + AMOU…" at bounding box center [925, 324] width 1005 height 649
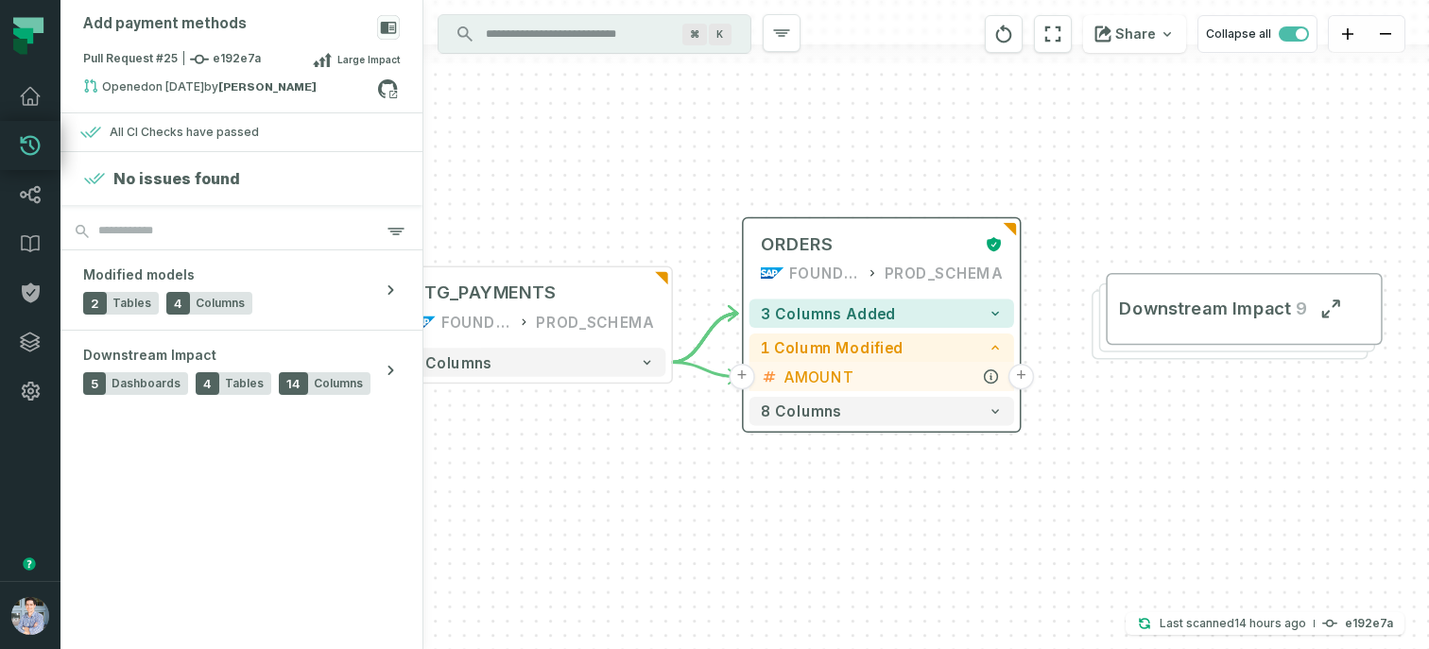
click at [896, 381] on span "AMOUNT" at bounding box center [892, 377] width 218 height 22
click at [991, 377] on icon "button" at bounding box center [991, 376] width 13 height 13
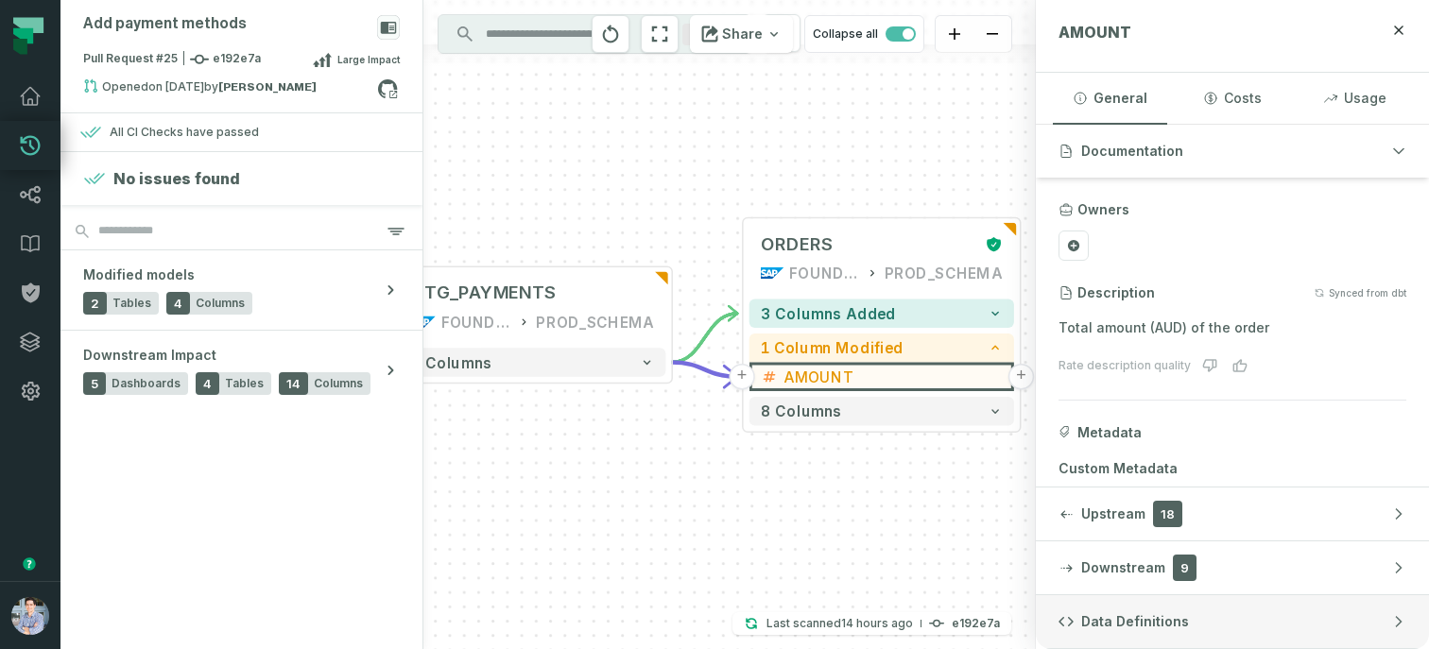
click at [1213, 634] on button "Data Definitions" at bounding box center [1232, 621] width 393 height 53
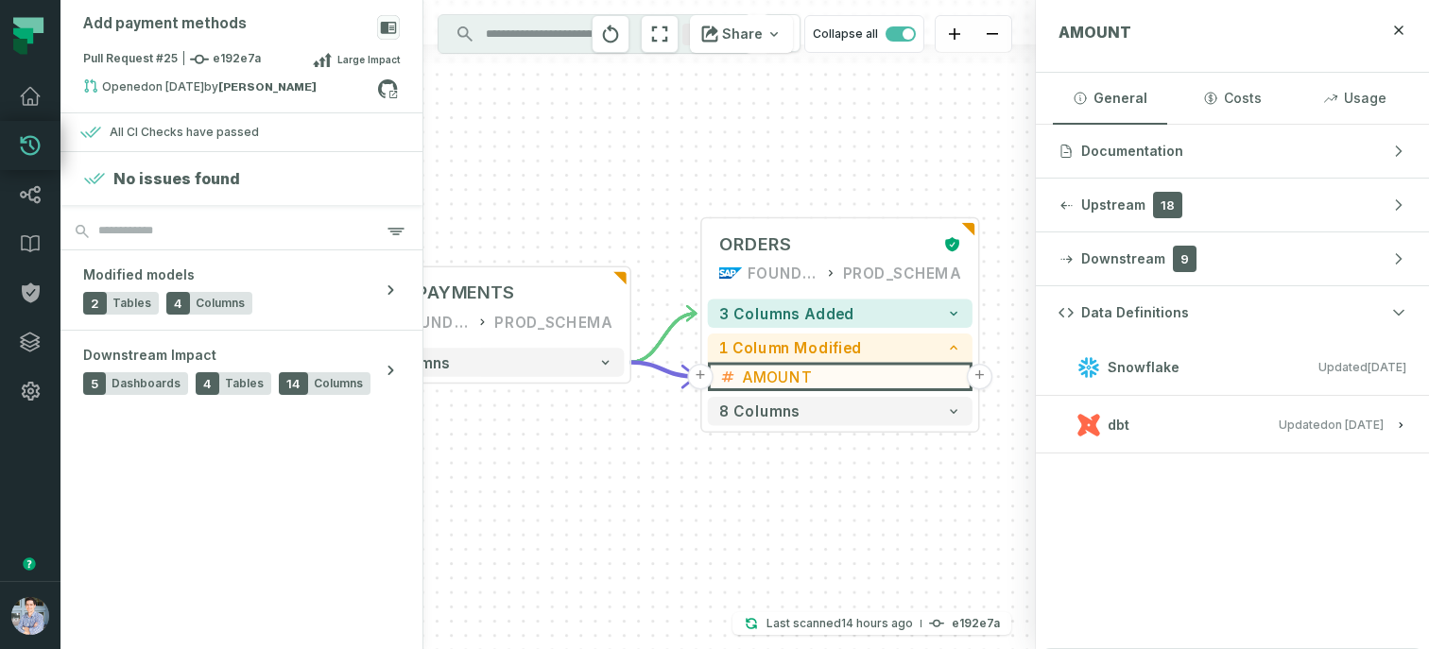
drag, startPoint x: 935, startPoint y: 484, endPoint x: 646, endPoint y: 484, distance: 289.1
click at [646, 484] on div "+ ORDERS FOUNDATIONAL_DB PROD_SCHEMA + 3 columns added 1 column modified + AMOU…" at bounding box center [729, 324] width 612 height 649
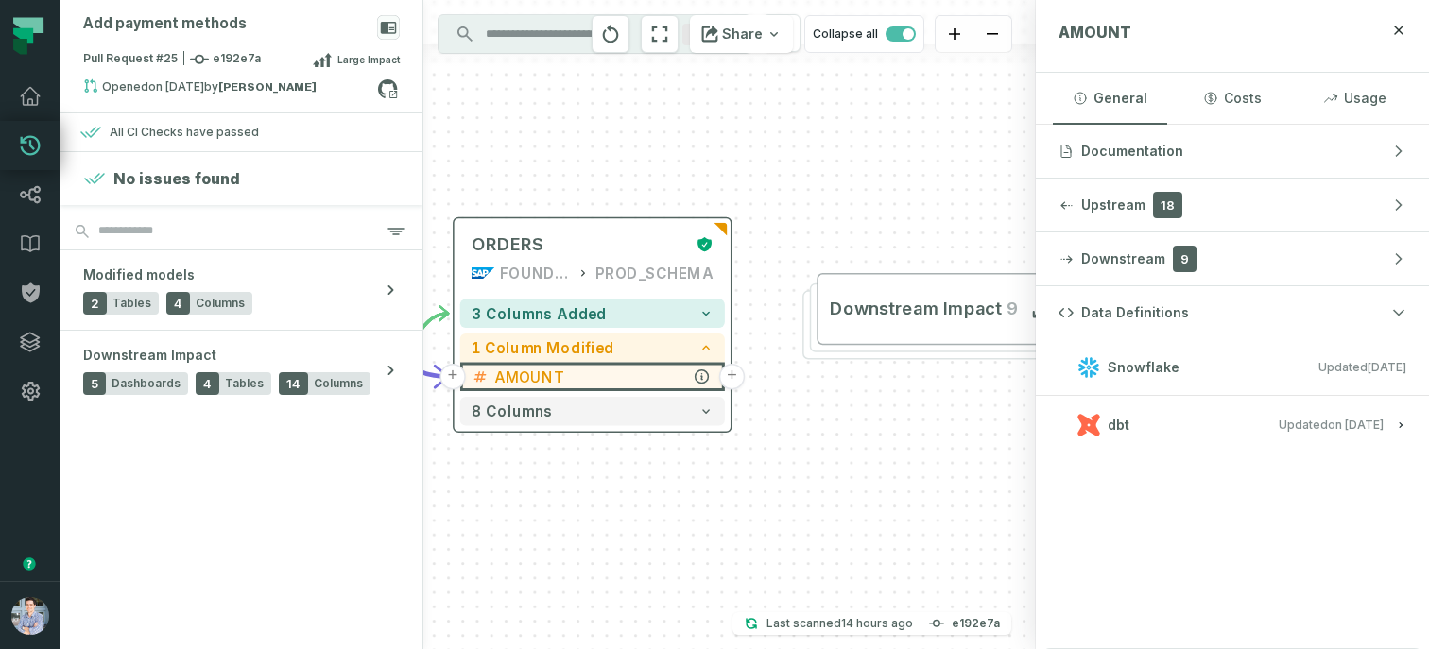
click at [727, 373] on button "+" at bounding box center [732, 377] width 26 height 26
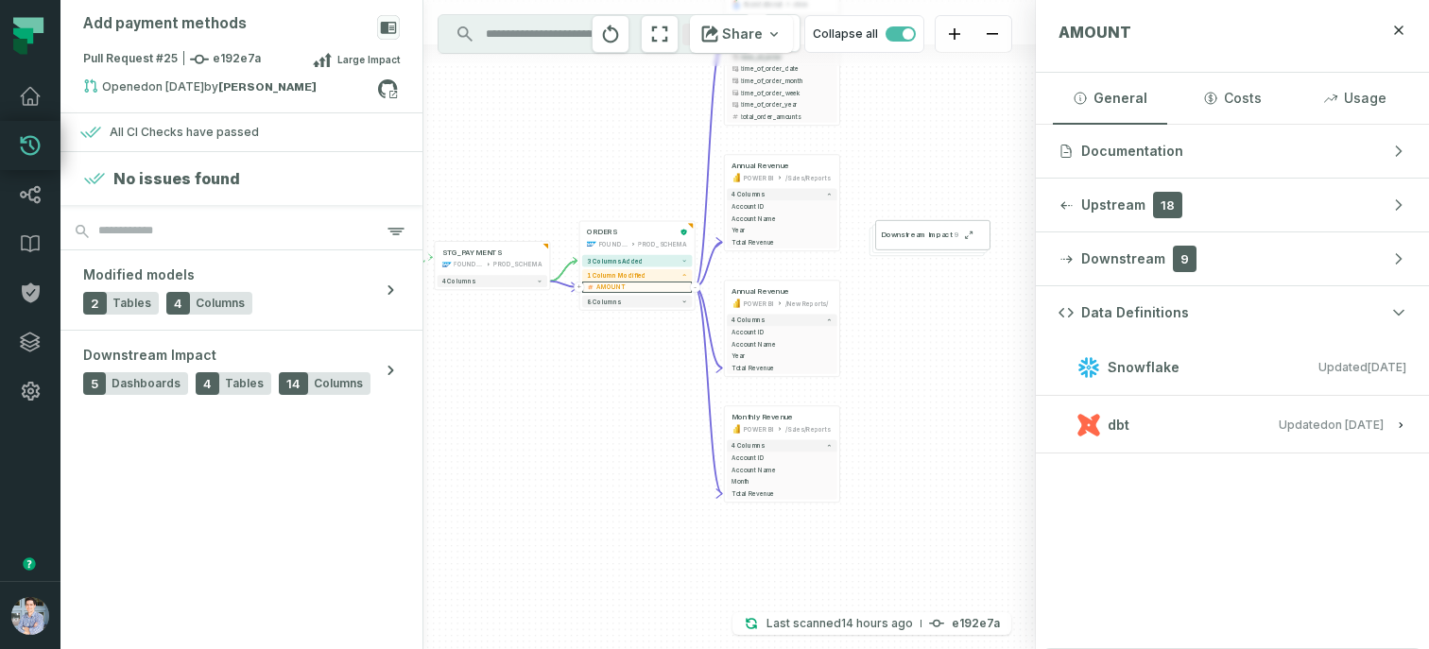
drag, startPoint x: 625, startPoint y: 438, endPoint x: 627, endPoint y: 114, distance: 324.1
click at [627, 114] on div "+ orders foundational view + 8 columns + id - order_amount + time_of_order + ti…" at bounding box center [729, 324] width 612 height 649
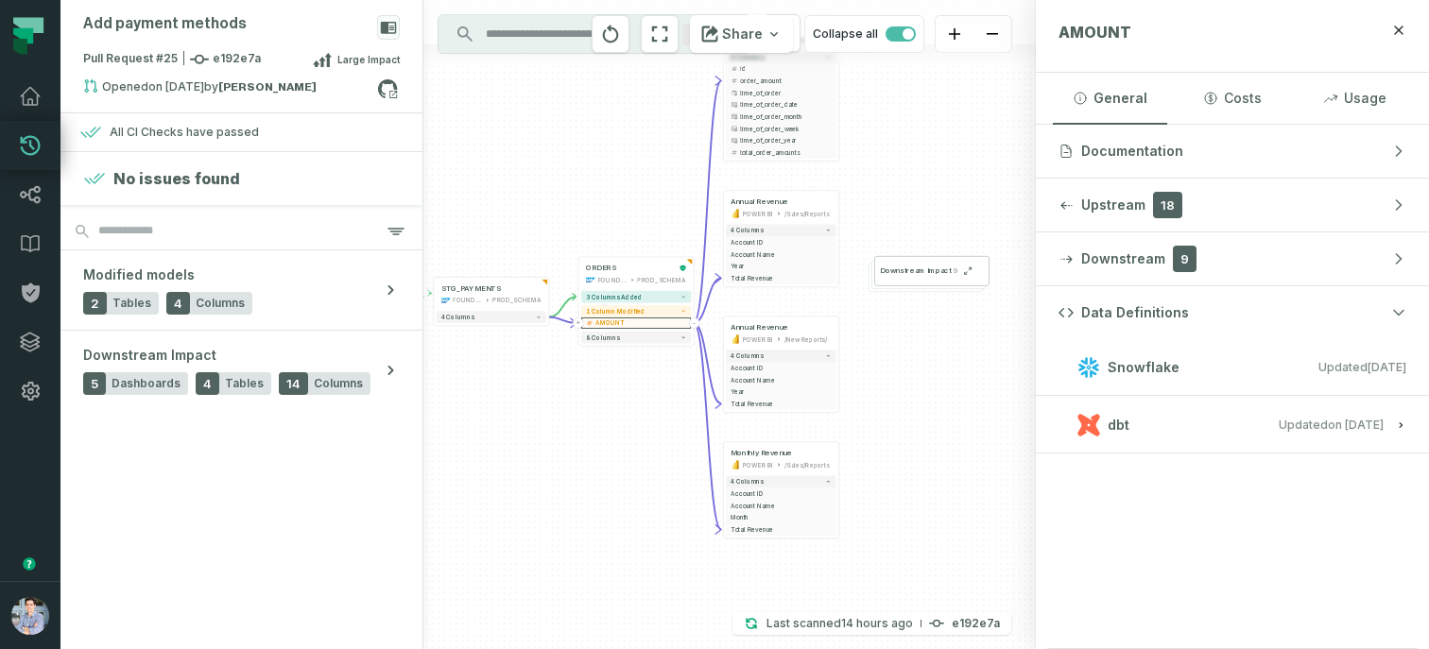
drag, startPoint x: 667, startPoint y: 388, endPoint x: 653, endPoint y: 516, distance: 128.3
click at [653, 516] on div "+ orders foundational view + 8 columns + id - order_amount + time_of_order + ti…" at bounding box center [729, 324] width 612 height 649
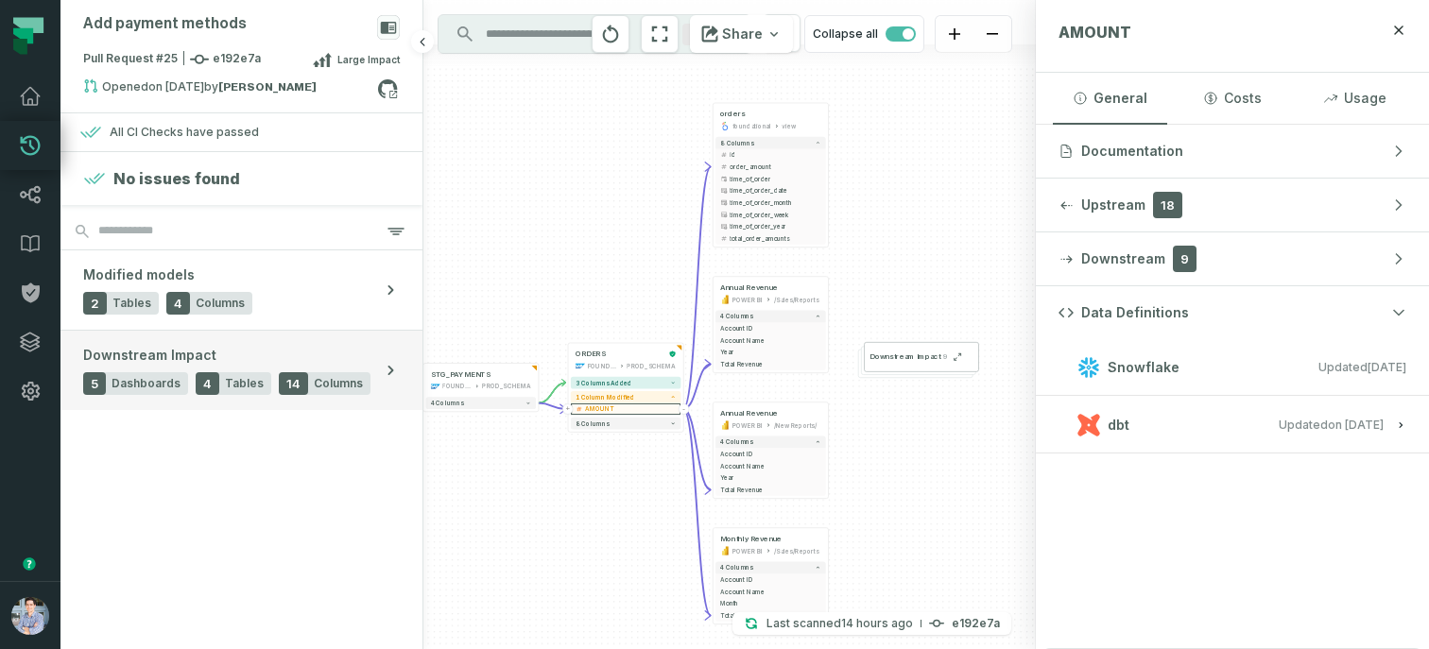
click at [96, 388] on span "5" at bounding box center [94, 383] width 23 height 23
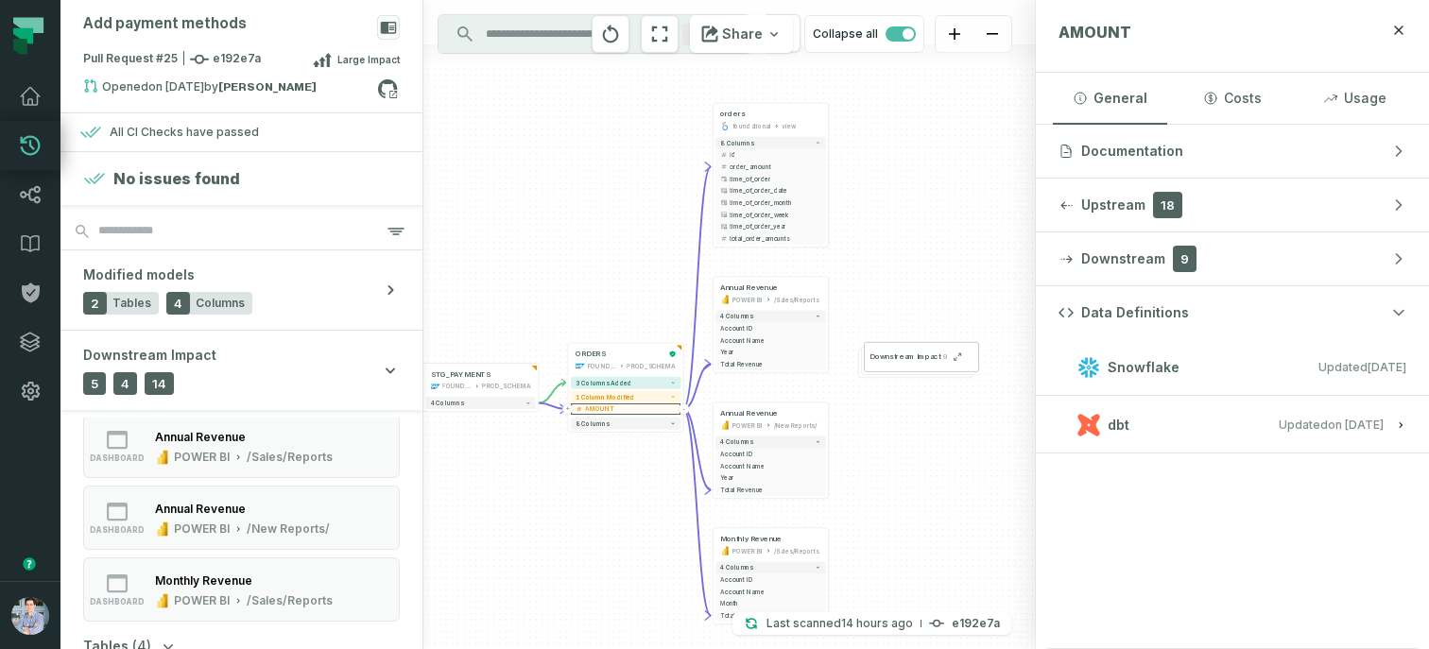
scroll to position [207, 0]
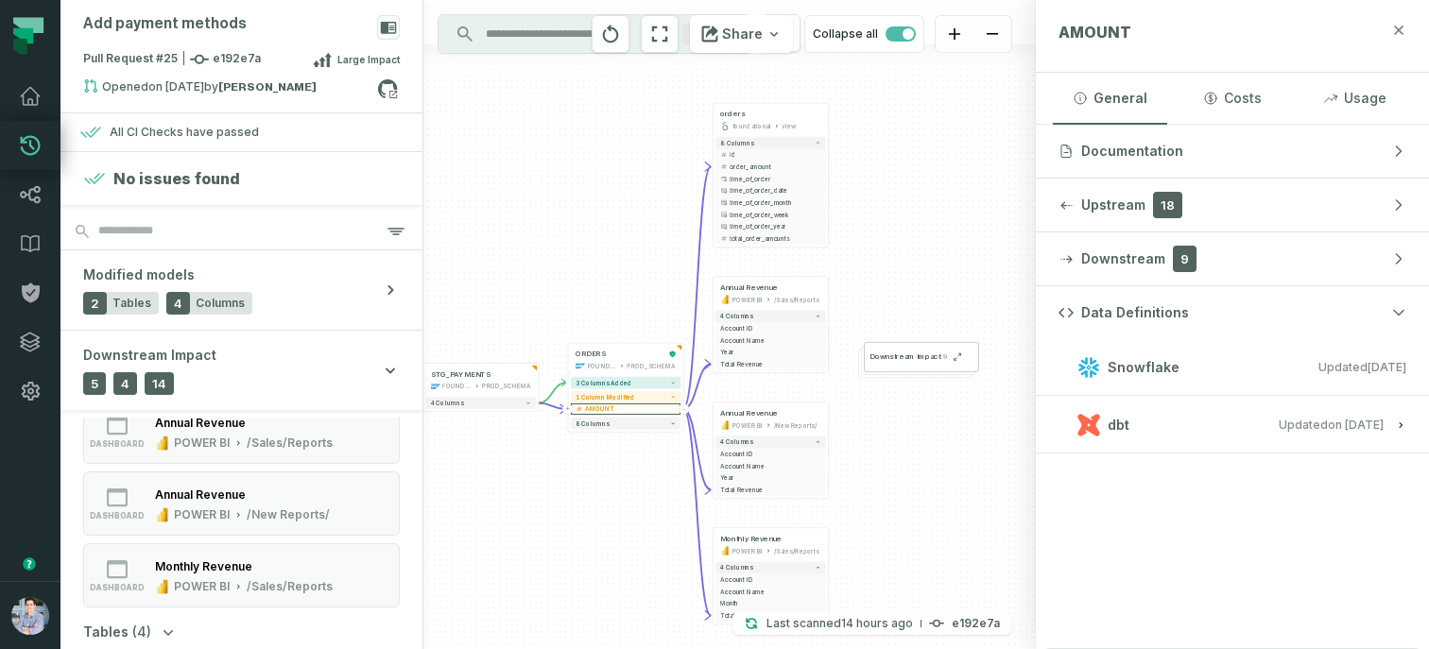
click at [1397, 27] on icon "button" at bounding box center [1398, 30] width 15 height 15
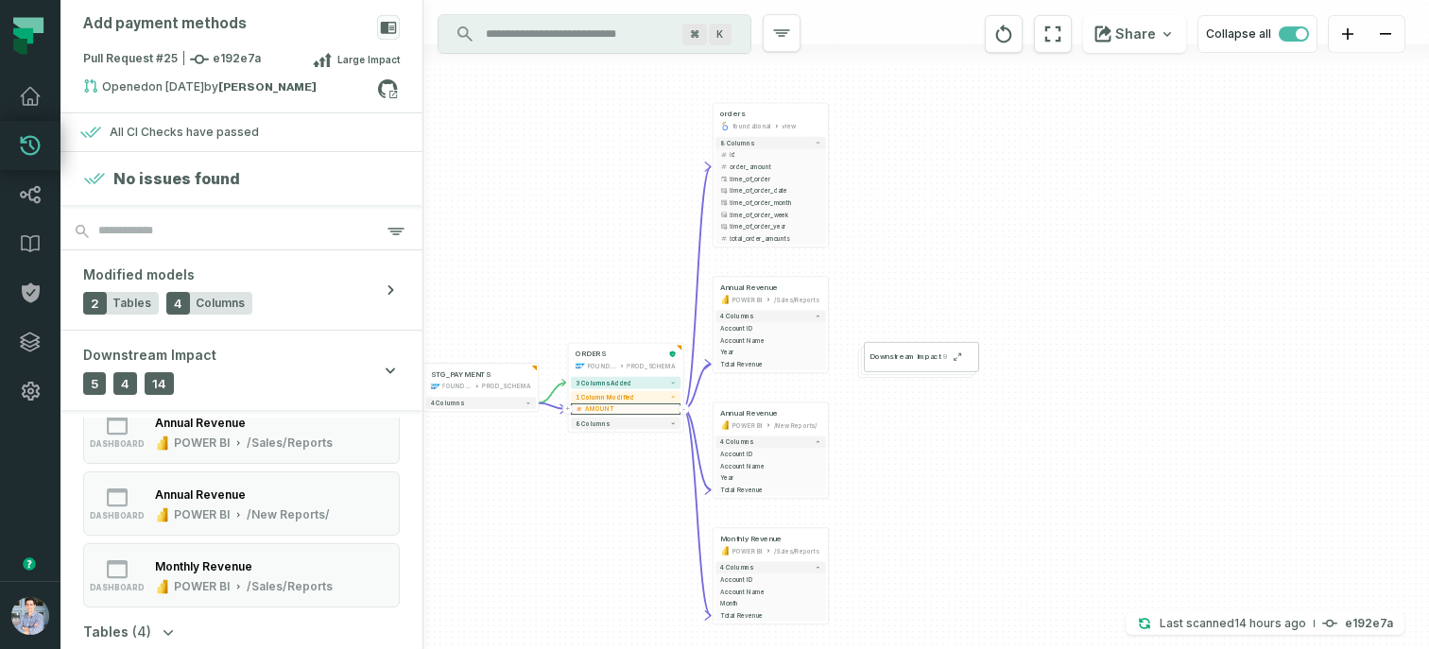
drag, startPoint x: 602, startPoint y: 459, endPoint x: 647, endPoint y: 459, distance: 45.4
click at [647, 459] on div "+ orders foundational view + 8 columns + id - order_amount + time_of_order + ti…" at bounding box center [925, 324] width 1005 height 649
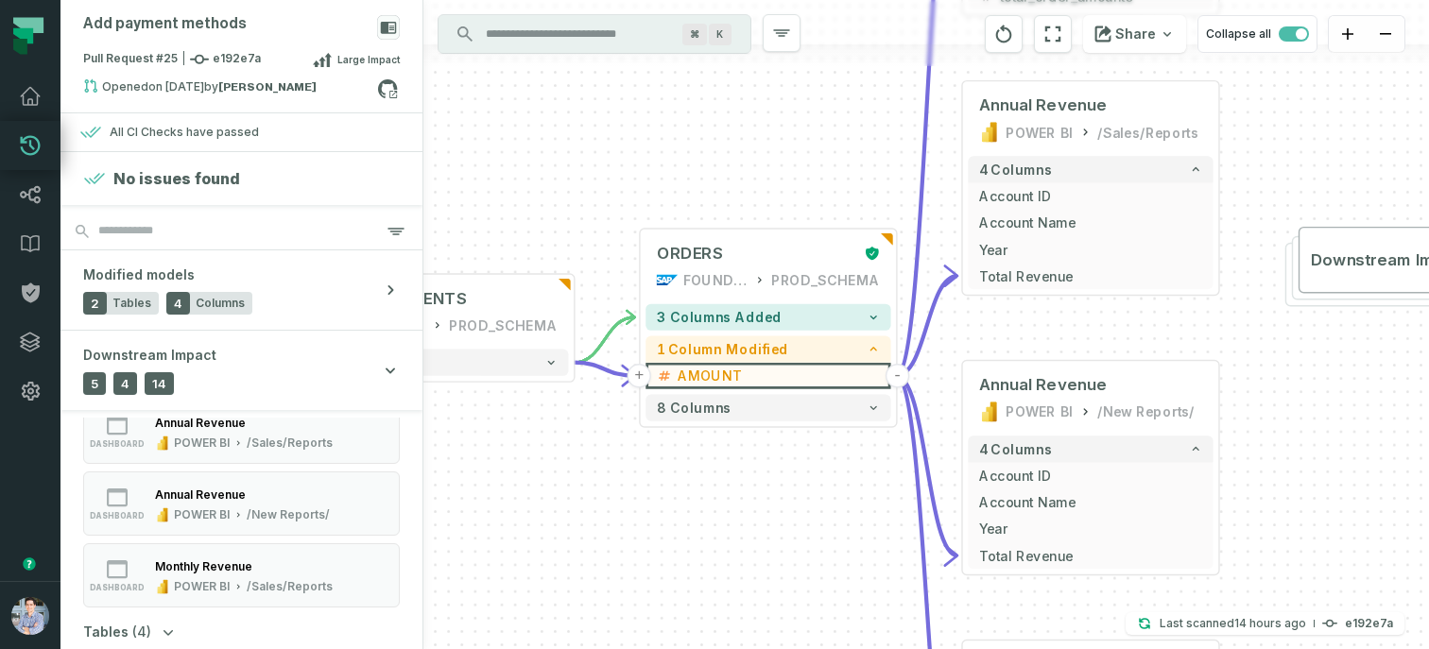
drag, startPoint x: 595, startPoint y: 633, endPoint x: 689, endPoint y: 565, distance: 115.7
click at [689, 565] on div "+ orders foundational view + 8 columns + id - order_amount + time_of_order + ti…" at bounding box center [925, 324] width 1005 height 649
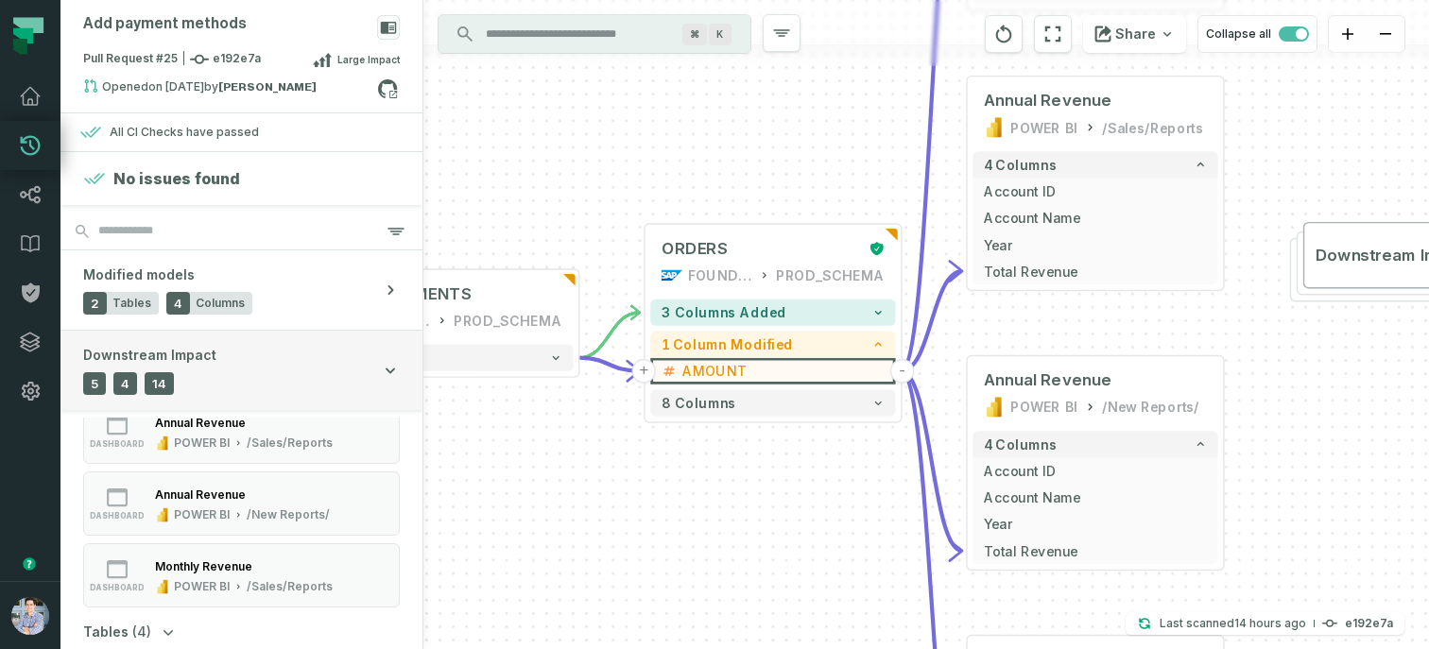
click at [263, 403] on button "Downstream Impact 5 Dashboards 4 Tables 14 Columns" at bounding box center [241, 370] width 362 height 79
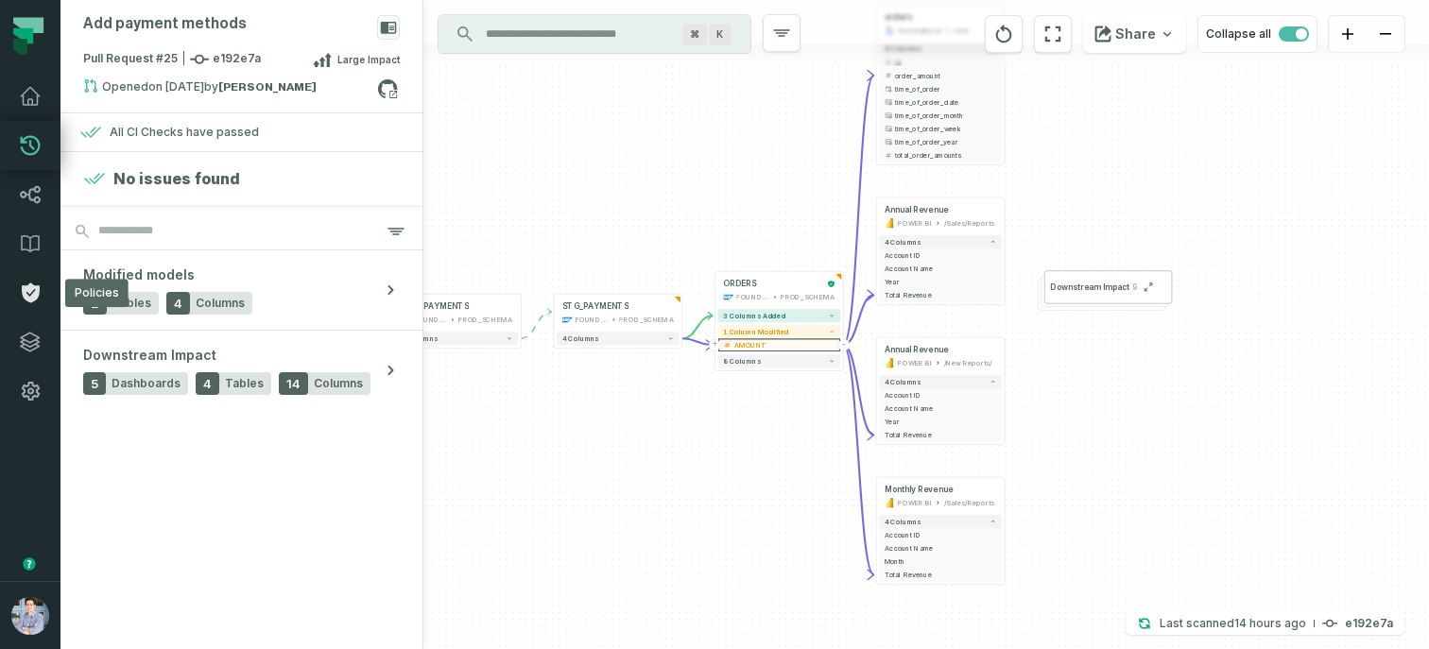
click at [44, 289] on link "Policies" at bounding box center [30, 292] width 60 height 49
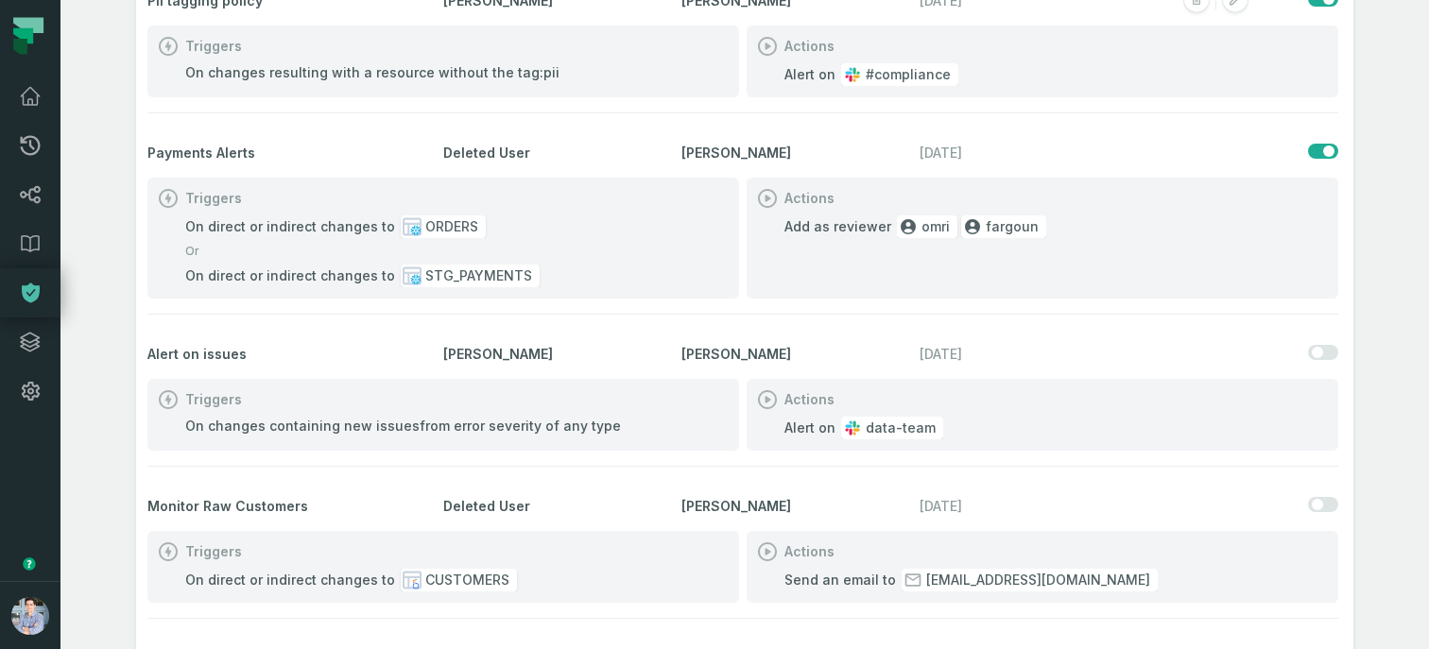
scroll to position [336, 0]
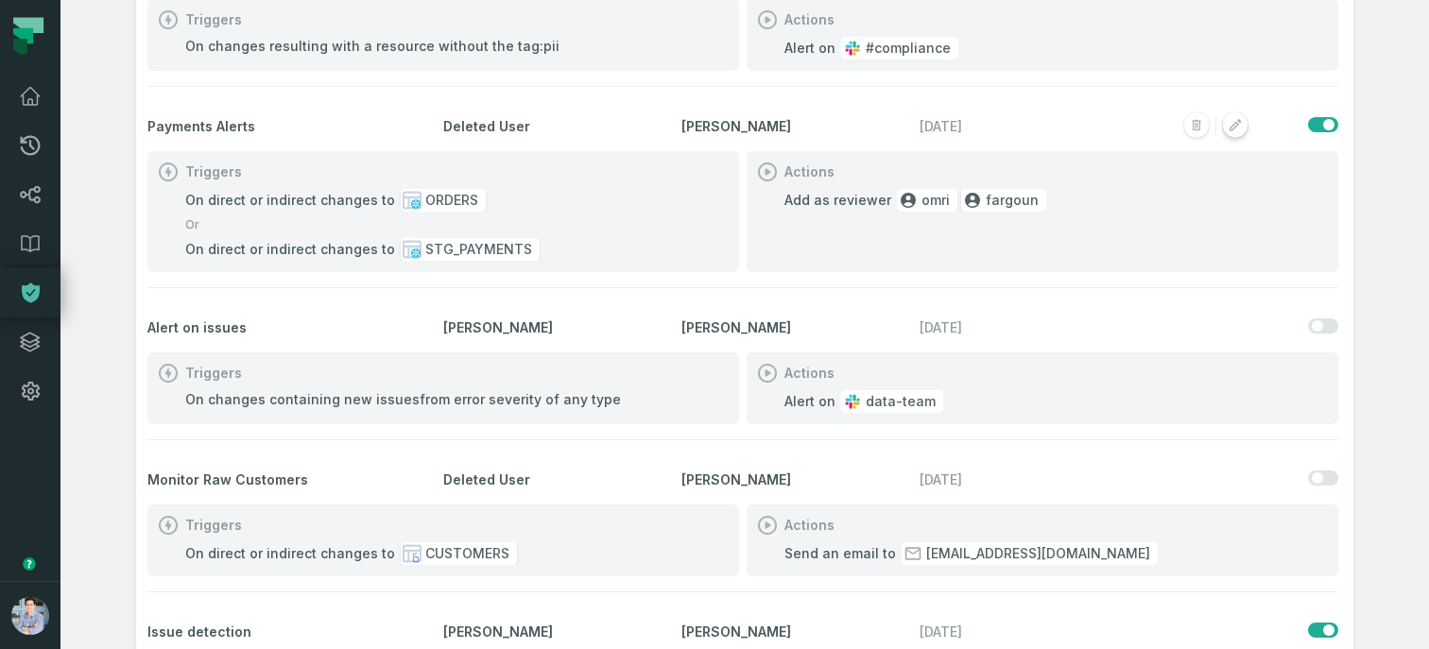
click at [1234, 125] on icon "button" at bounding box center [1234, 124] width 11 height 11
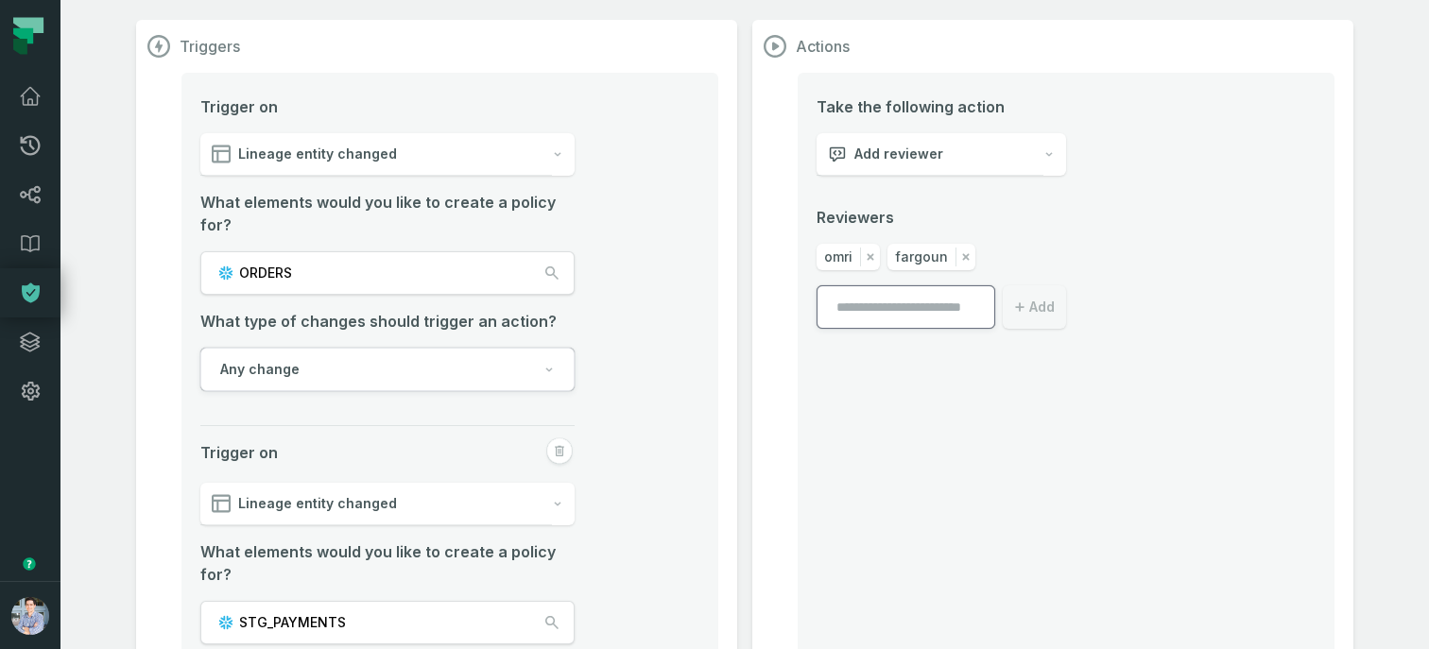
scroll to position [147, 0]
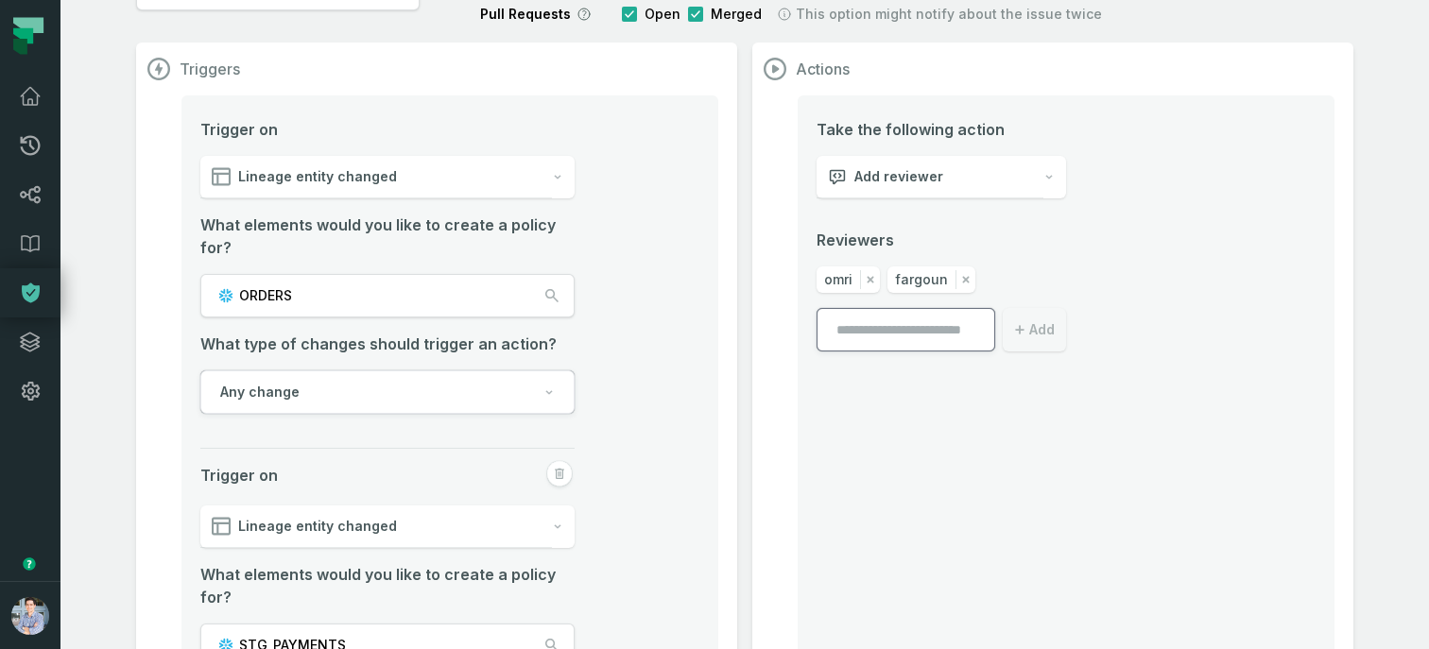
click at [307, 298] on button "ORDERS" at bounding box center [387, 295] width 374 height 43
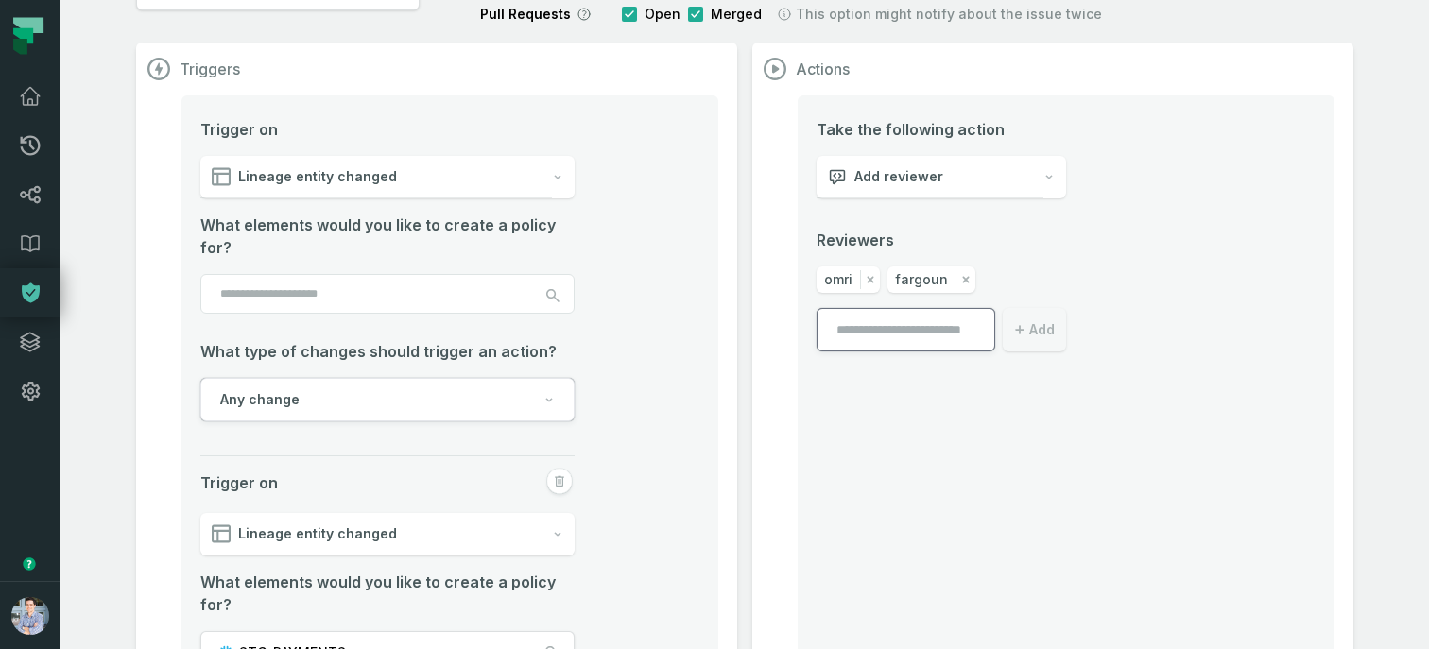
click at [252, 306] on input "search" at bounding box center [387, 294] width 374 height 40
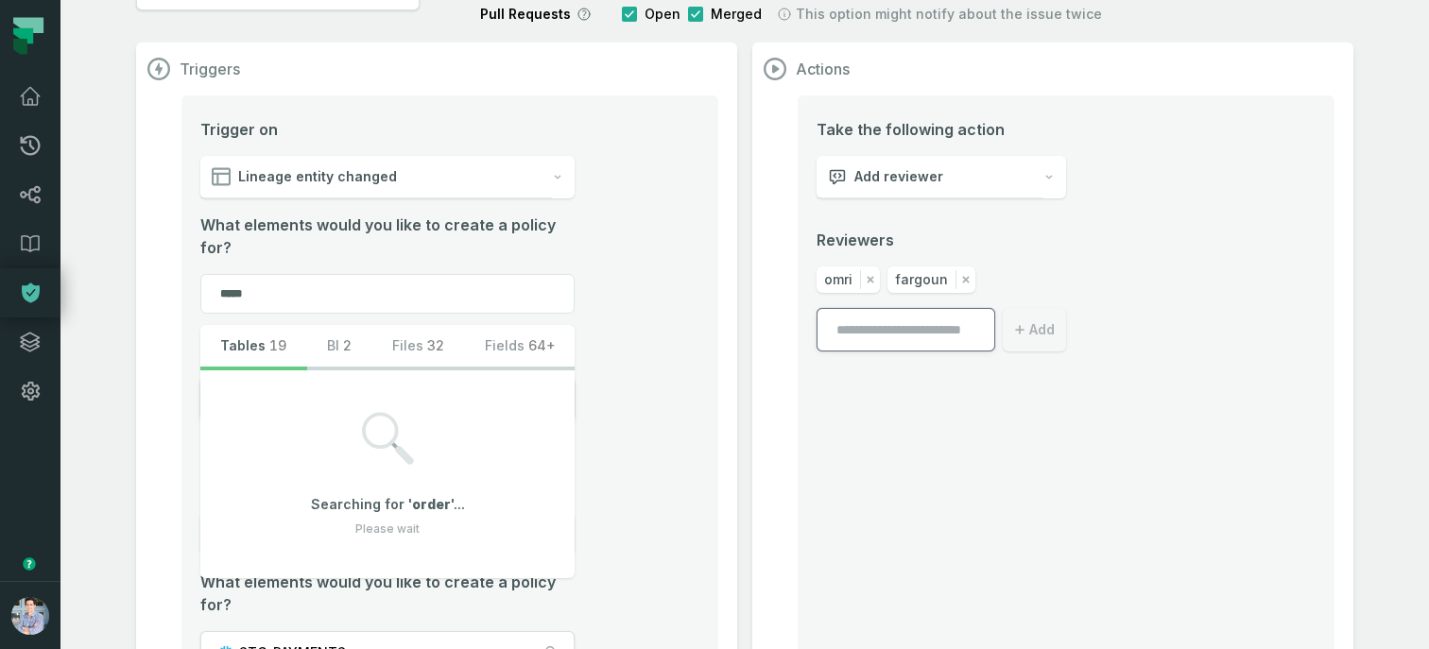
type input "******"
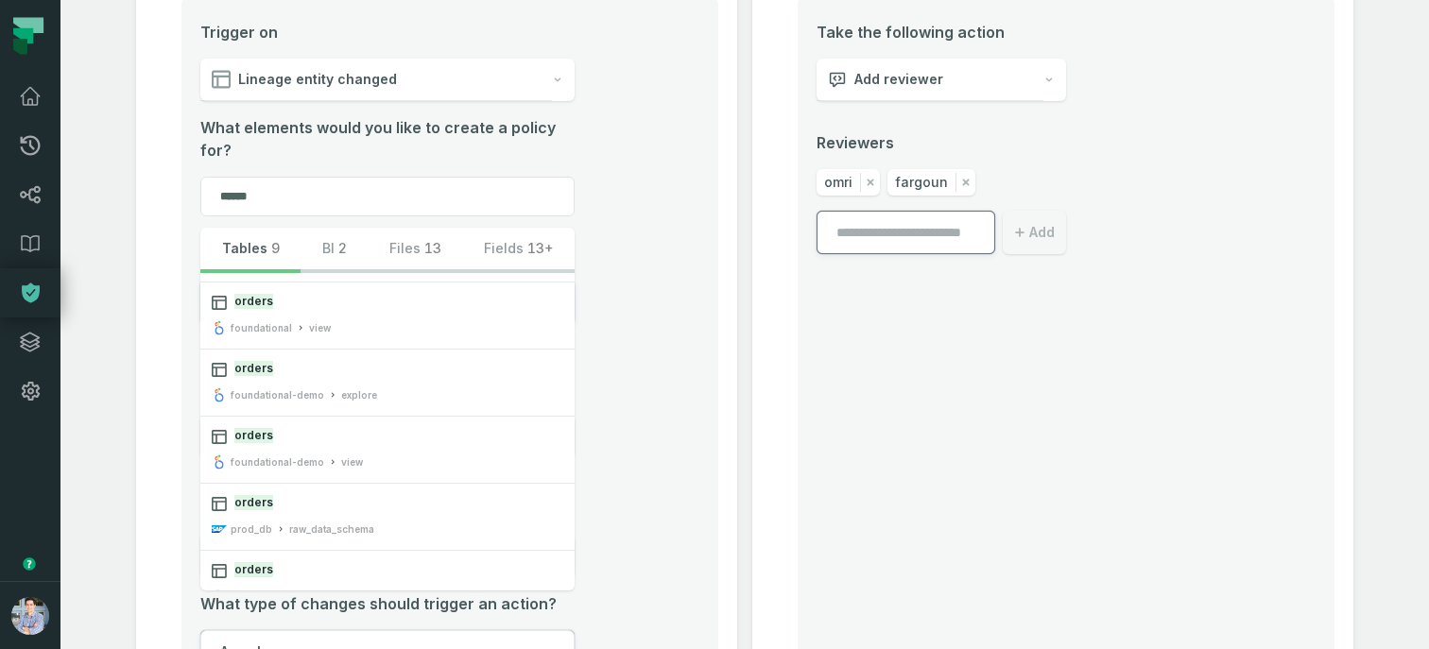
scroll to position [0, 0]
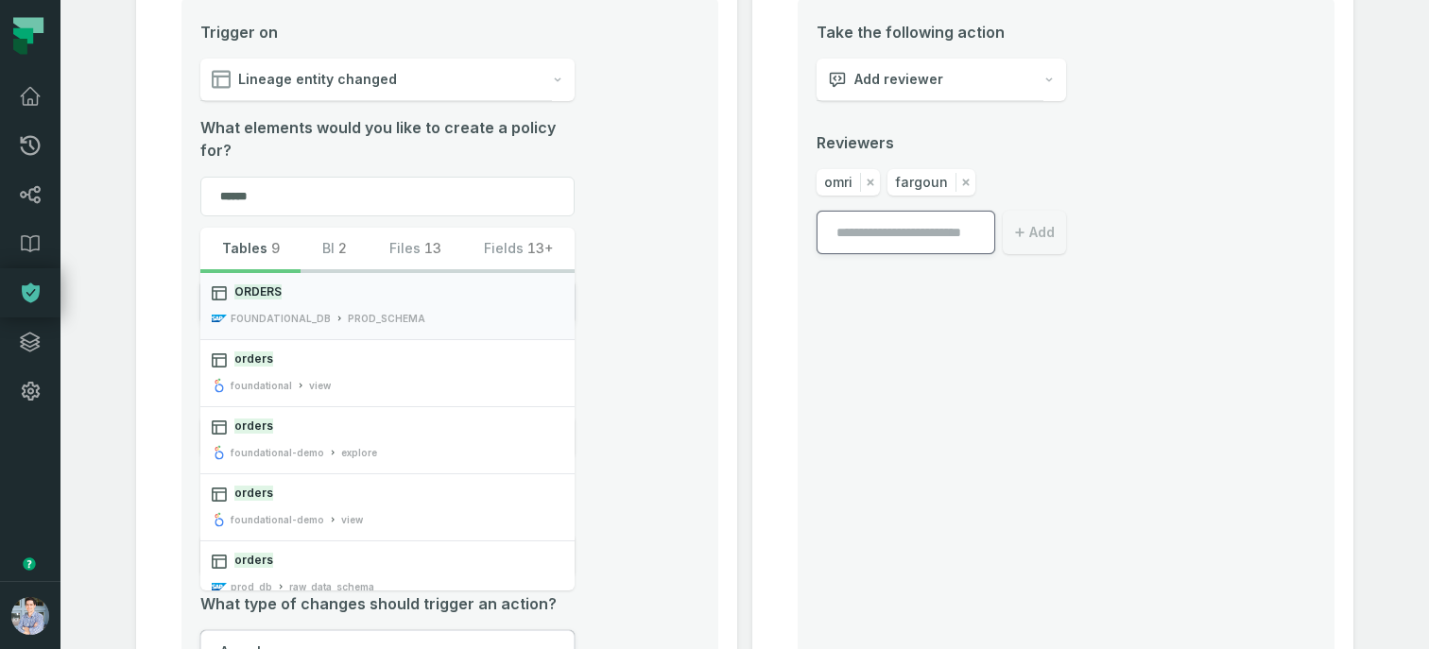
click at [346, 296] on span "ORDERS" at bounding box center [398, 292] width 329 height 17
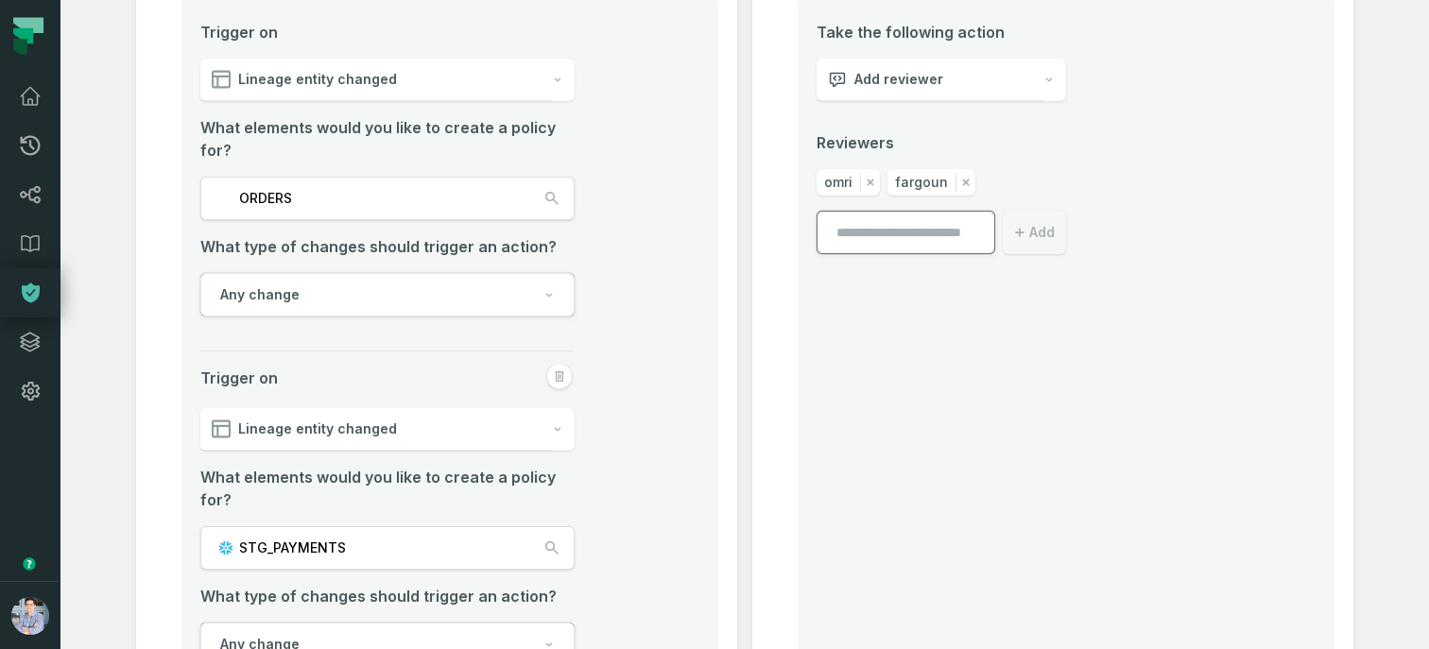
click at [280, 286] on span "Any change" at bounding box center [259, 294] width 79 height 19
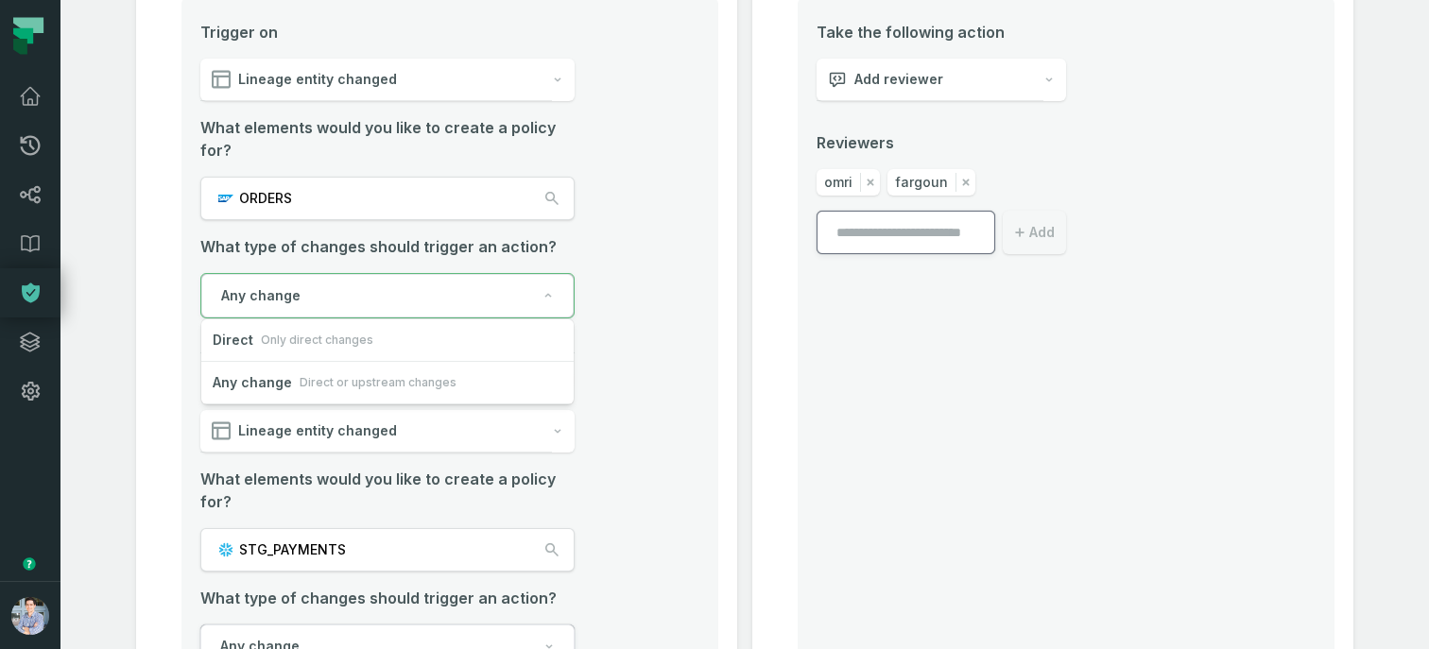
click at [165, 282] on section "Triggers Trigger on Lineage entity changed What elements would you like to crea…" at bounding box center [436, 367] width 601 height 845
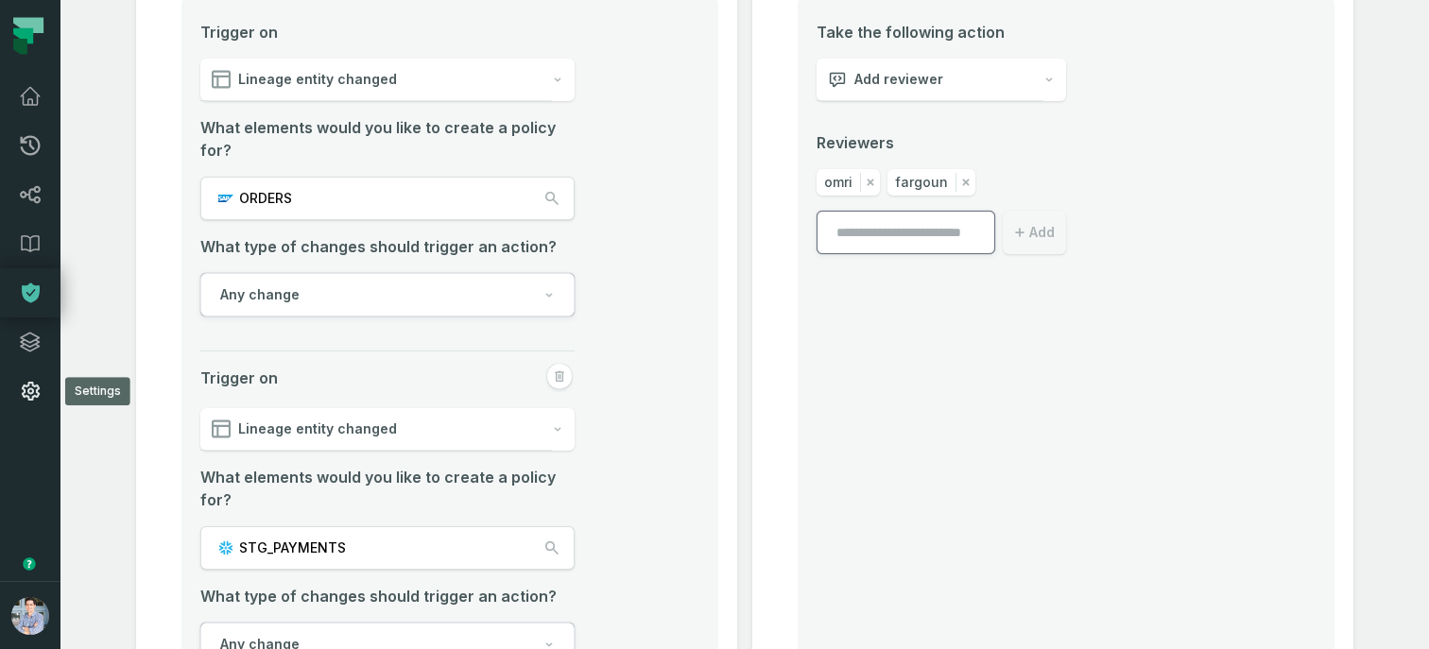
click at [44, 381] on link "Settings" at bounding box center [30, 391] width 60 height 49
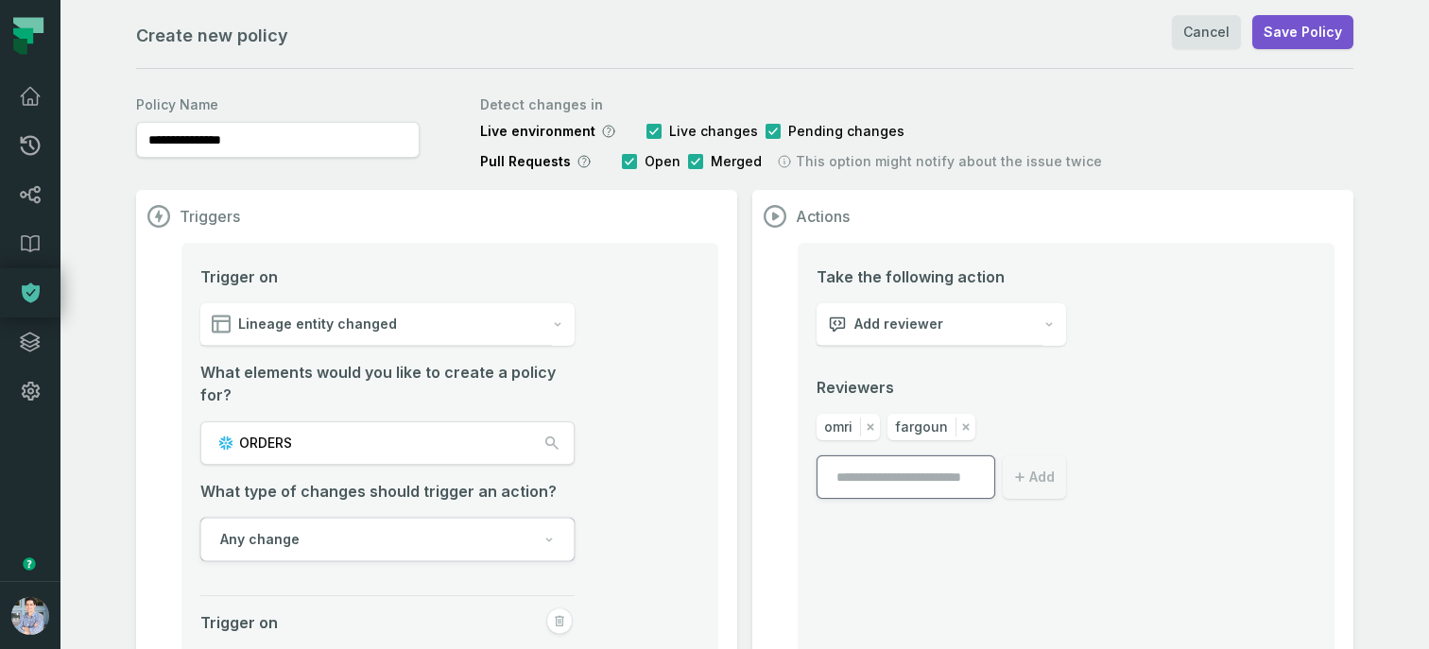
scroll to position [53, 0]
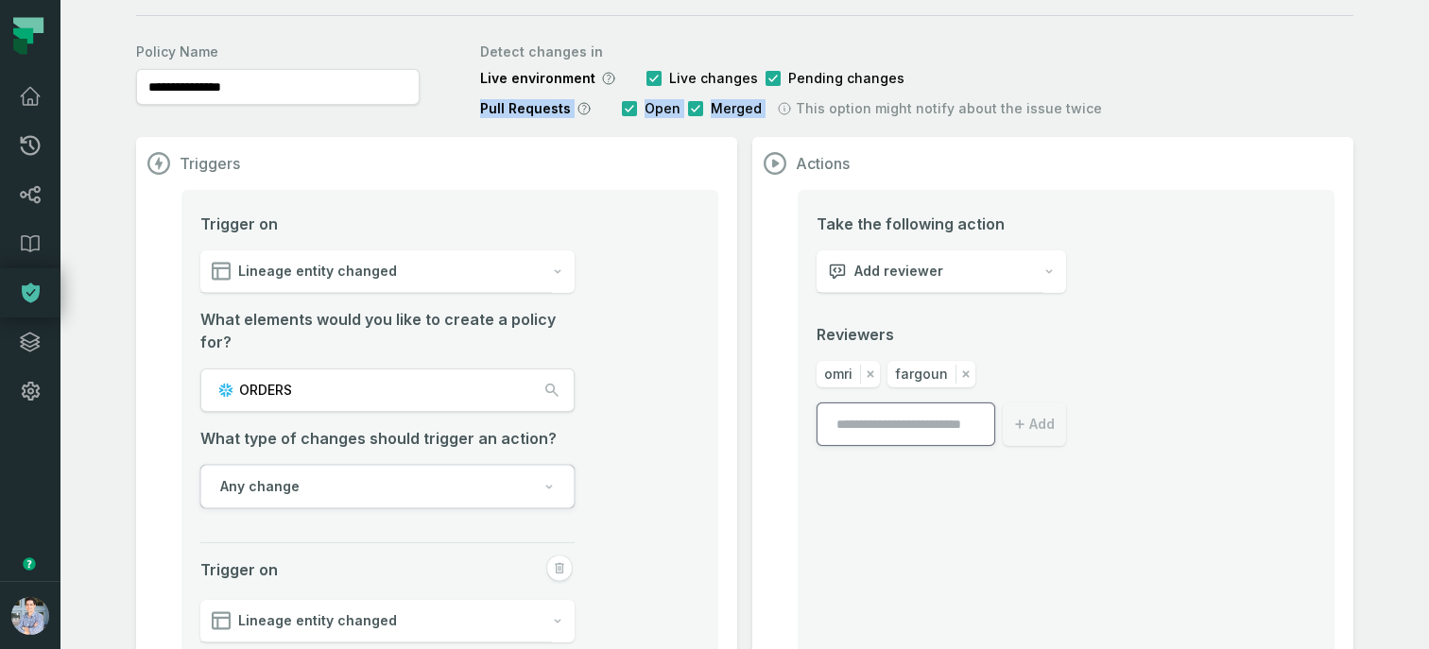
drag, startPoint x: 477, startPoint y: 105, endPoint x: 770, endPoint y: 108, distance: 292.9
click at [770, 108] on div "**********" at bounding box center [744, 76] width 1217 height 83
click at [1146, 176] on section "Actions Take the following action Add reviewer Reviewers omri fargoun Add" at bounding box center [1052, 558] width 601 height 843
click at [924, 259] on div "Add reviewer" at bounding box center [929, 271] width 227 height 43
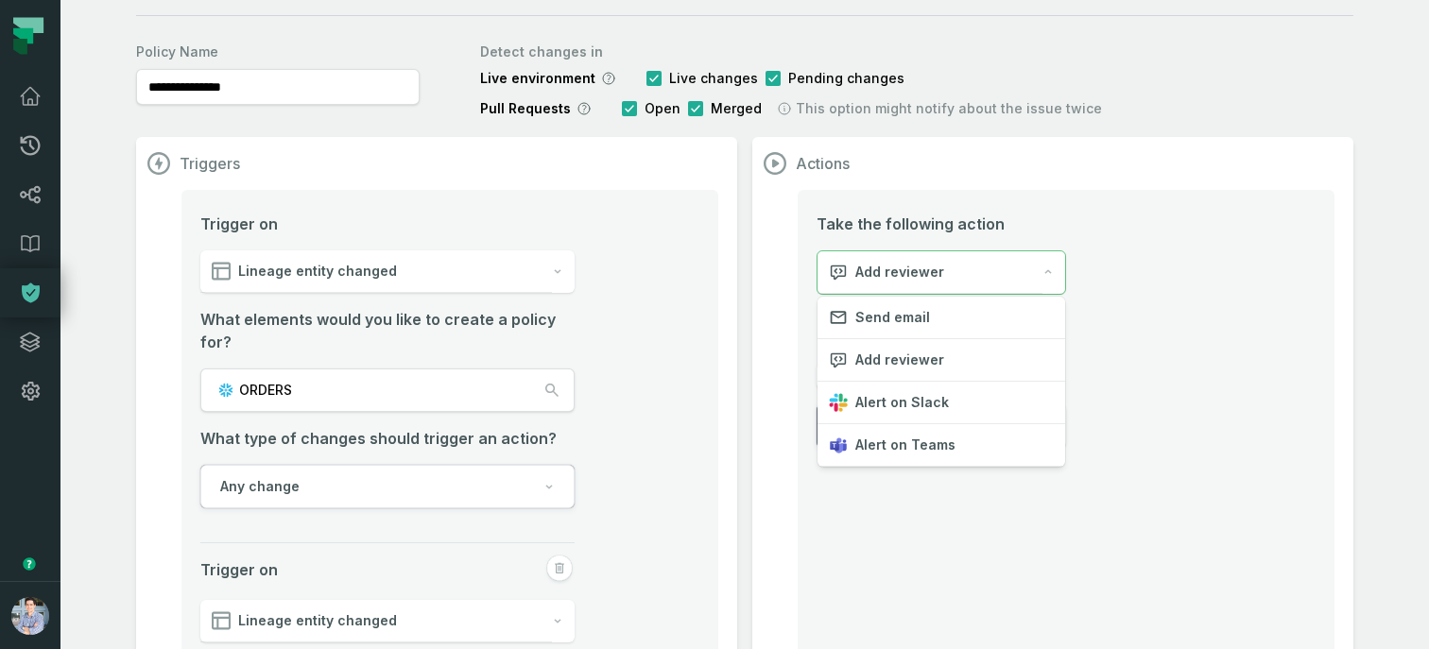
click at [721, 383] on div "Triggers Trigger on Lineage entity changed What elements would you like to crea…" at bounding box center [744, 558] width 1217 height 843
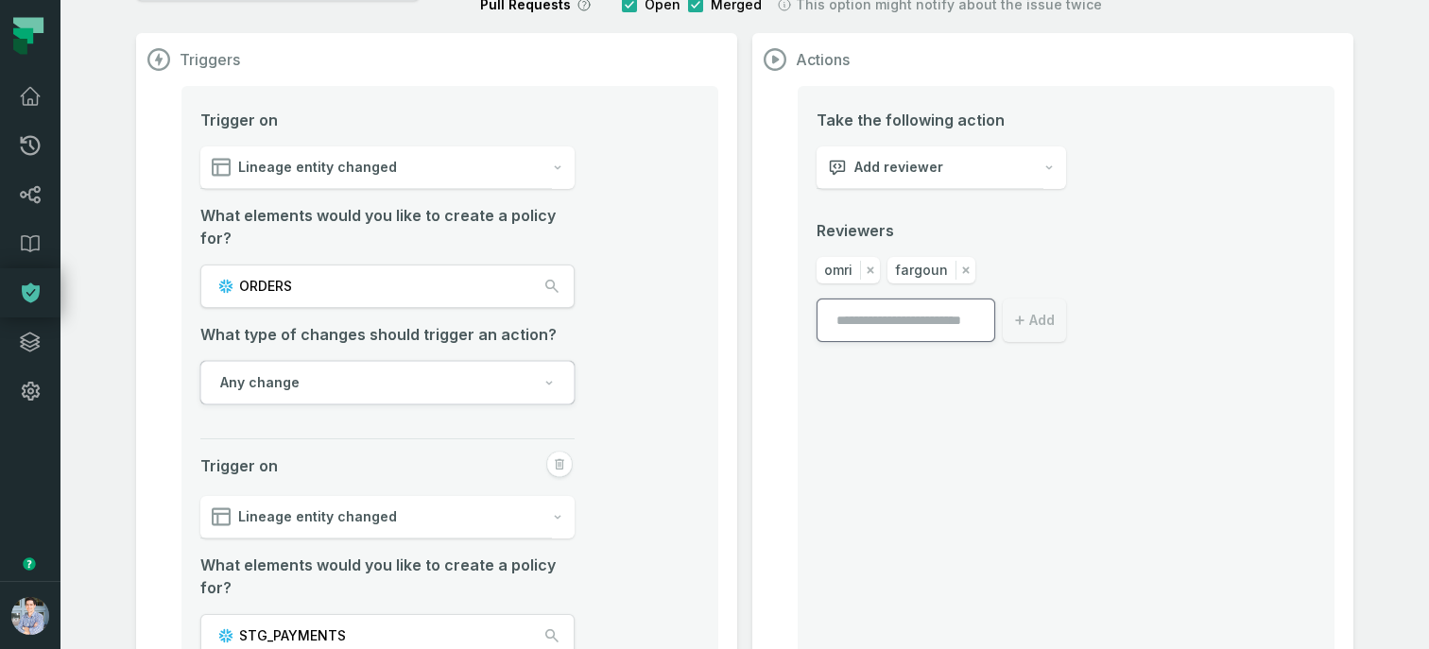
scroll to position [0, 0]
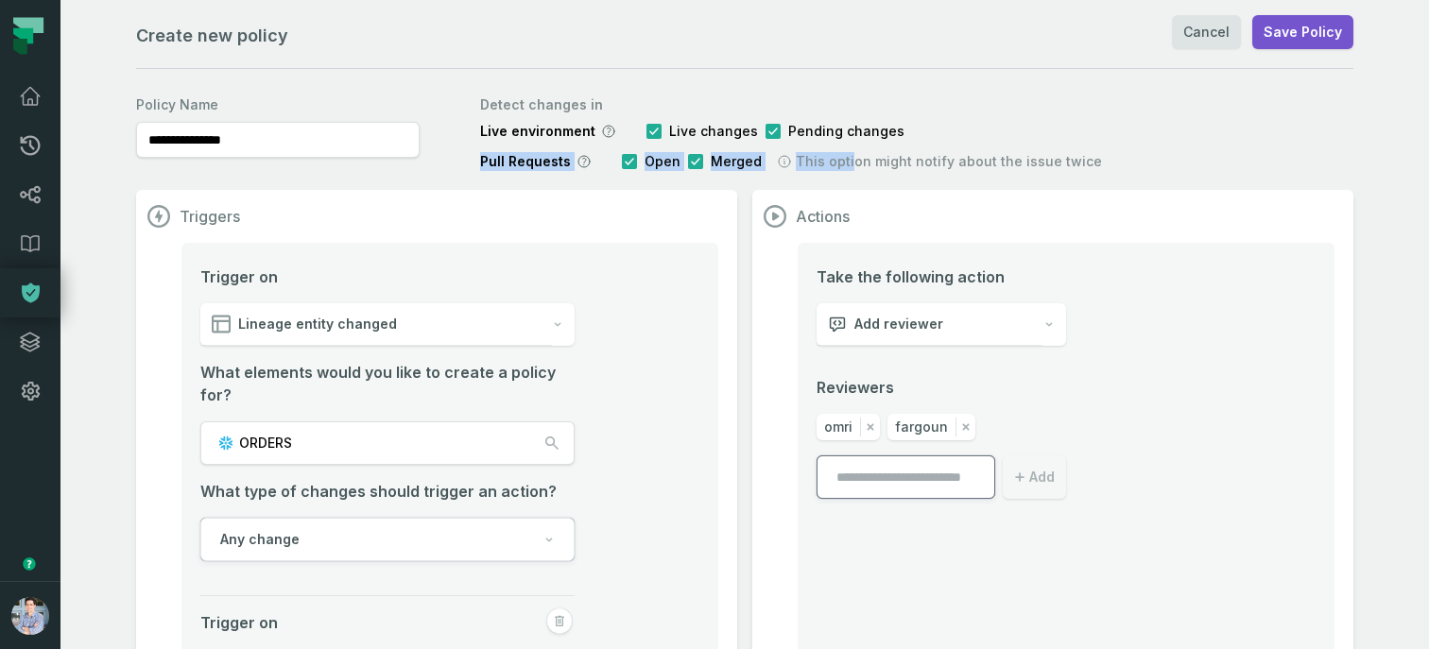
drag, startPoint x: 482, startPoint y: 161, endPoint x: 842, endPoint y: 154, distance: 360.1
click at [842, 154] on div "Pull Requests Open Merged This option might notify about the issue twice" at bounding box center [791, 161] width 622 height 19
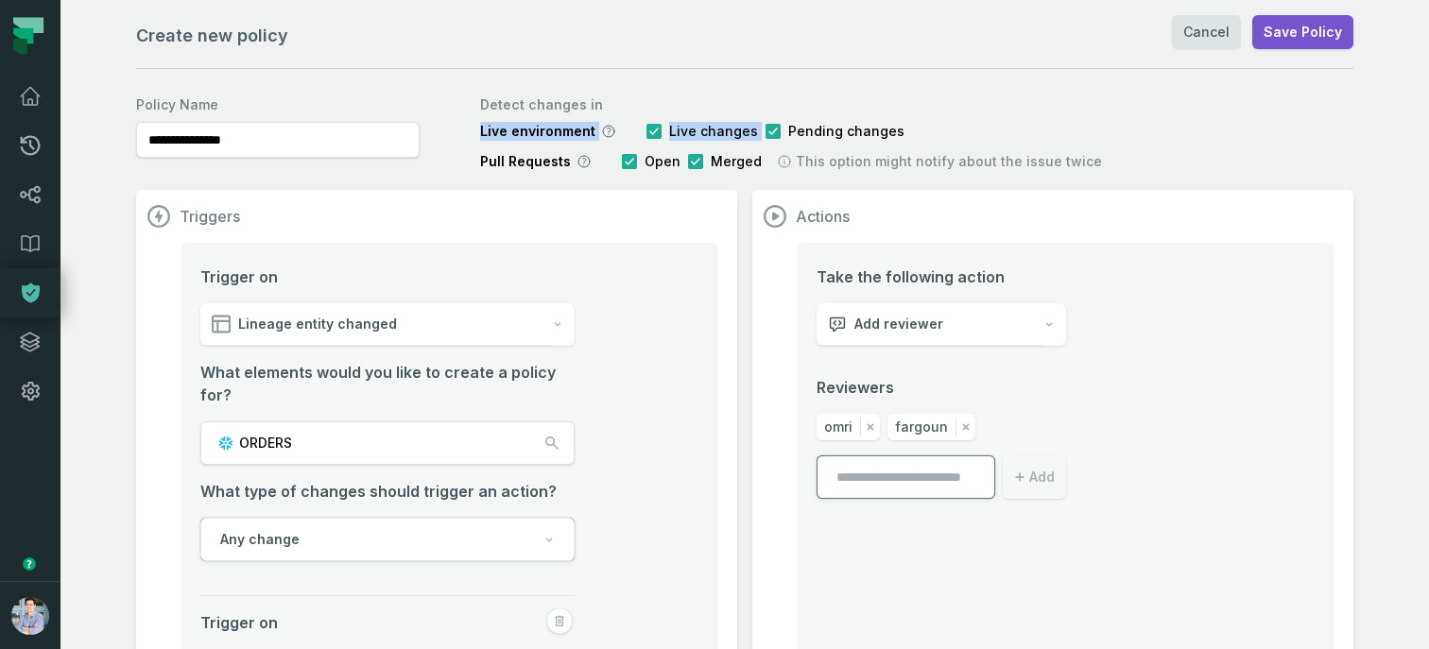
drag, startPoint x: 483, startPoint y: 128, endPoint x: 915, endPoint y: 115, distance: 432.0
click at [915, 115] on div "Detect changes in Live environment Live changes Pending changes Pull Requests O…" at bounding box center [791, 129] width 622 height 83
drag, startPoint x: 779, startPoint y: 134, endPoint x: 915, endPoint y: 140, distance: 136.2
click at [915, 140] on div "Live environment Live changes Pending changes" at bounding box center [791, 131] width 622 height 19
drag, startPoint x: 483, startPoint y: 134, endPoint x: 615, endPoint y: 135, distance: 132.3
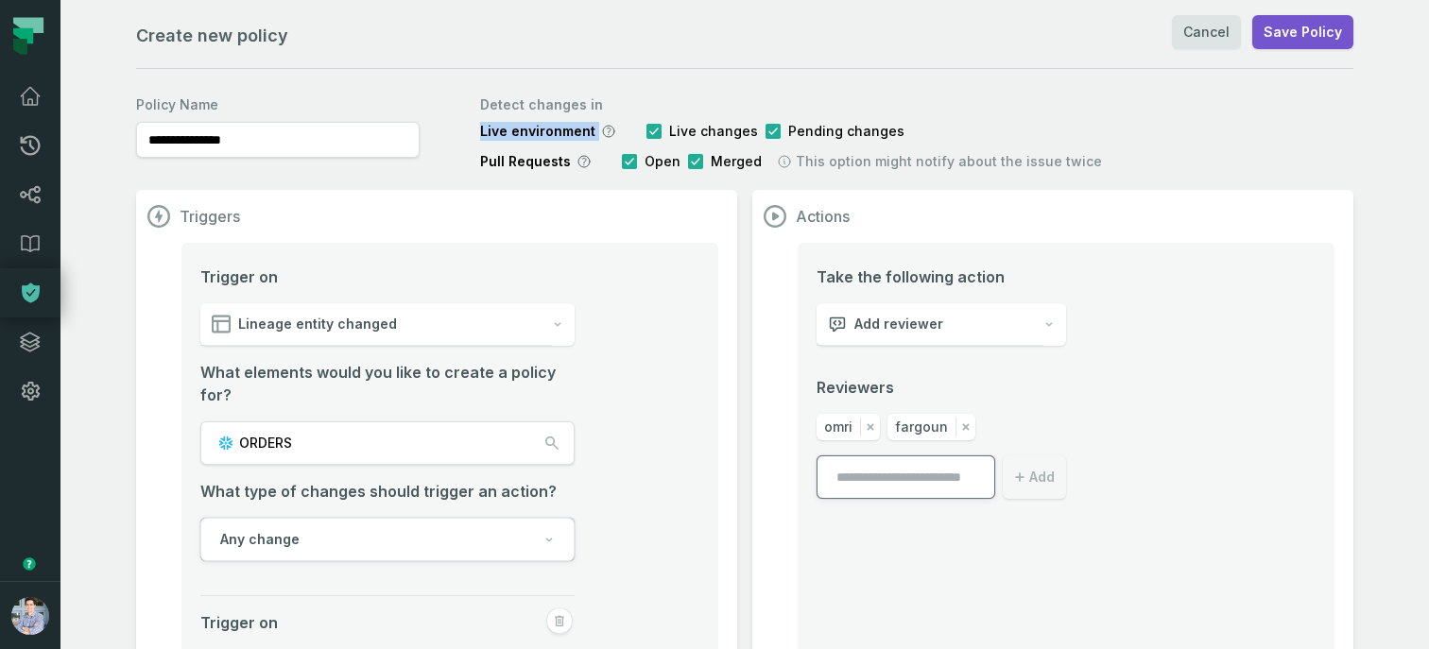
click at [615, 135] on div "Live environment Live changes Pending changes" at bounding box center [791, 131] width 622 height 19
click at [1205, 40] on link "Cancel" at bounding box center [1206, 32] width 69 height 34
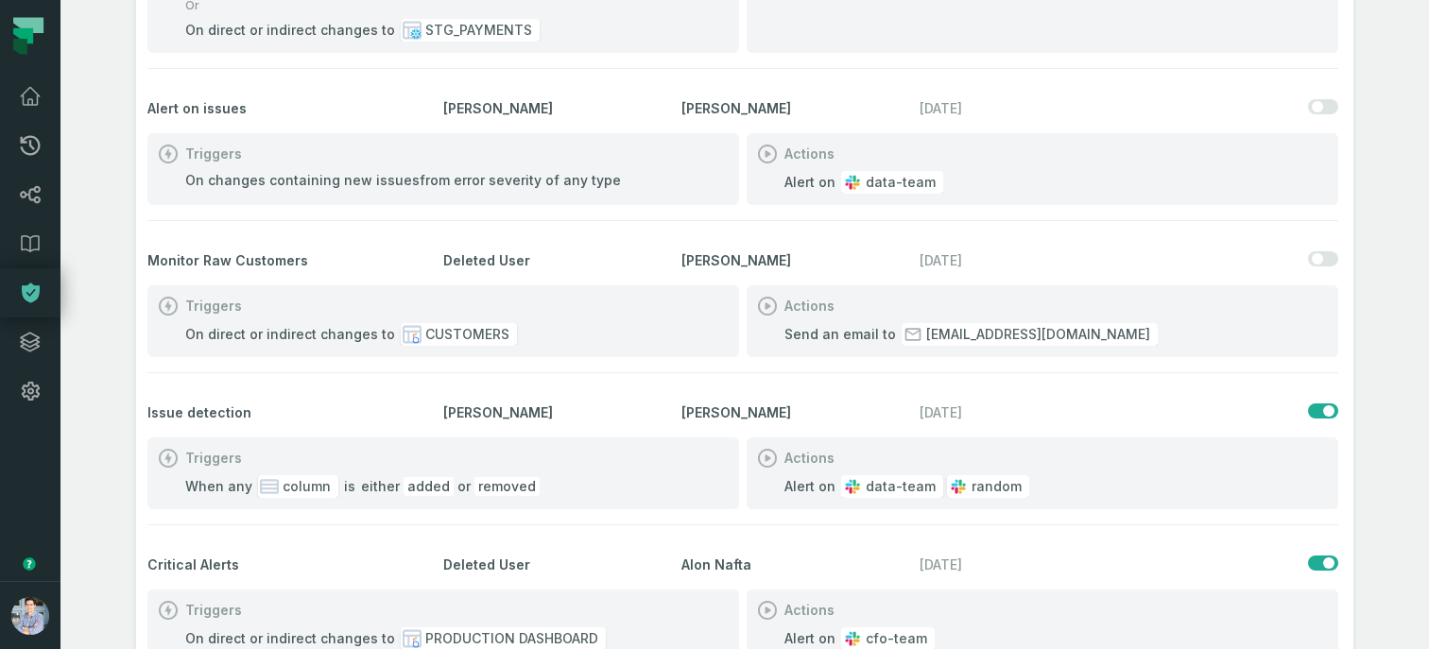
scroll to position [601, 0]
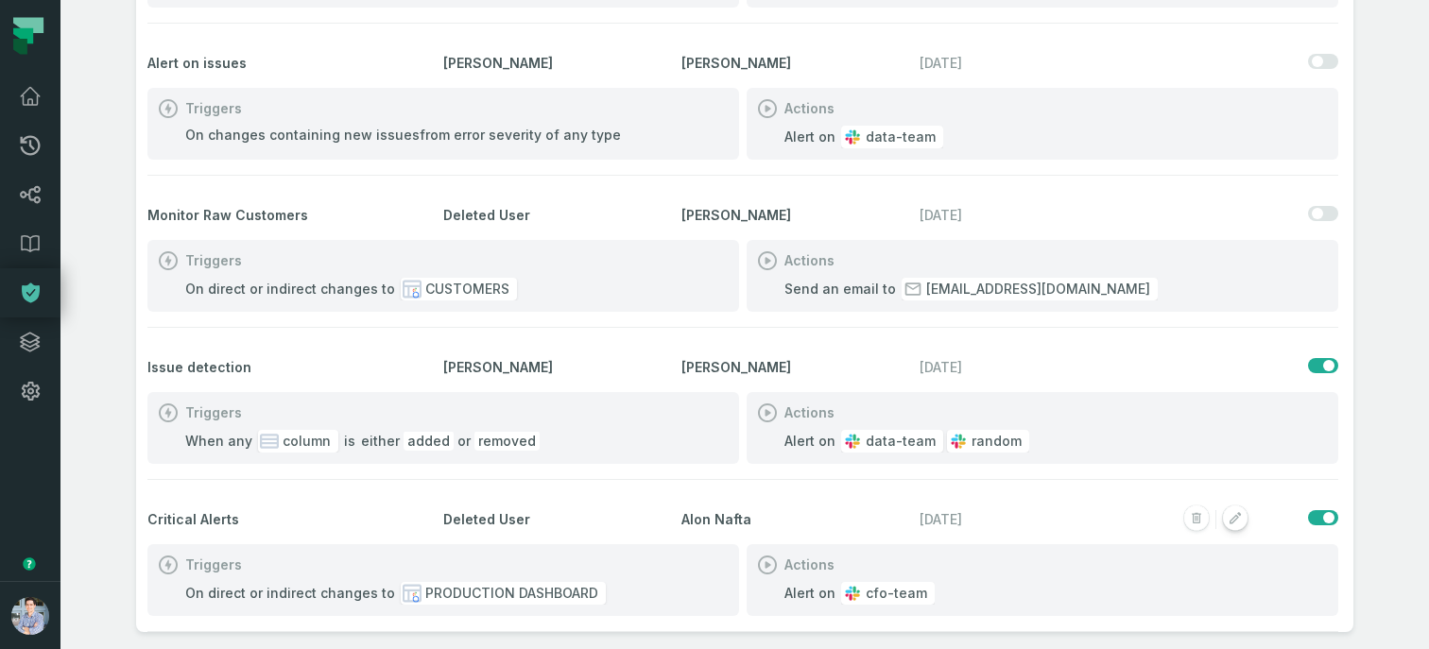
click at [1241, 523] on rect "button" at bounding box center [1235, 518] width 25 height 25
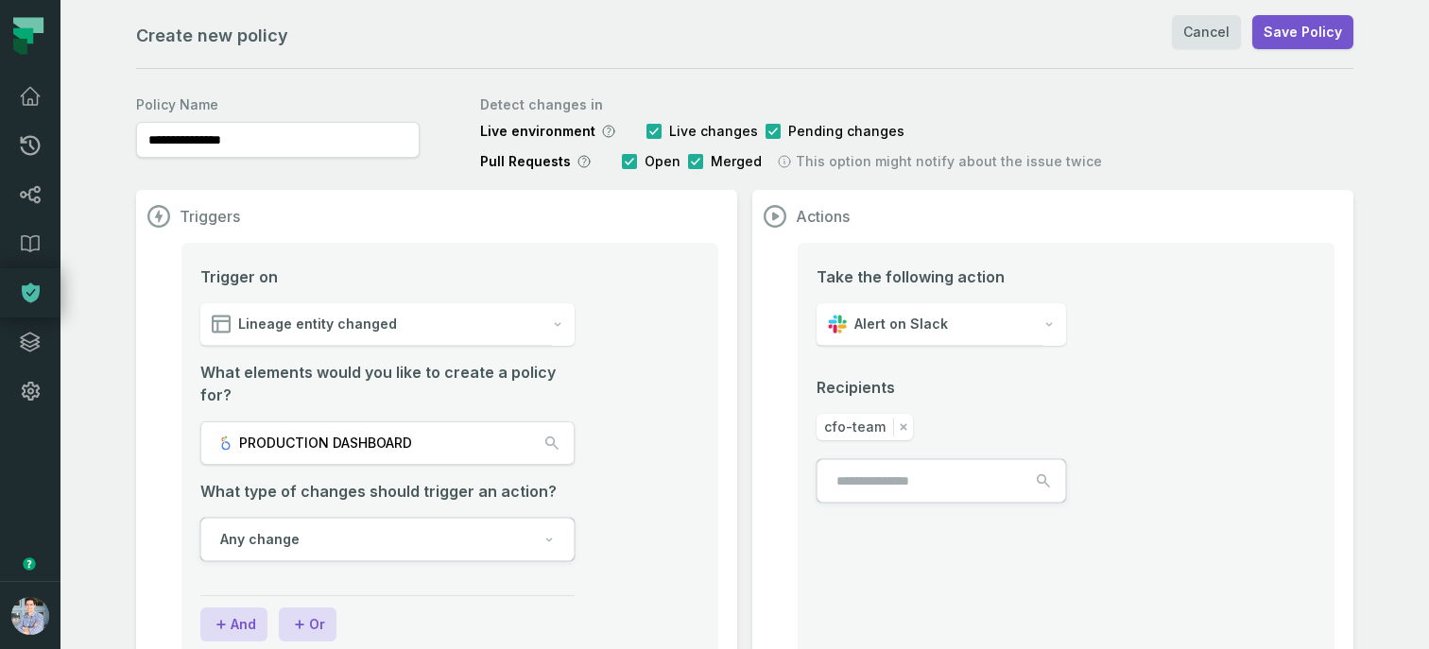
scroll to position [52, 0]
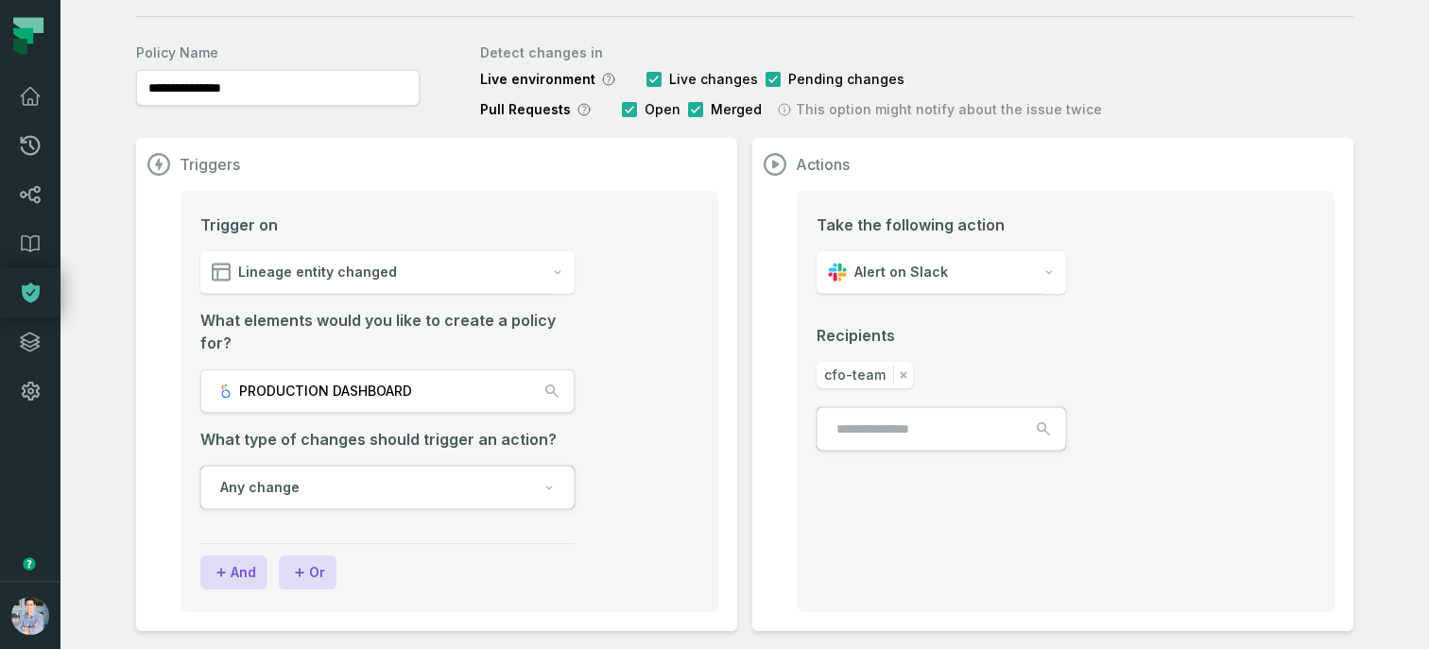
click at [269, 491] on span "Any change" at bounding box center [259, 487] width 79 height 19
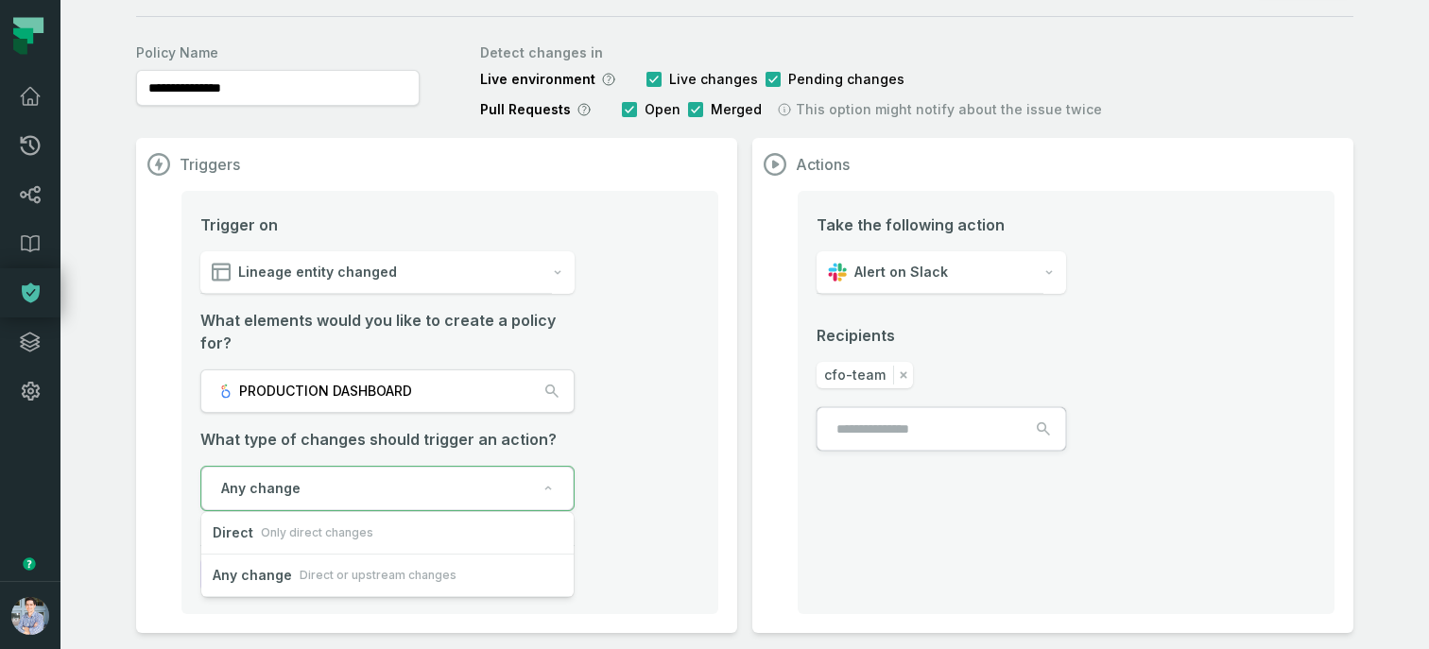
click at [635, 442] on li "Trigger on Lineage entity changed What elements would you like to create a poli…" at bounding box center [449, 386] width 499 height 344
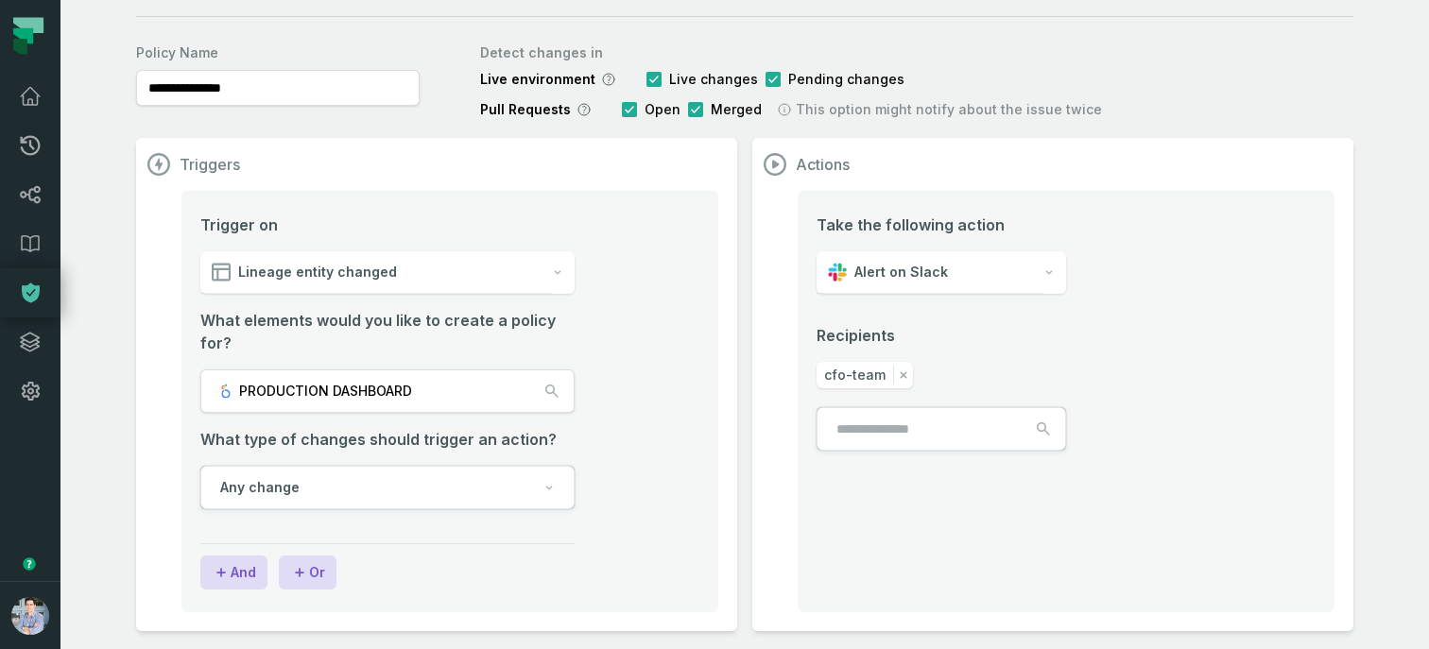
click at [854, 284] on div "Alert on Slack" at bounding box center [929, 272] width 227 height 43
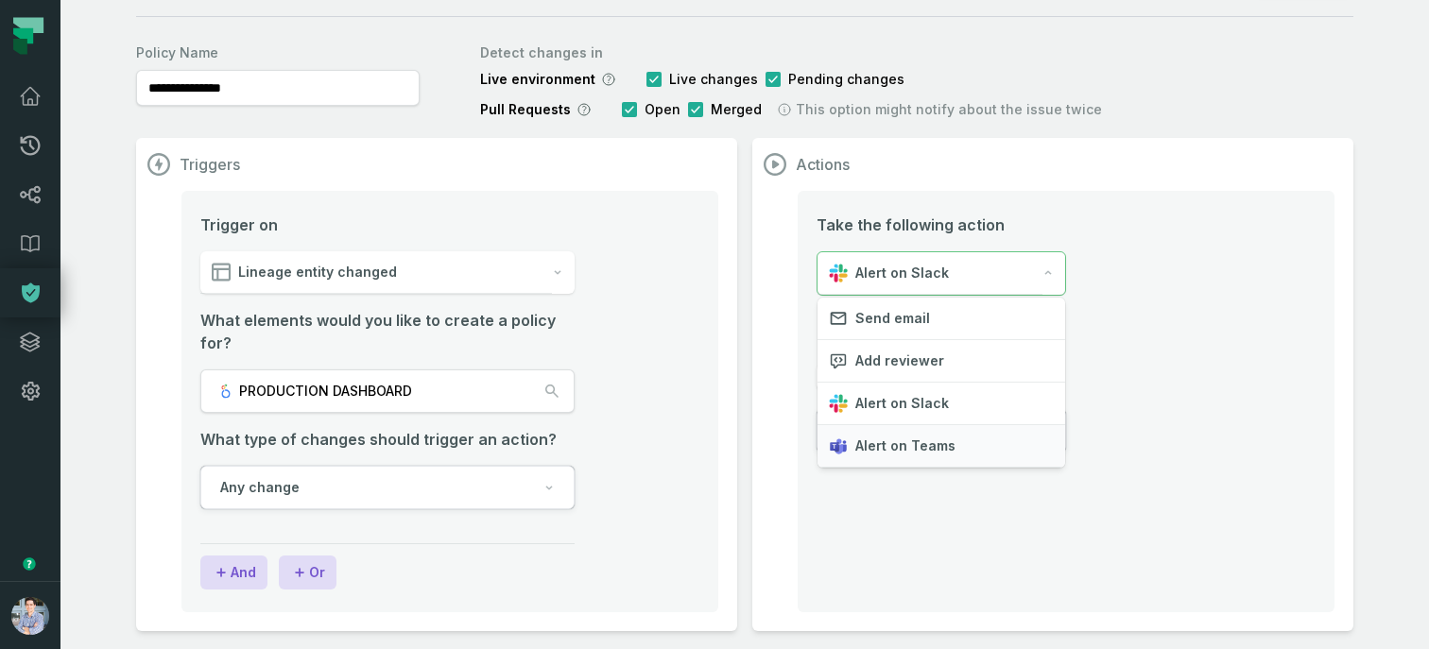
click at [867, 444] on span "Alert on Teams" at bounding box center [905, 446] width 100 height 19
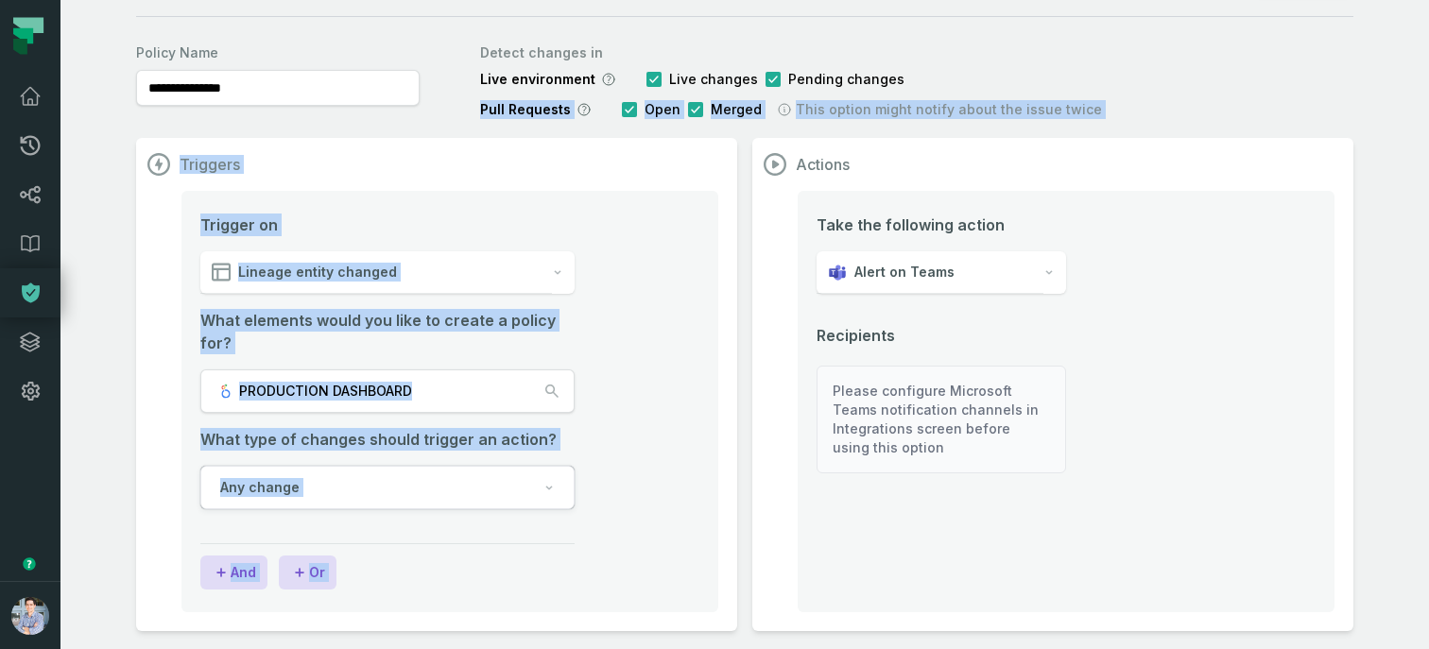
drag, startPoint x: 481, startPoint y: 114, endPoint x: 892, endPoint y: 129, distance: 411.3
click at [892, 129] on div "**********" at bounding box center [744, 333] width 1217 height 595
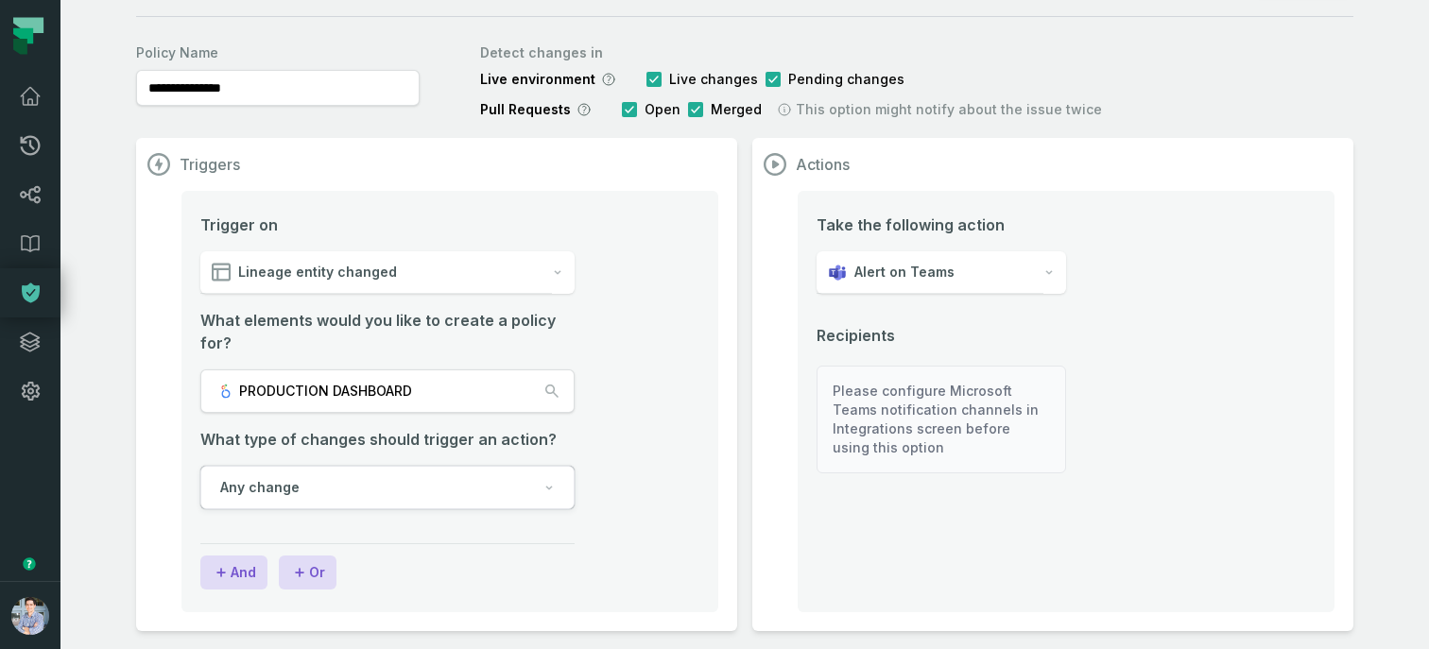
scroll to position [0, 0]
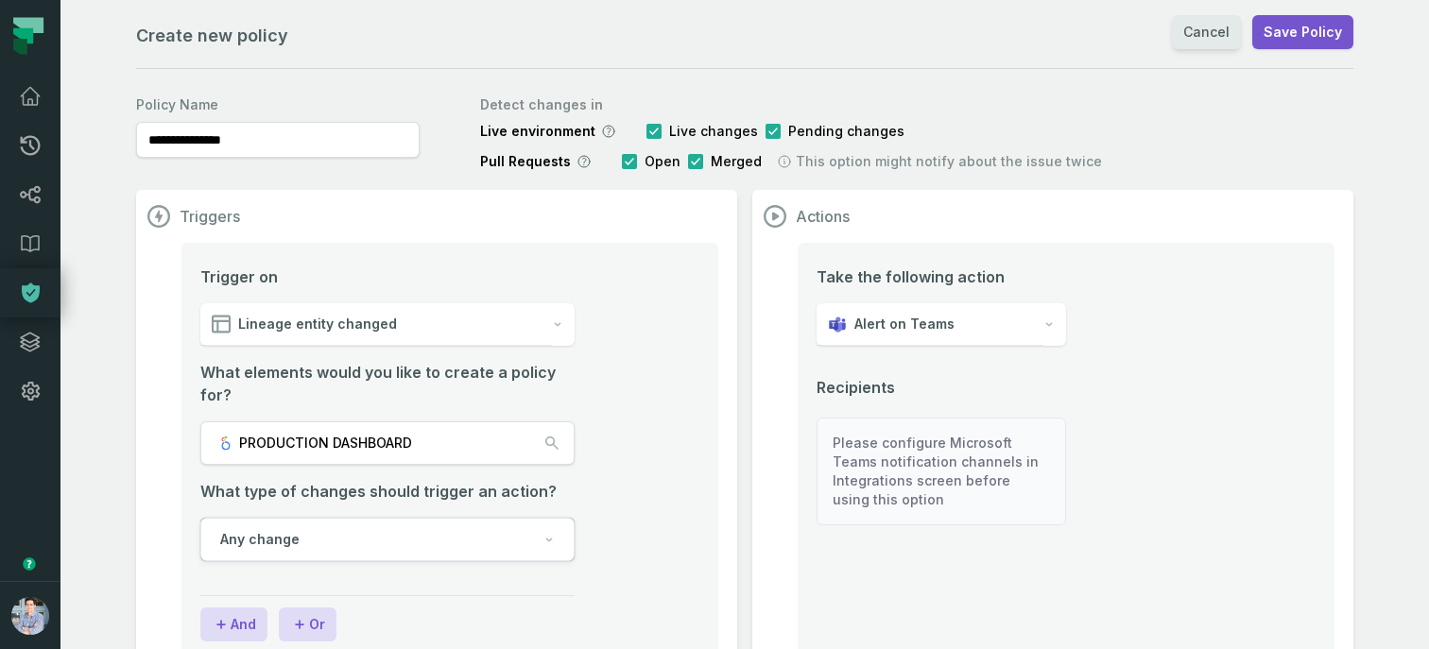
click at [1206, 29] on link "Cancel" at bounding box center [1206, 32] width 69 height 34
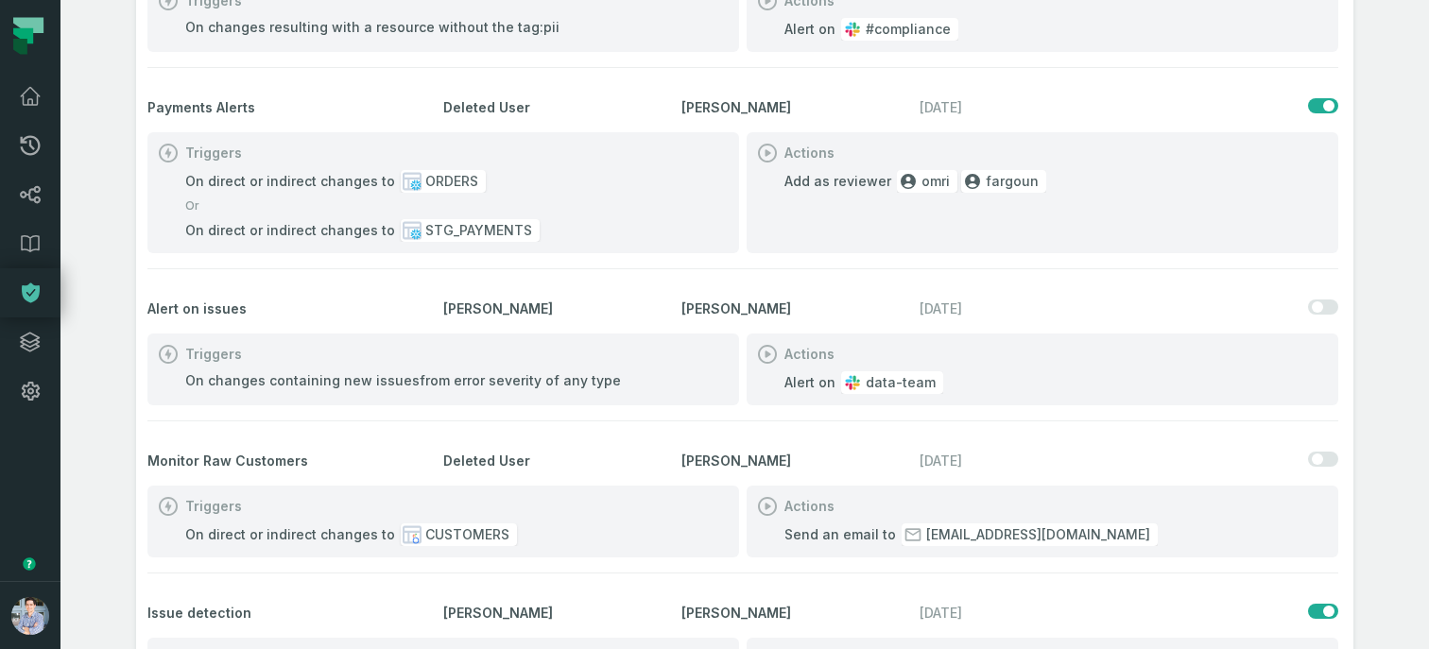
scroll to position [359, 0]
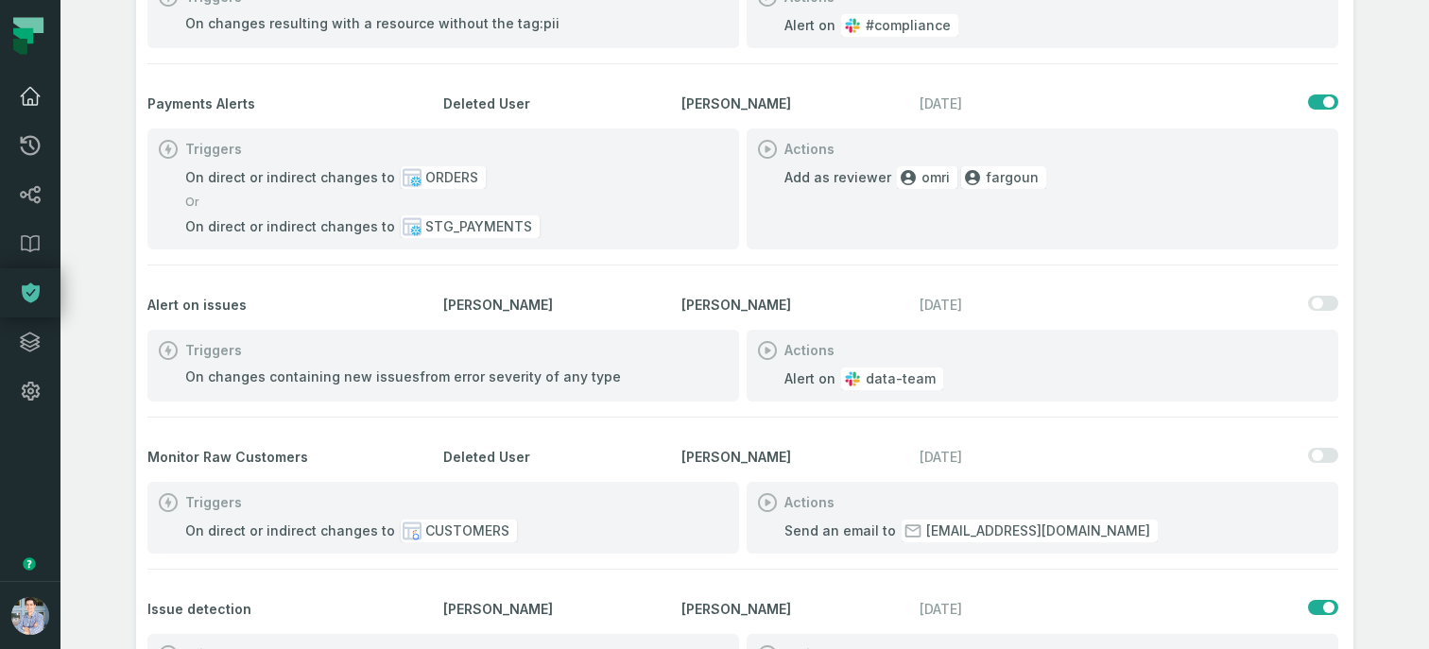
click at [28, 100] on icon at bounding box center [30, 96] width 19 height 17
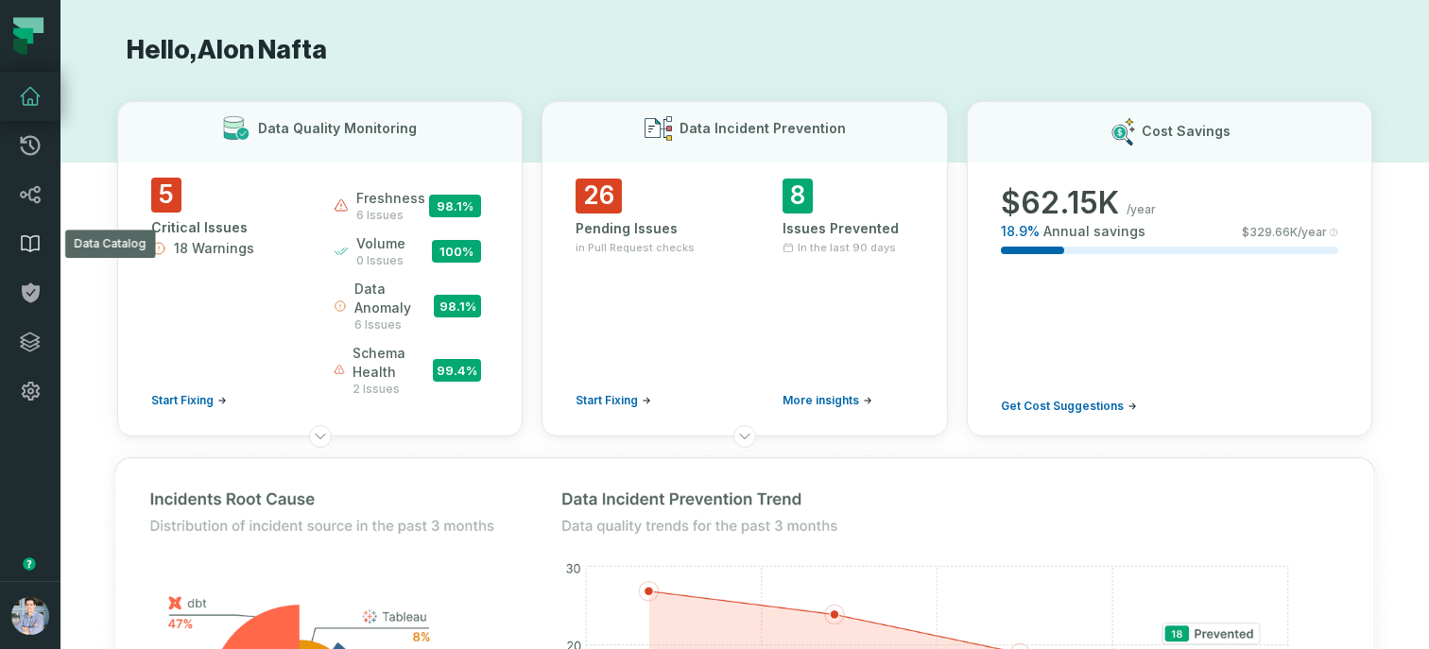
click at [20, 244] on icon at bounding box center [30, 243] width 23 height 23
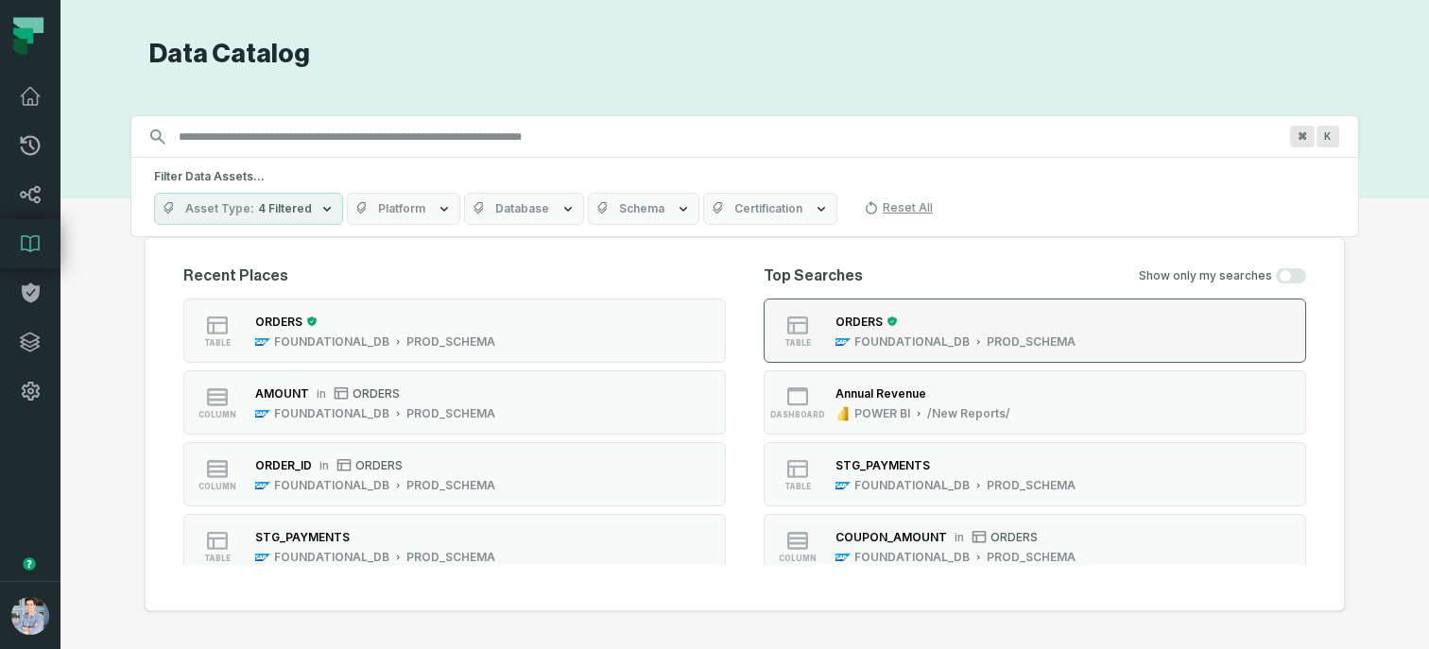
click at [836, 332] on div "ORDERS FOUNDATIONAL_DB PROD_SCHEMA" at bounding box center [955, 331] width 255 height 38
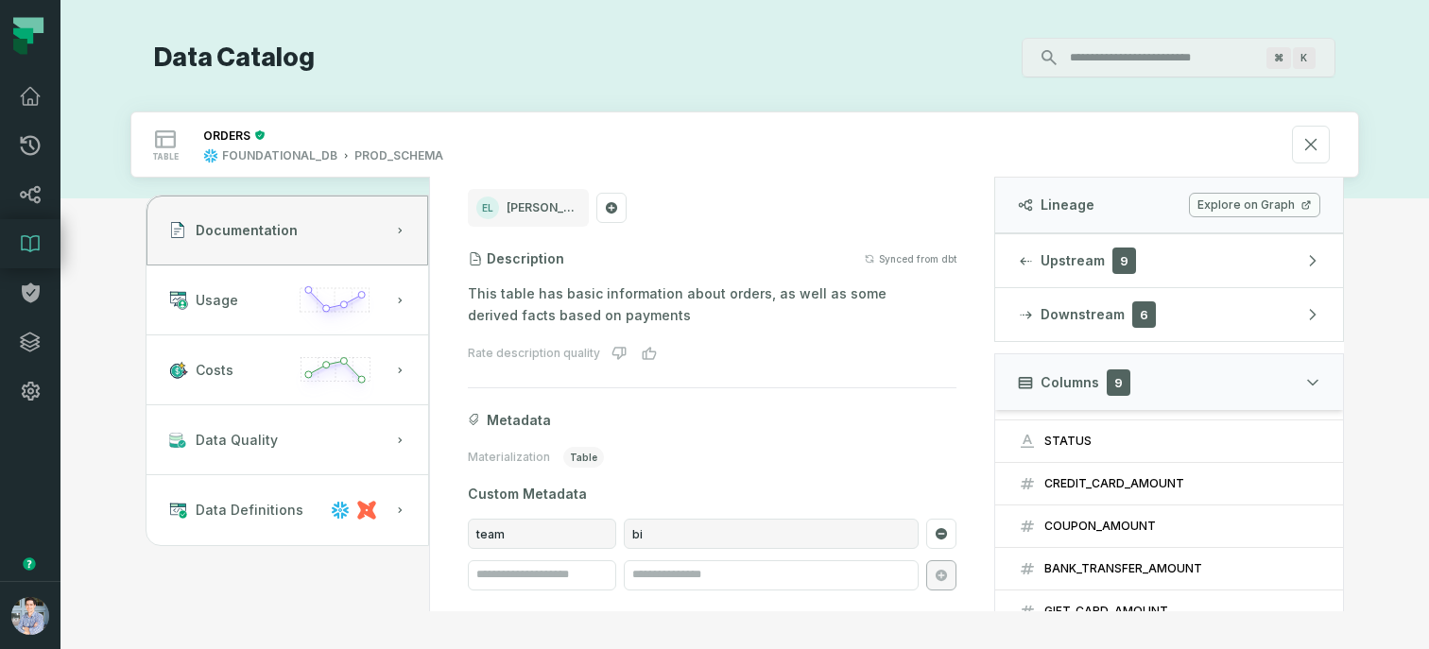
scroll to position [191, 0]
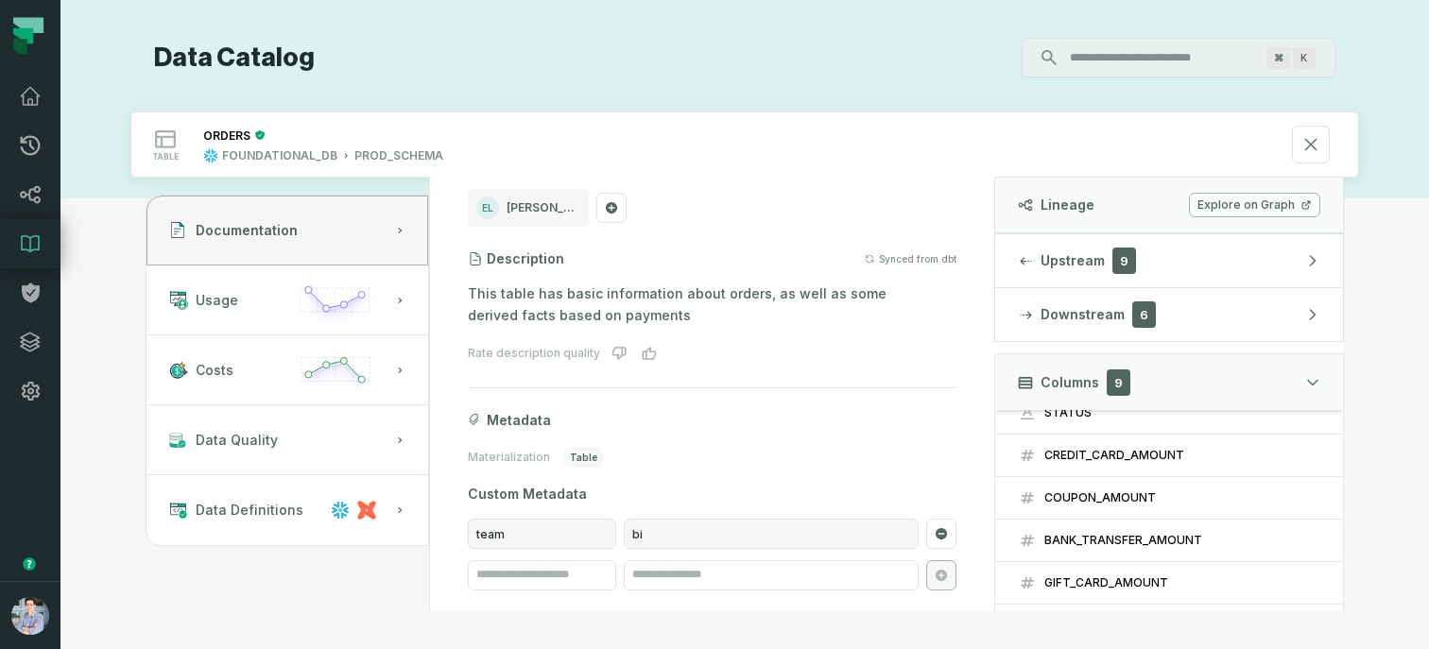
click at [567, 59] on div "⌘ K" at bounding box center [825, 58] width 1020 height 40
click at [37, 106] on icon at bounding box center [30, 96] width 23 height 23
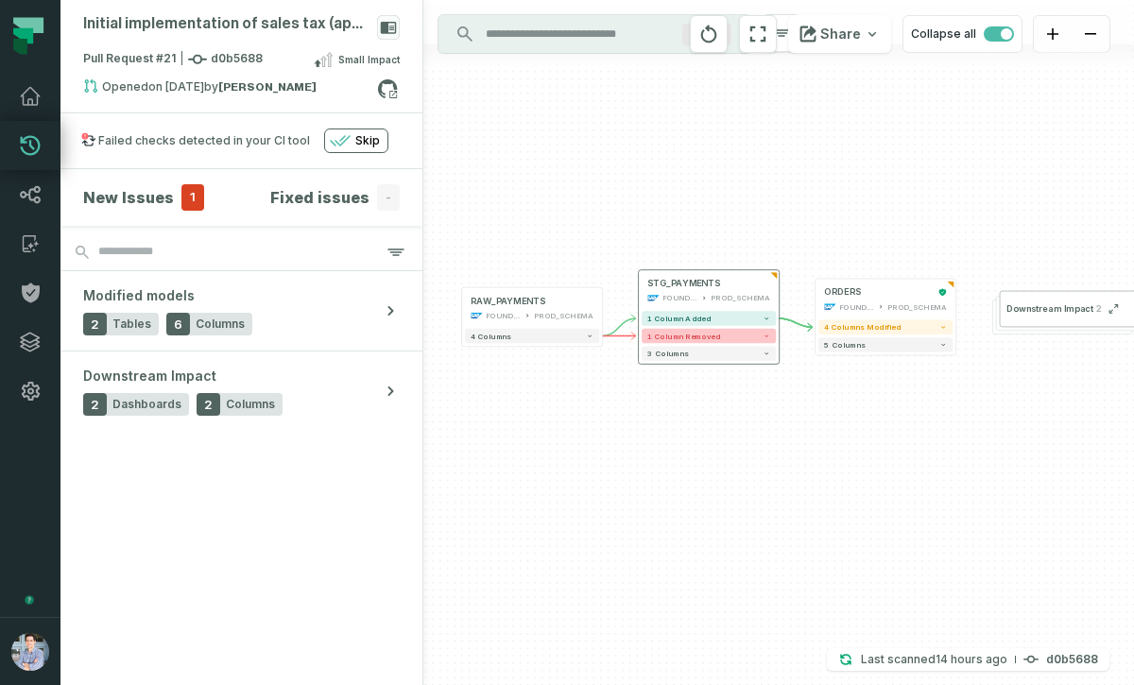
click at [737, 332] on button "1 column removed" at bounding box center [709, 336] width 134 height 14
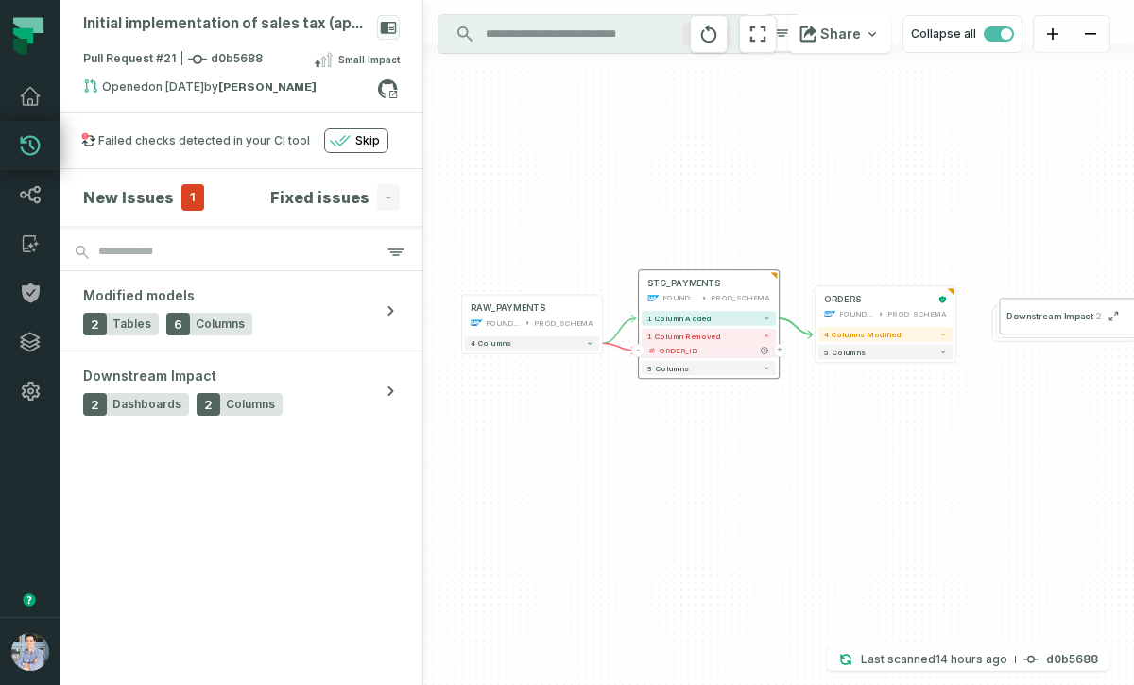
click at [780, 351] on button "+" at bounding box center [779, 350] width 13 height 13
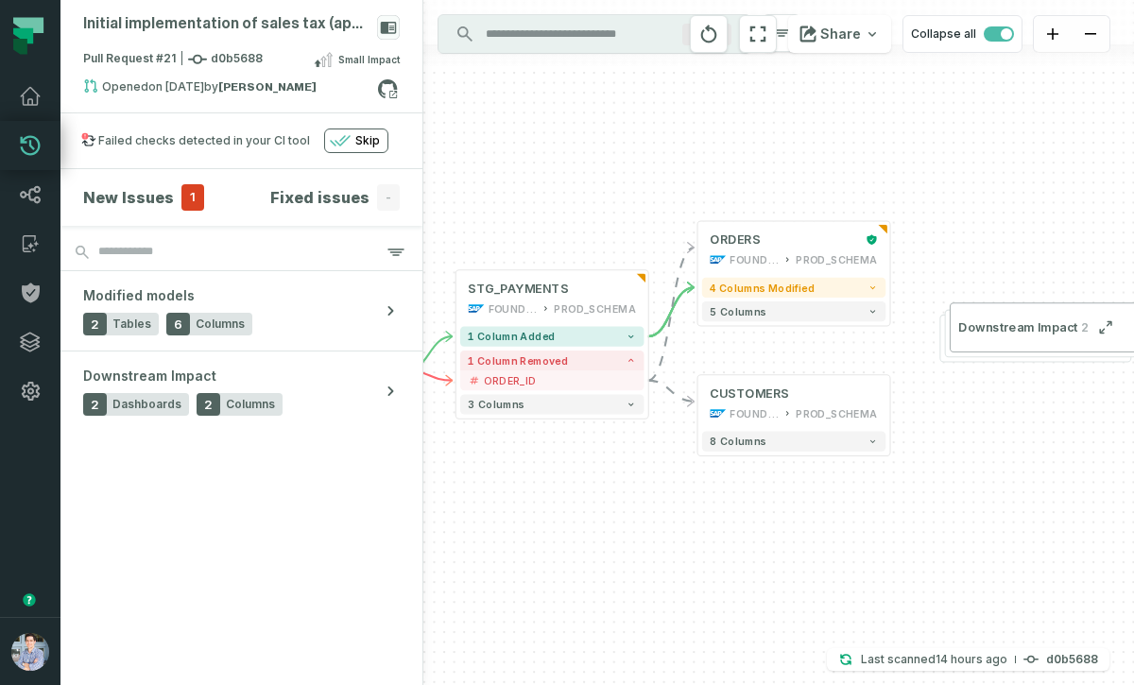
drag, startPoint x: 549, startPoint y: 504, endPoint x: 685, endPoint y: 492, distance: 136.5
click at [685, 492] on div "+ CUSTOMERS FOUNDATIONAL_DB PROD_SCHEMA + 8 columns + RAW_PAYMENTS FOUNDATIONAL…" at bounding box center [778, 342] width 711 height 685
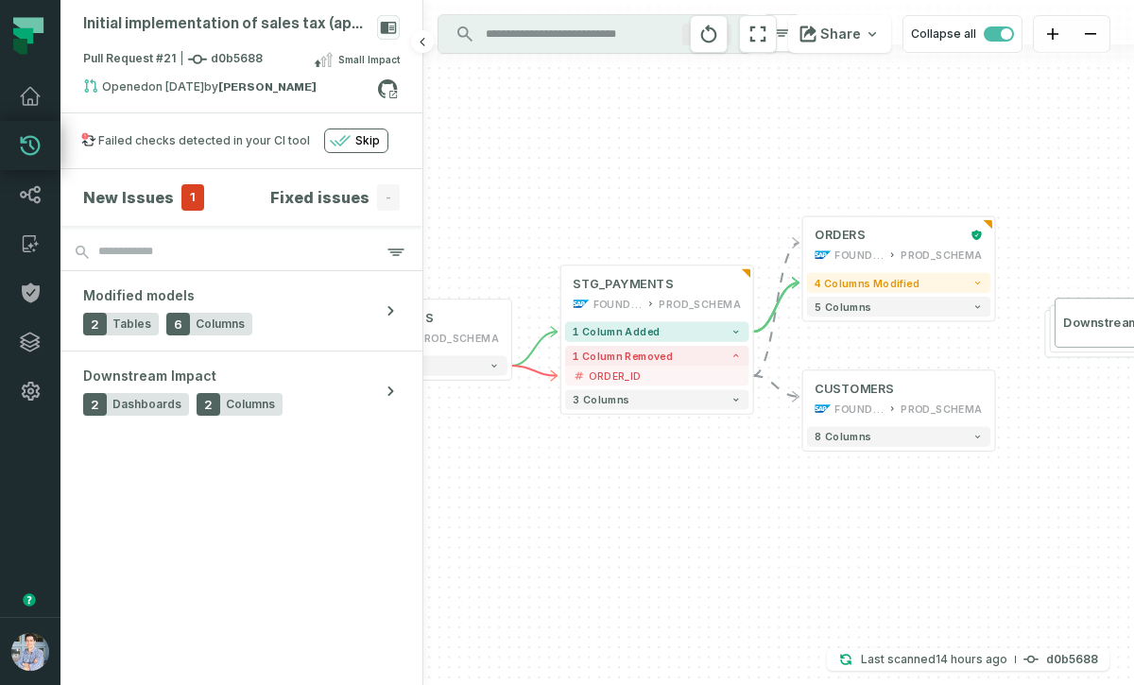
click at [150, 197] on h4 "New Issues" at bounding box center [128, 197] width 91 height 23
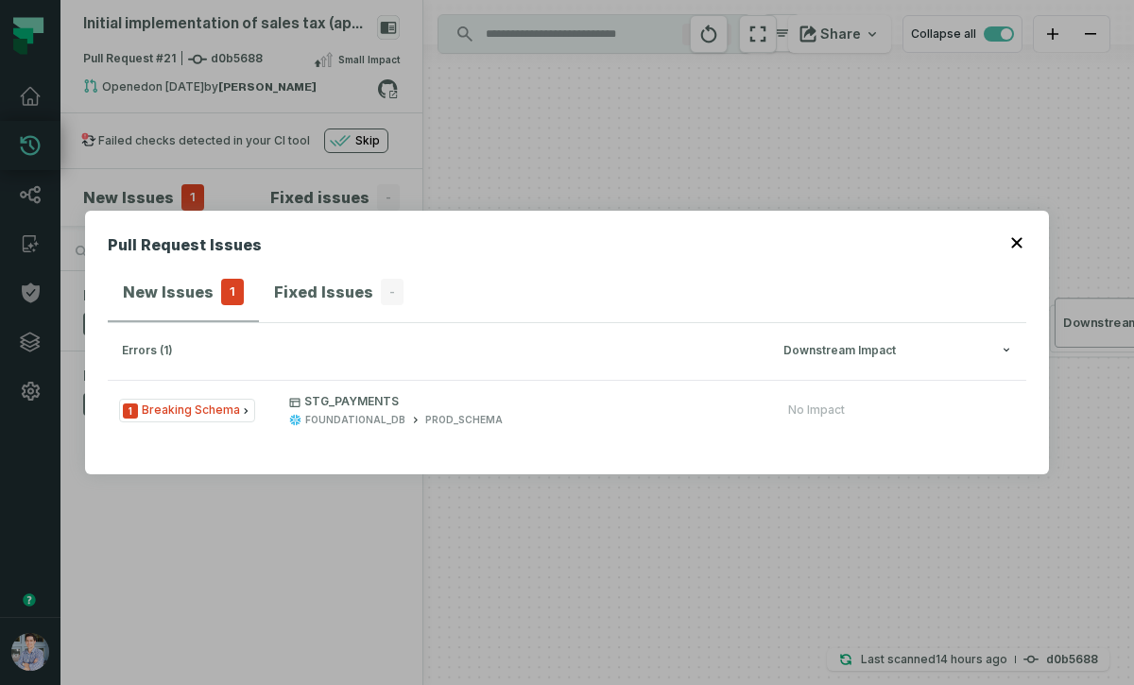
click at [1018, 234] on button "button" at bounding box center [1018, 240] width 15 height 15
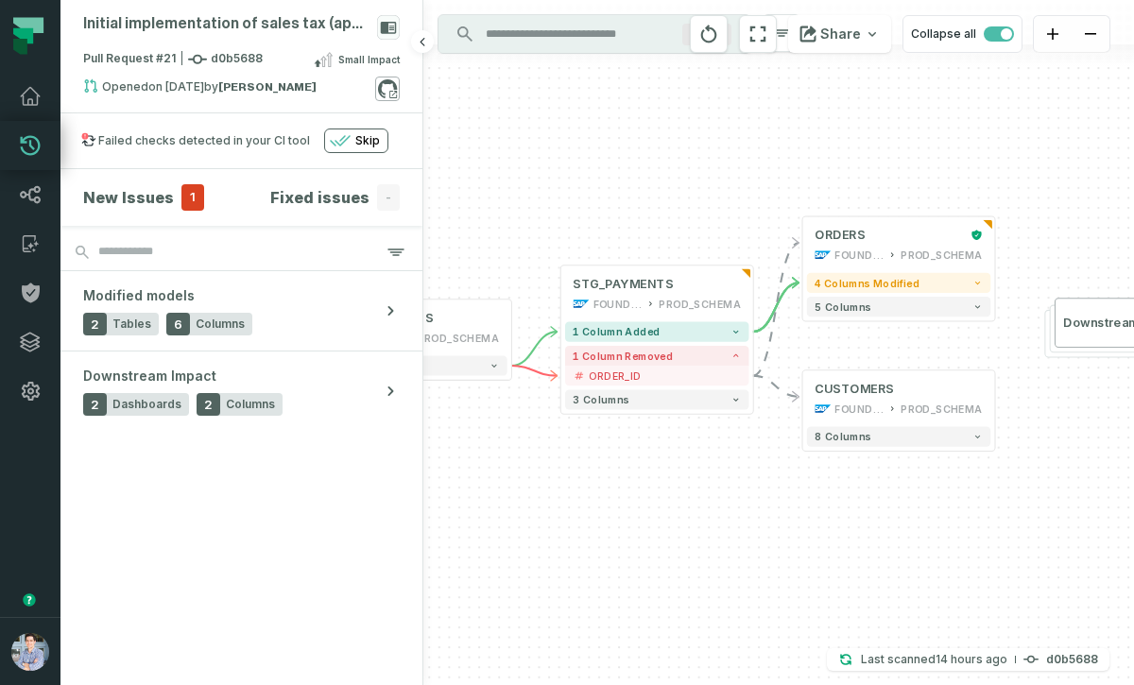
click at [392, 96] on icon at bounding box center [387, 89] width 25 height 25
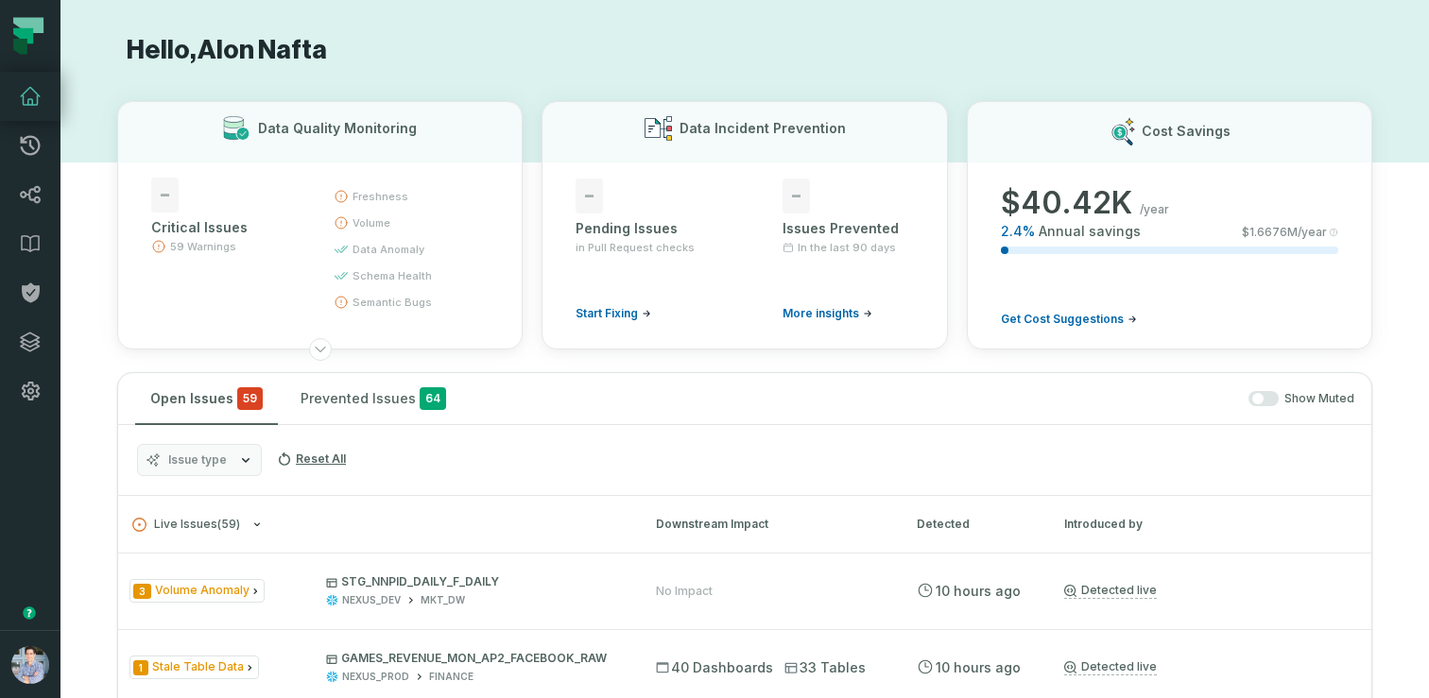
scroll to position [34, 0]
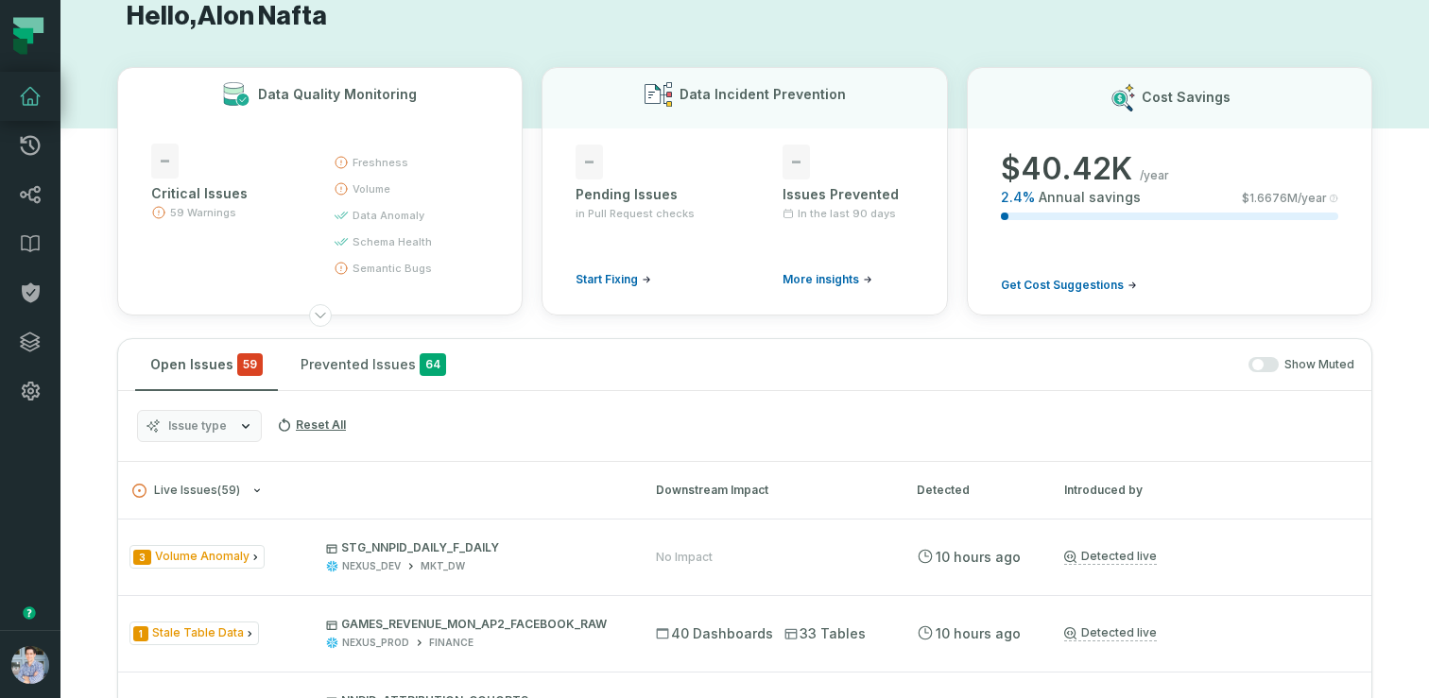
click at [146, 231] on button "Data Quality Monitoring - Critical Issues 59 Warnings freshness volume data ano…" at bounding box center [319, 191] width 405 height 249
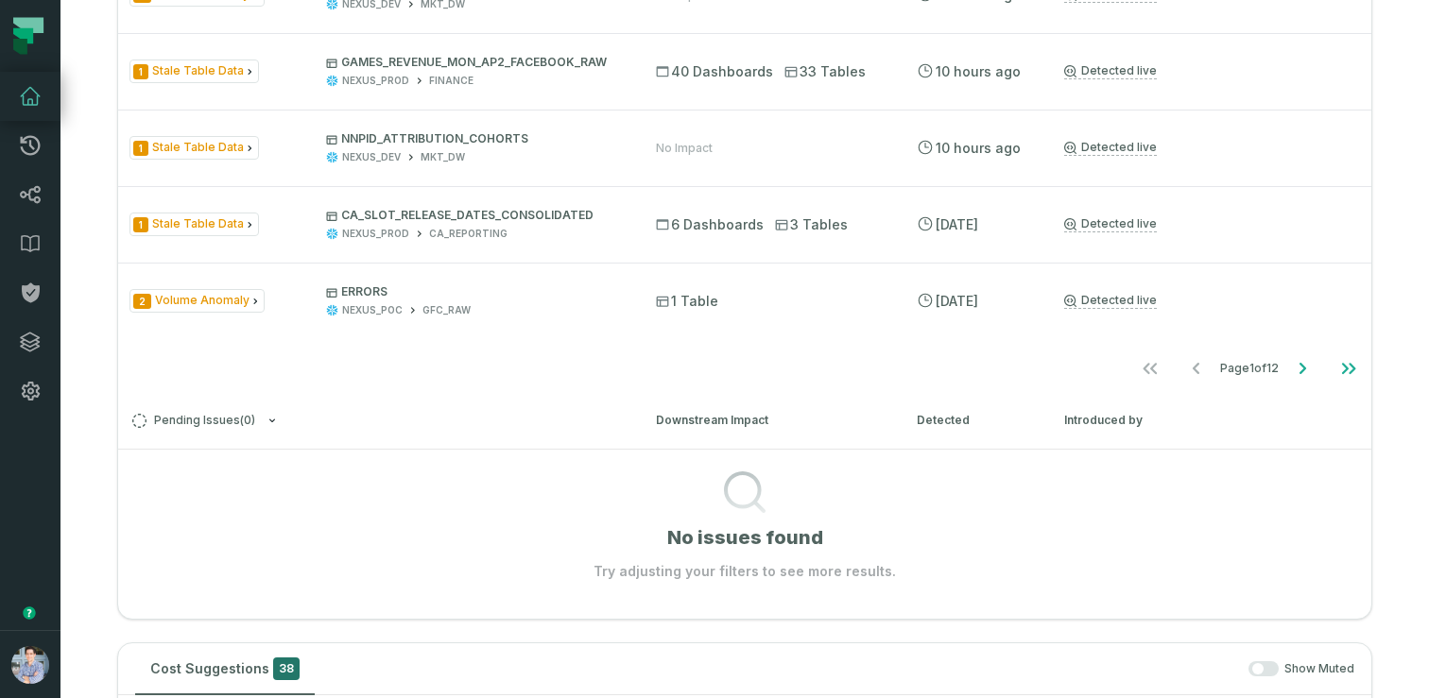
scroll to position [771, 0]
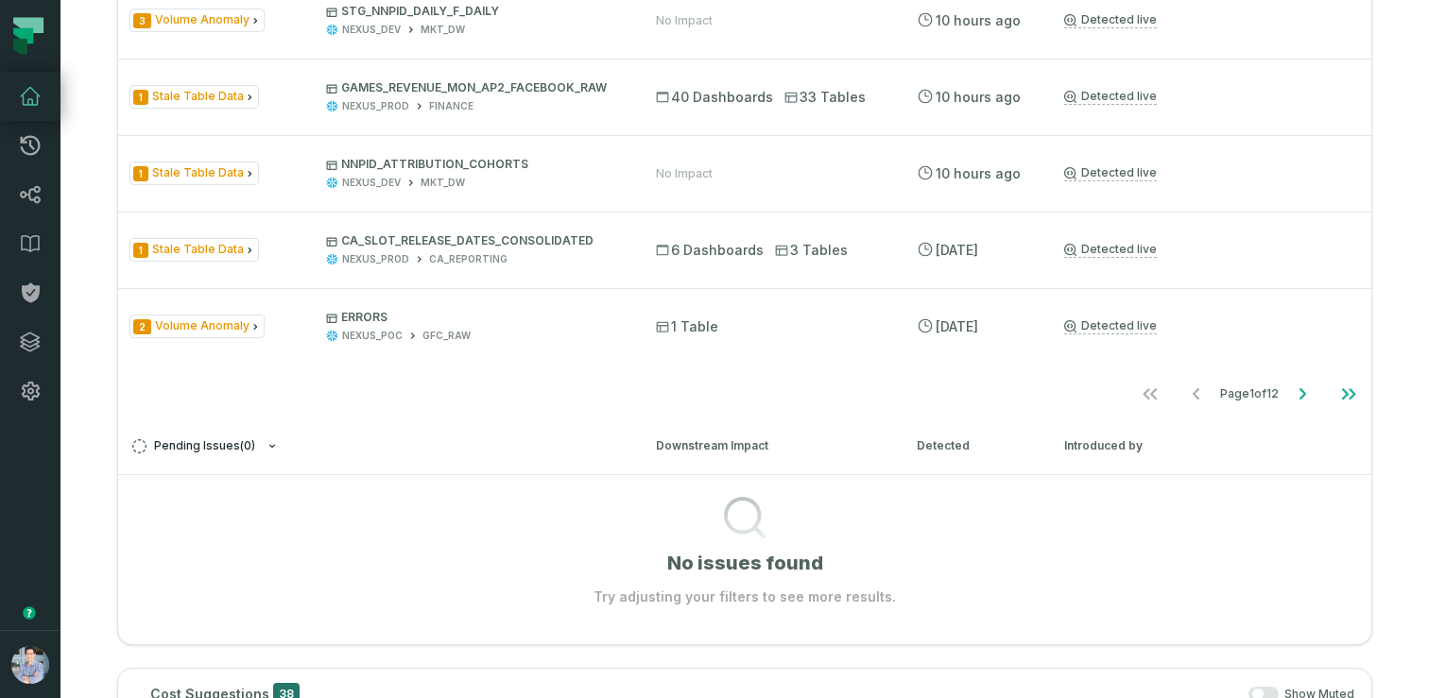
click at [216, 439] on span "Pending Issues ( 0 )" at bounding box center [193, 446] width 123 height 14
click at [20, 634] on button "Alon Nafta (SciPlay) alon@foundational.io" at bounding box center [30, 664] width 60 height 68
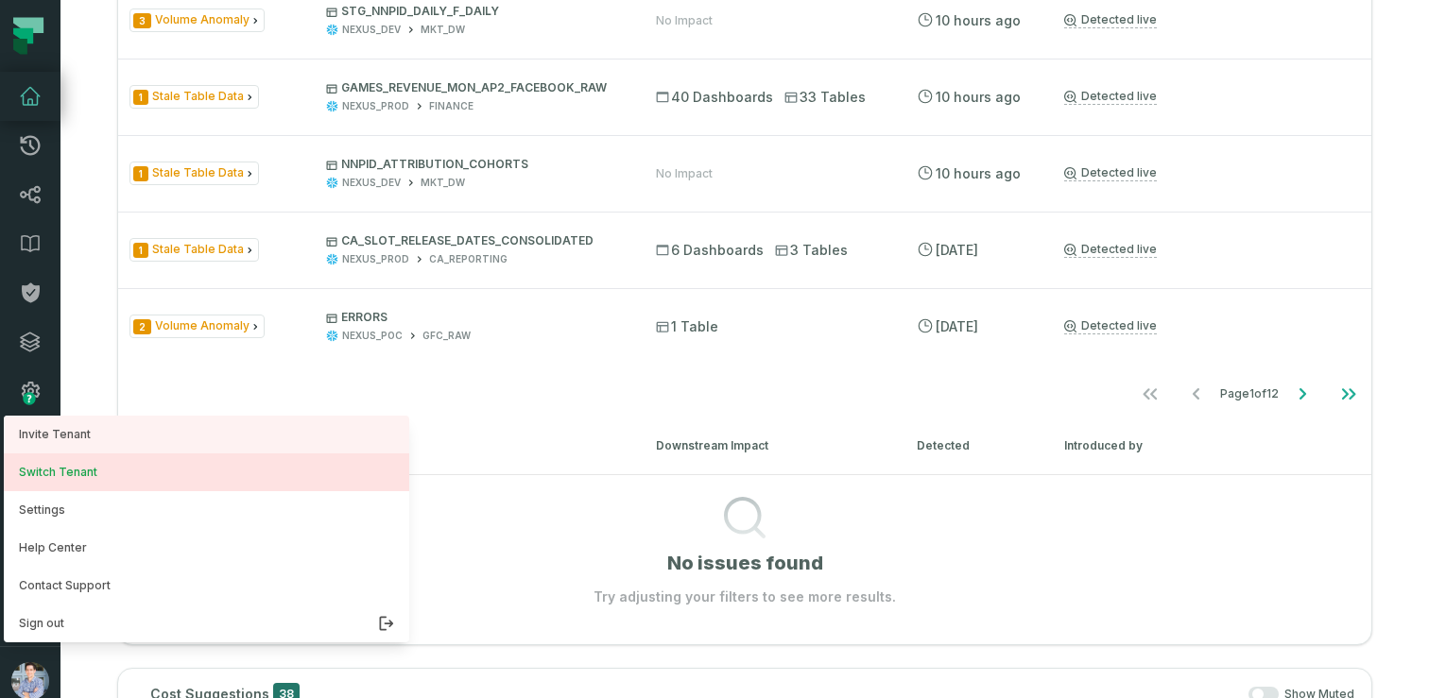
click at [83, 471] on button "Switch Tenant" at bounding box center [206, 473] width 405 height 38
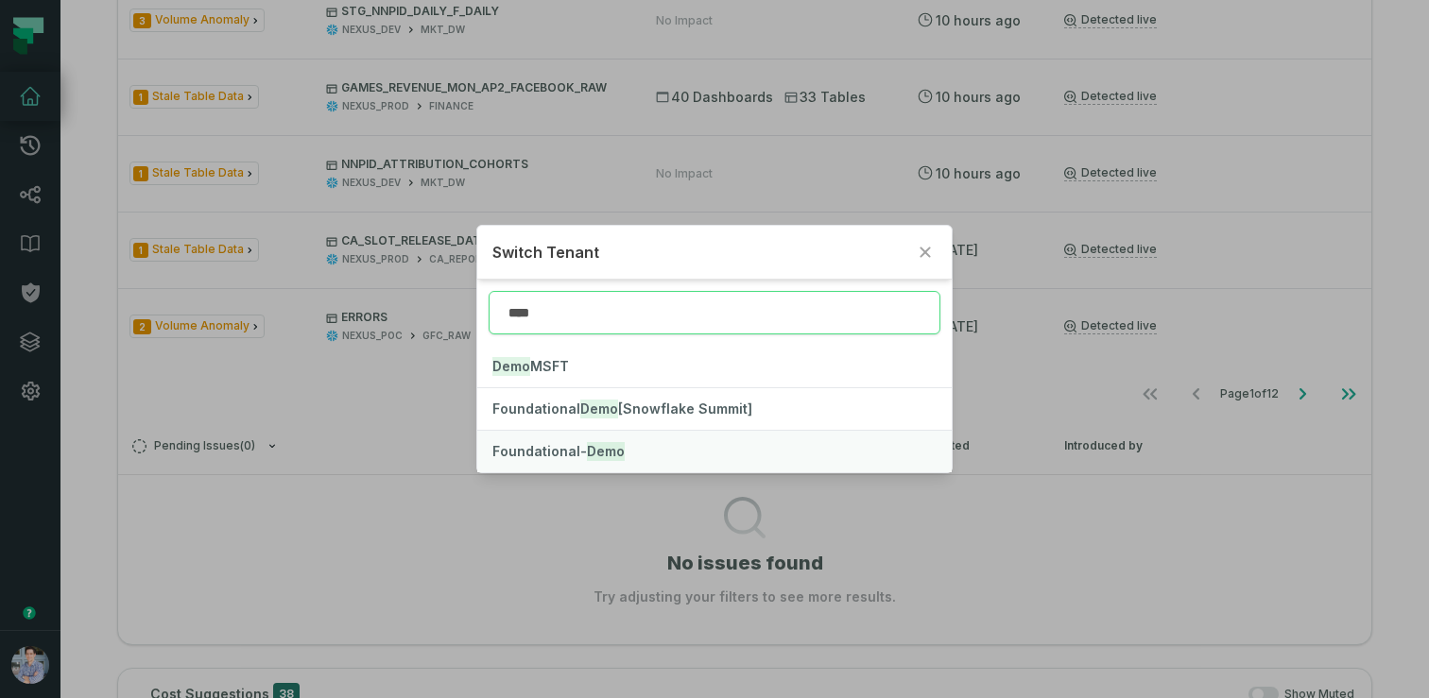
type input "****"
click at [565, 460] on button "Foundational- Demo" at bounding box center [714, 452] width 474 height 42
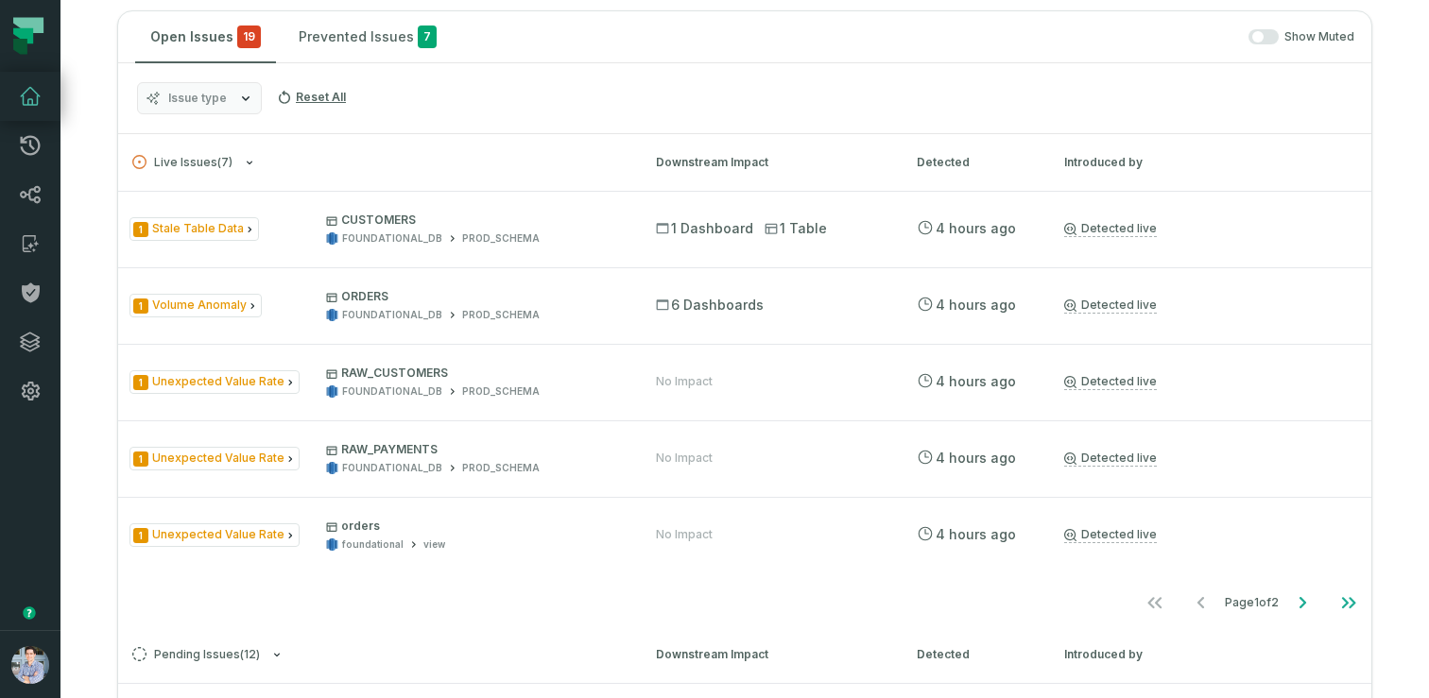
scroll to position [1421, 0]
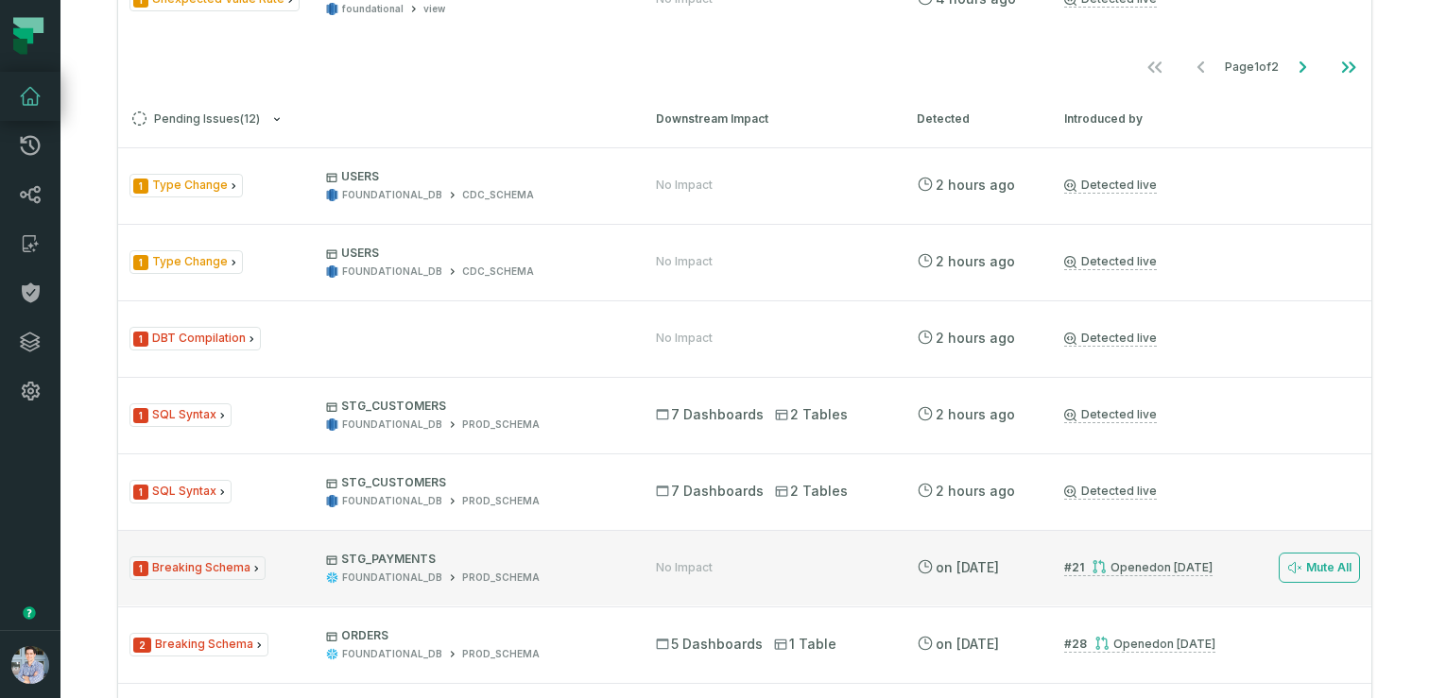
click at [1112, 569] on div "Opened [DATE] 10:46:02 AM" at bounding box center [1151, 567] width 121 height 14
